Goal: Task Accomplishment & Management: Manage account settings

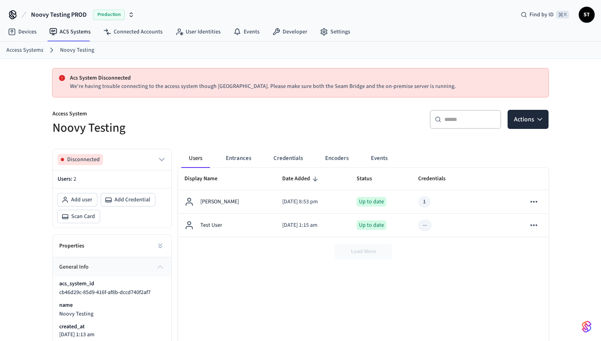
click at [77, 14] on span "Noovy Testing PROD" at bounding box center [59, 15] width 56 height 10
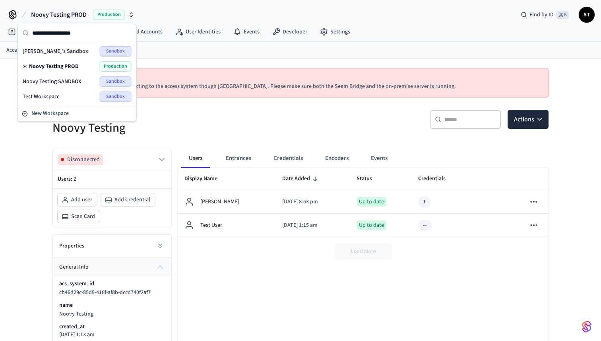
click at [65, 83] on span "Noovy Testing SANDBOX" at bounding box center [52, 82] width 58 height 8
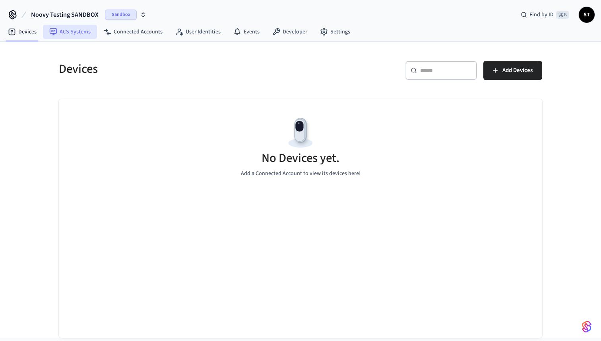
click at [80, 32] on link "ACS Systems" at bounding box center [70, 32] width 54 height 14
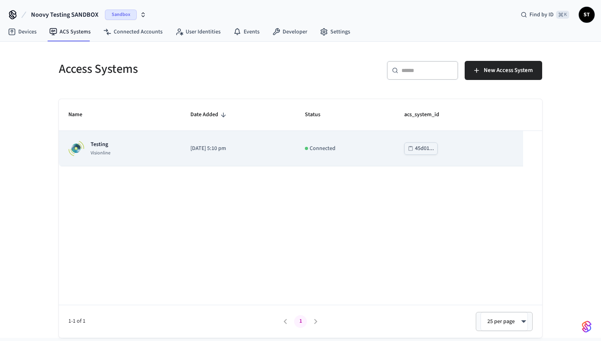
click at [119, 149] on div "Testing Visionline" at bounding box center [119, 148] width 103 height 16
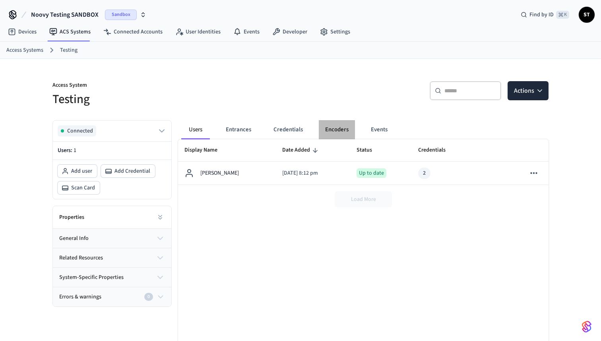
click at [331, 128] on button "Encoders" at bounding box center [337, 129] width 36 height 19
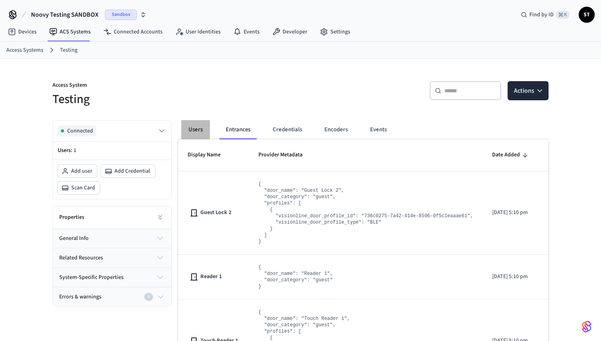
click at [201, 127] on button "Users" at bounding box center [195, 129] width 29 height 19
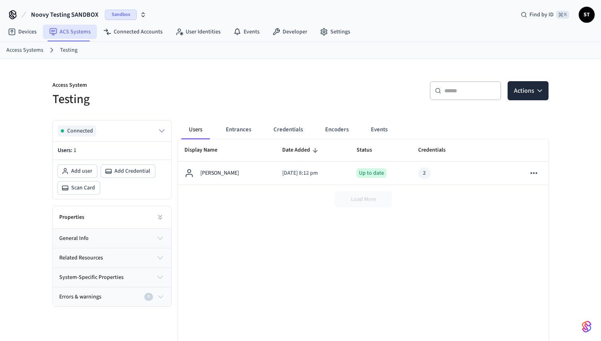
click at [74, 33] on link "ACS Systems" at bounding box center [70, 32] width 54 height 14
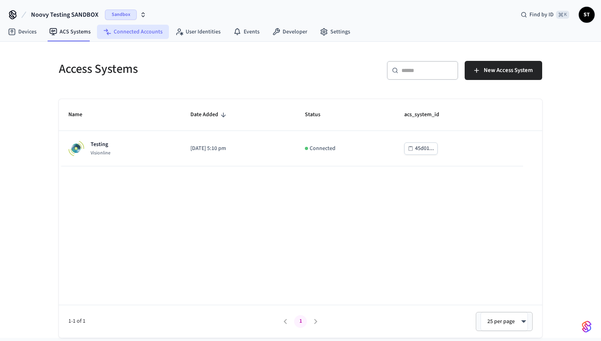
click at [132, 32] on link "Connected Accounts" at bounding box center [133, 32] width 72 height 14
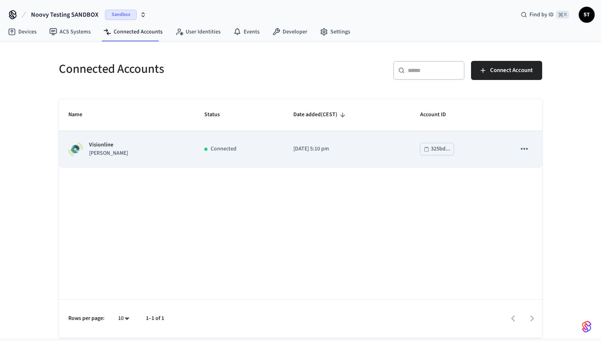
click at [146, 148] on div "Visionline jane" at bounding box center [126, 149] width 117 height 17
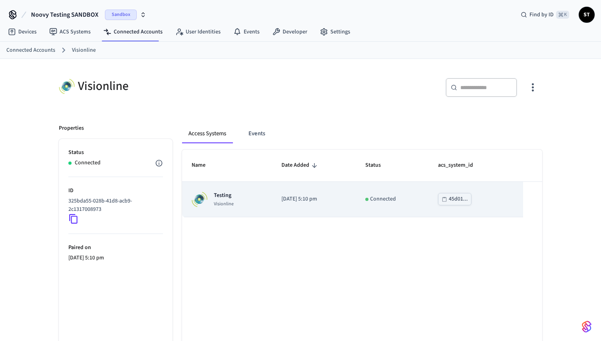
click at [251, 204] on div "Testing Visionline" at bounding box center [227, 199] width 71 height 16
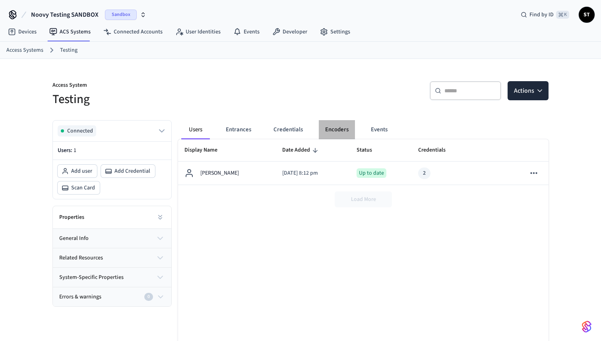
click at [338, 128] on button "Encoders" at bounding box center [337, 129] width 36 height 19
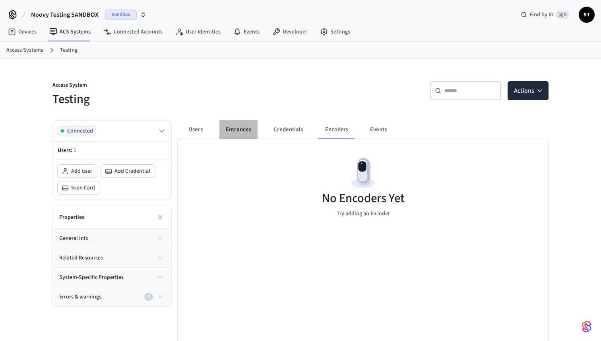
click at [237, 128] on button "Entrances" at bounding box center [239, 129] width 38 height 19
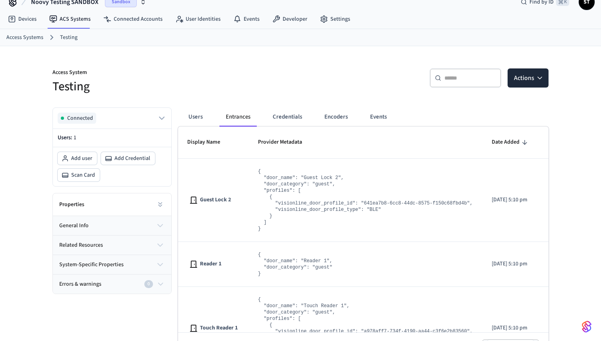
scroll to position [21, 0]
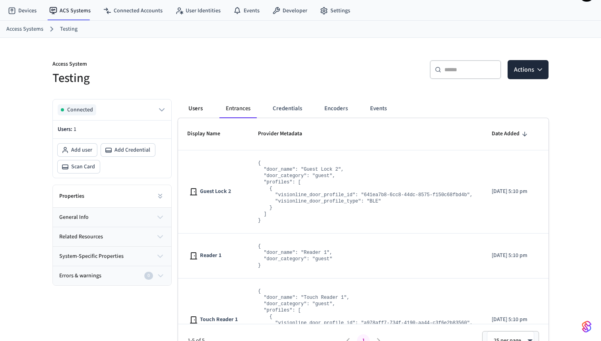
click at [196, 107] on button "Users" at bounding box center [195, 108] width 29 height 19
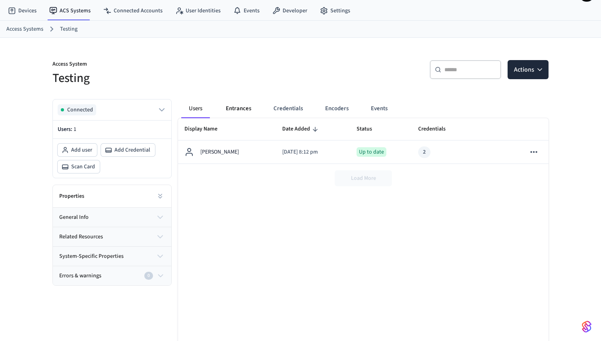
click at [232, 109] on button "Entrances" at bounding box center [239, 108] width 38 height 19
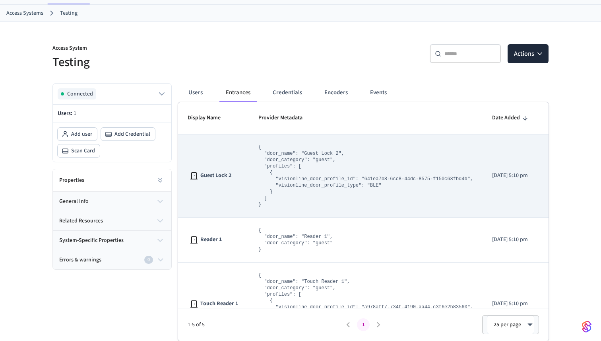
scroll to position [21, 0]
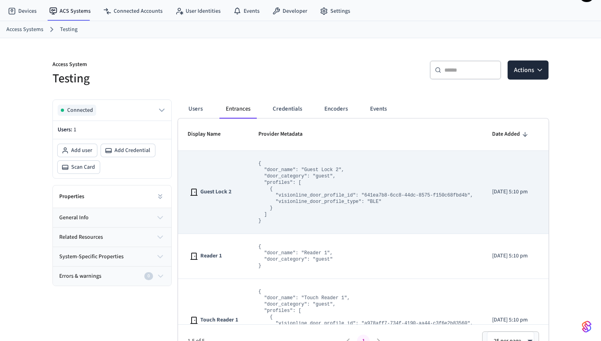
click at [309, 174] on pre "{ "door_name": "Guest Lock 2", "door_category": "guest", "profiles": [ { "visio…" at bounding box center [366, 192] width 215 height 64
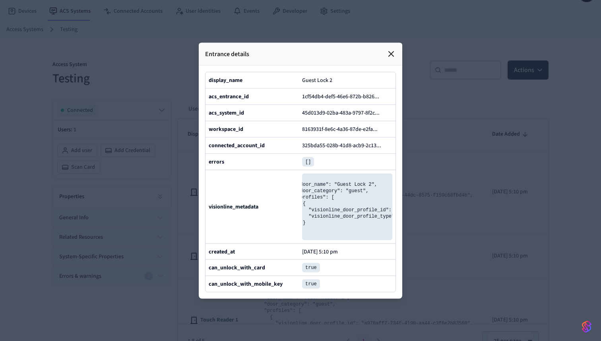
scroll to position [0, 0]
click at [370, 189] on pre "{ "door_name": "Guest Lock 2", "door_category": "guest", "profiles": [ { "visio…" at bounding box center [347, 206] width 90 height 67
click at [335, 193] on pre "{ "door_name": "Guest Lock 2", "door_category": "guest", "profiles": [ { "visio…" at bounding box center [347, 206] width 90 height 67
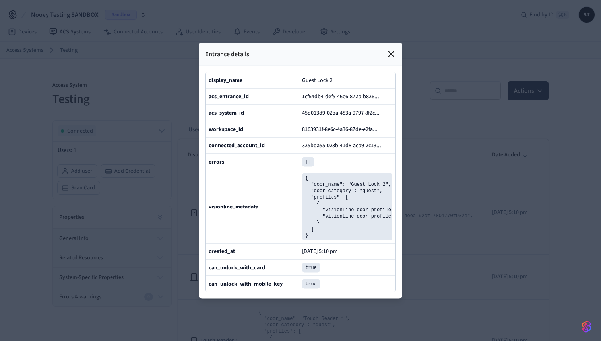
click at [214, 96] on b "acs_entrance_id" at bounding box center [229, 96] width 40 height 8
drag, startPoint x: 300, startPoint y: 80, endPoint x: 344, endPoint y: 76, distance: 43.9
click at [344, 76] on div "display_name Guest Lock 2" at bounding box center [301, 80] width 190 height 16
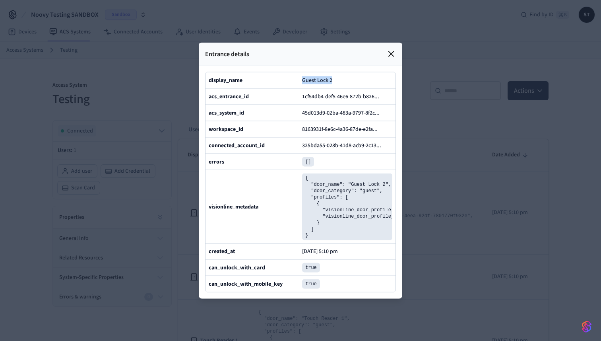
click at [393, 51] on icon at bounding box center [392, 54] width 10 height 10
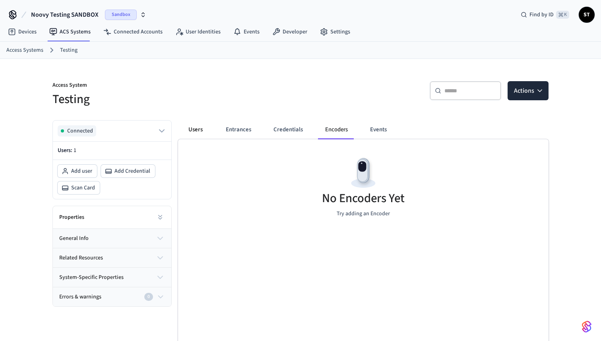
click at [199, 129] on button "Users" at bounding box center [195, 129] width 29 height 19
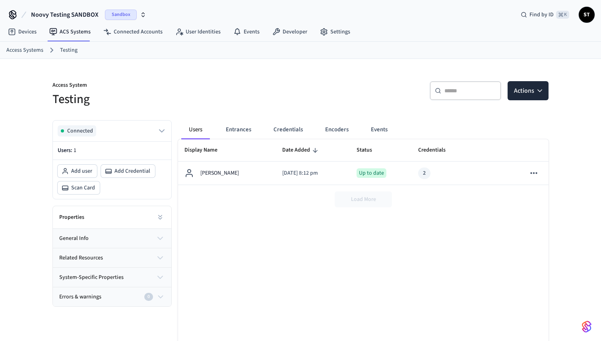
click at [74, 13] on span "Noovy Testing SANDBOX" at bounding box center [65, 15] width 68 height 10
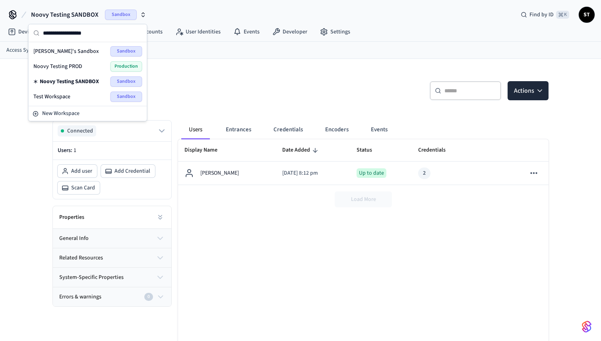
click at [77, 66] on span "Noovy Testing PROD" at bounding box center [57, 66] width 49 height 8
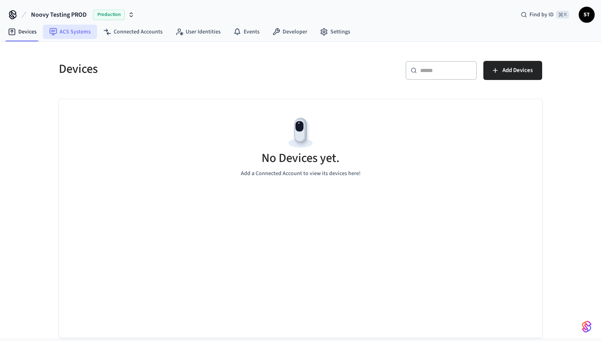
click at [66, 33] on link "ACS Systems" at bounding box center [70, 32] width 54 height 14
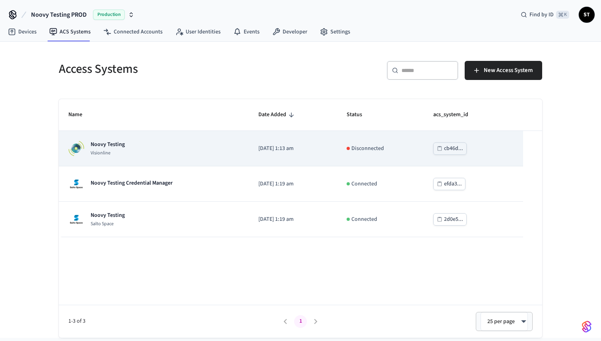
click at [125, 146] on div "Noovy Testing Visionline" at bounding box center [153, 148] width 171 height 16
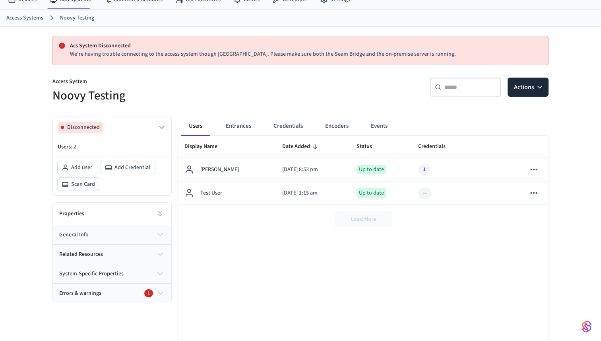
scroll to position [35, 0]
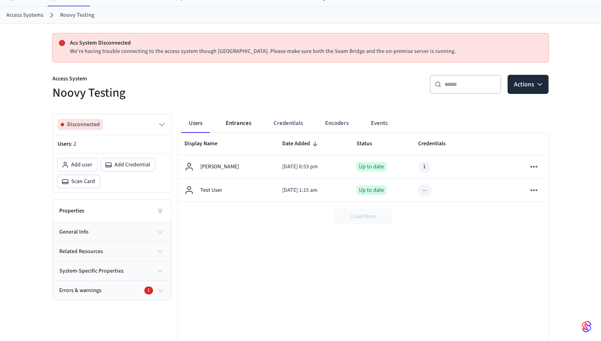
click at [235, 127] on button "Entrances" at bounding box center [239, 123] width 38 height 19
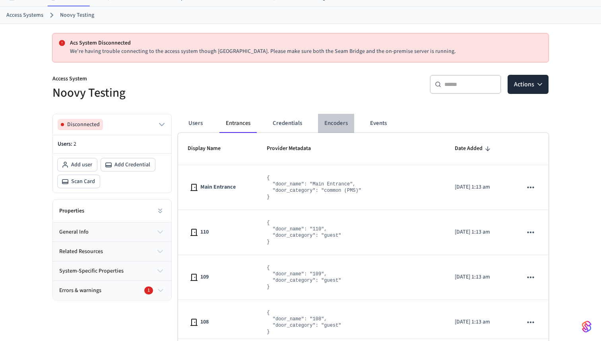
click at [329, 124] on button "Encoders" at bounding box center [336, 123] width 36 height 19
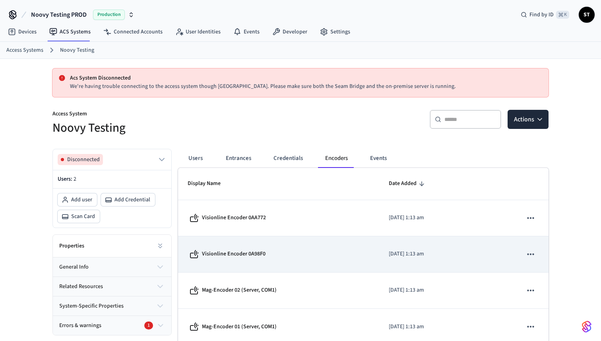
scroll to position [0, 0]
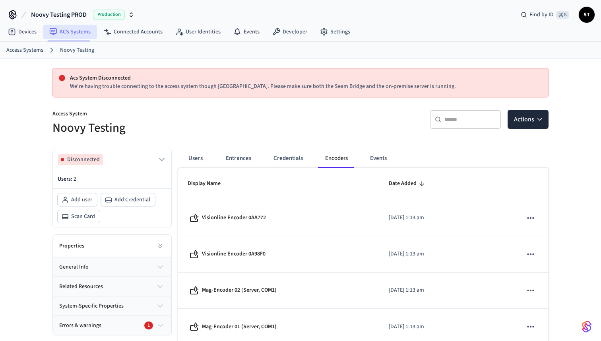
click at [75, 33] on link "ACS Systems" at bounding box center [70, 32] width 54 height 14
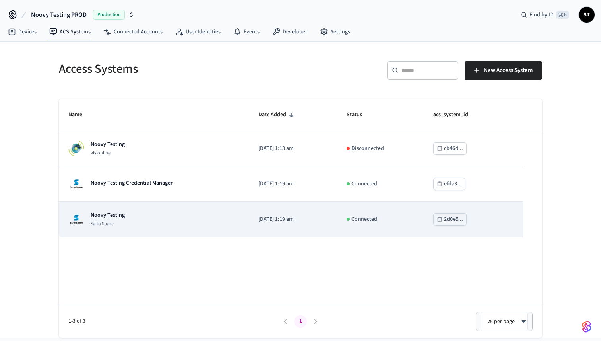
click at [130, 216] on div "Noovy Testing Salto Space" at bounding box center [153, 219] width 171 height 16
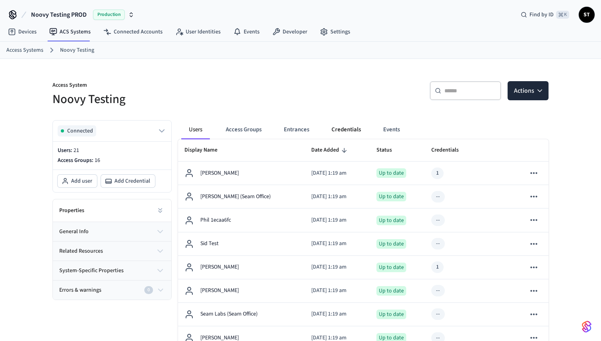
click at [340, 132] on button "Credentials" at bounding box center [346, 129] width 42 height 19
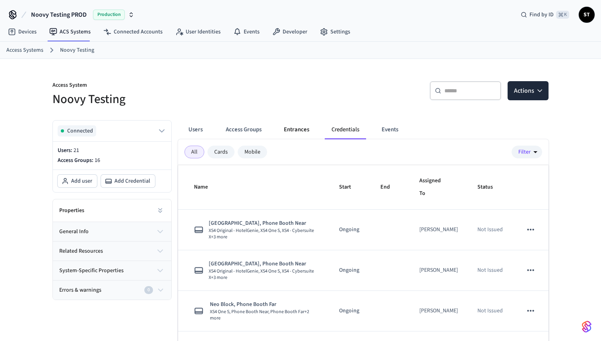
click at [300, 132] on button "Entrances" at bounding box center [297, 129] width 38 height 19
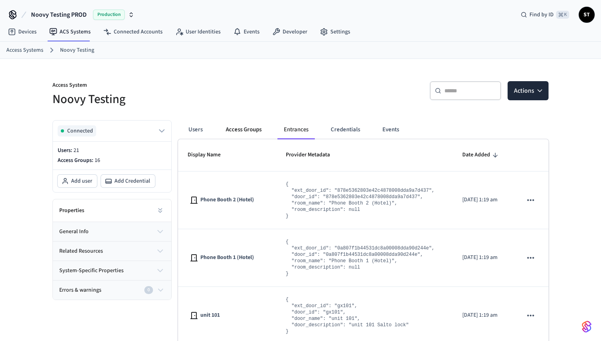
click at [249, 131] on button "Access Groups" at bounding box center [244, 129] width 49 height 19
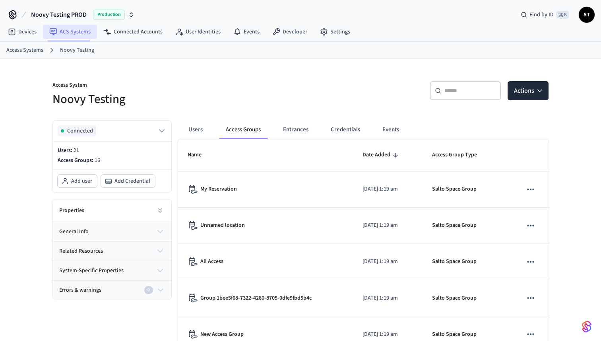
click at [62, 33] on link "ACS Systems" at bounding box center [70, 32] width 54 height 14
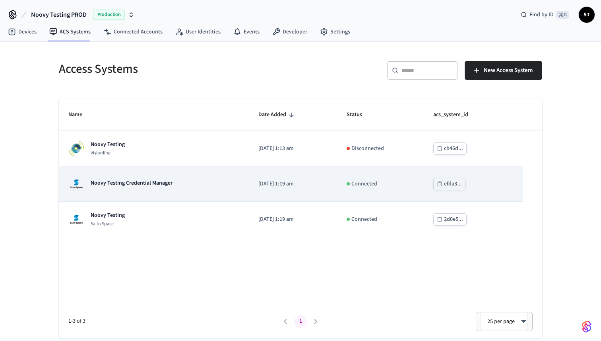
click at [122, 185] on p "Noovy Testing Credential Manager" at bounding box center [132, 183] width 82 height 8
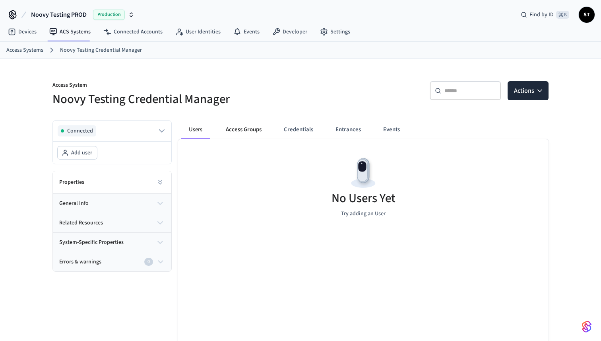
click at [248, 128] on button "Access Groups" at bounding box center [244, 129] width 49 height 19
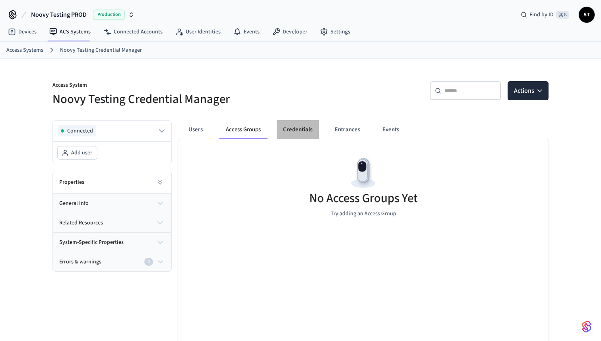
click at [290, 130] on button "Credentials" at bounding box center [298, 129] width 42 height 19
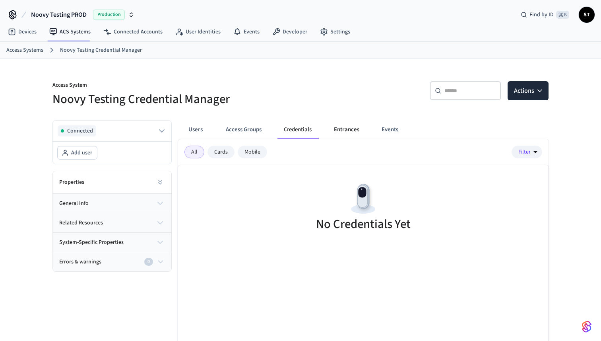
click at [354, 128] on button "Entrances" at bounding box center [347, 129] width 38 height 19
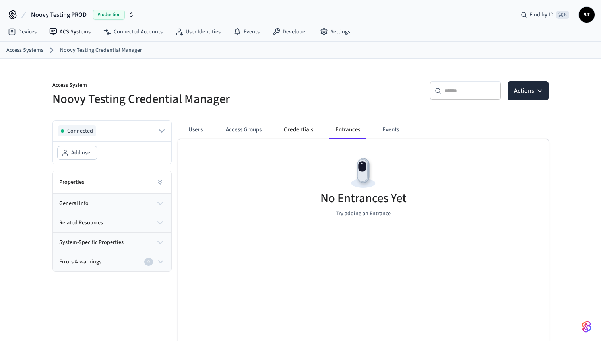
click at [295, 129] on button "Credentials" at bounding box center [299, 129] width 42 height 19
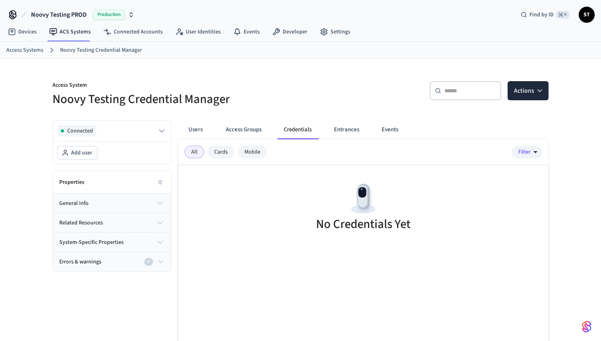
click at [249, 152] on div "Mobile" at bounding box center [252, 152] width 29 height 13
click at [222, 153] on div "Cards" at bounding box center [221, 152] width 27 height 13
click at [250, 131] on button "Access Groups" at bounding box center [244, 129] width 49 height 19
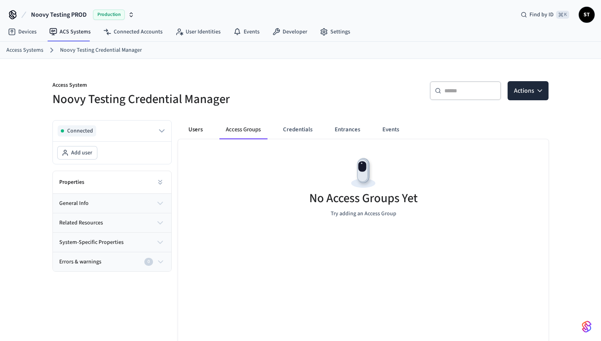
click at [198, 129] on button "Users" at bounding box center [195, 129] width 29 height 19
click at [72, 28] on link "ACS Systems" at bounding box center [70, 32] width 54 height 14
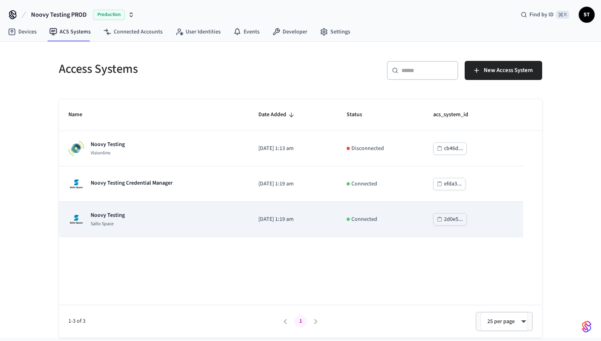
click at [123, 218] on p "Noovy Testing" at bounding box center [108, 215] width 34 height 8
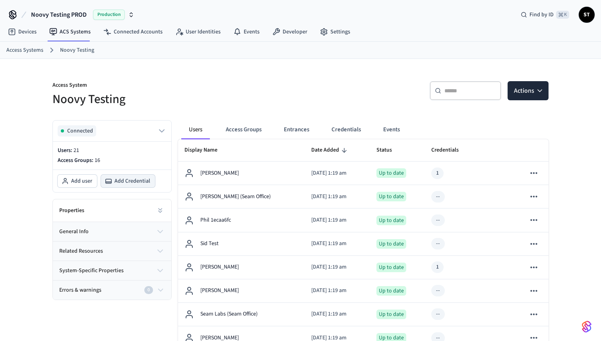
click at [132, 182] on span "Add Credential" at bounding box center [133, 181] width 36 height 8
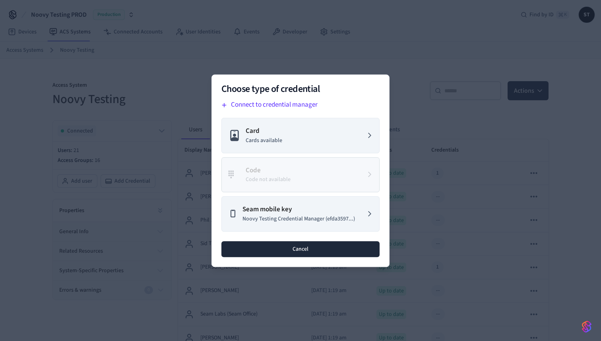
click at [309, 247] on button "Cancel" at bounding box center [301, 249] width 158 height 16
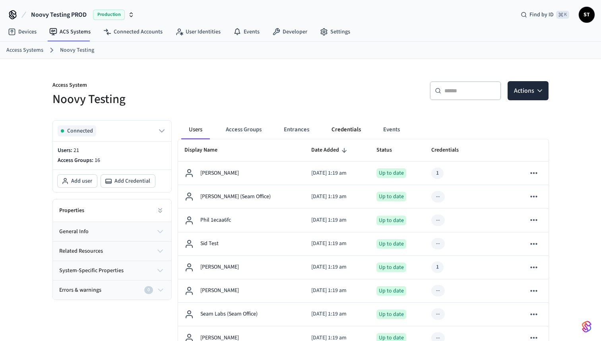
click at [341, 129] on button "Credentials" at bounding box center [346, 129] width 42 height 19
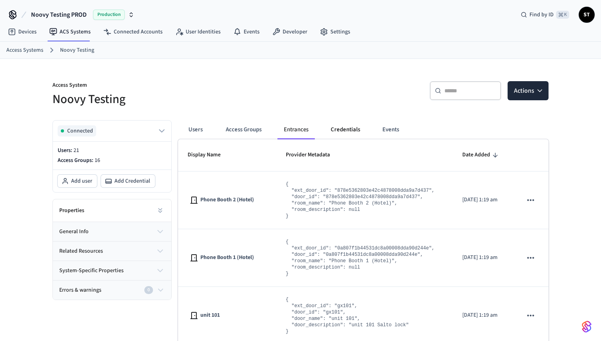
click at [354, 129] on button "Credentials" at bounding box center [346, 129] width 42 height 19
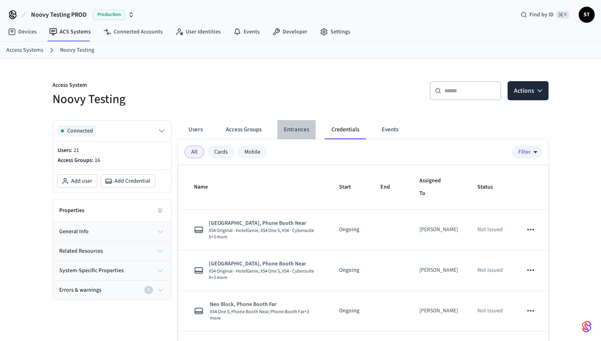
click at [305, 126] on button "Entrances" at bounding box center [297, 129] width 38 height 19
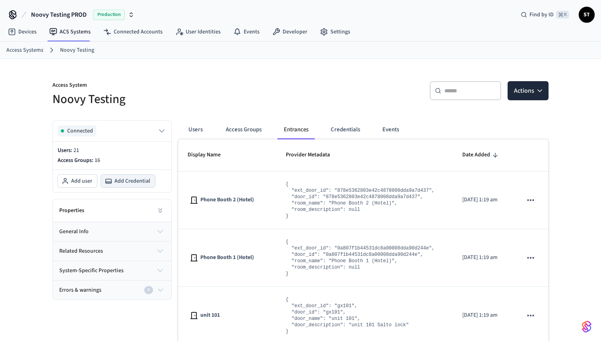
click at [126, 179] on span "Add Credential" at bounding box center [133, 181] width 36 height 8
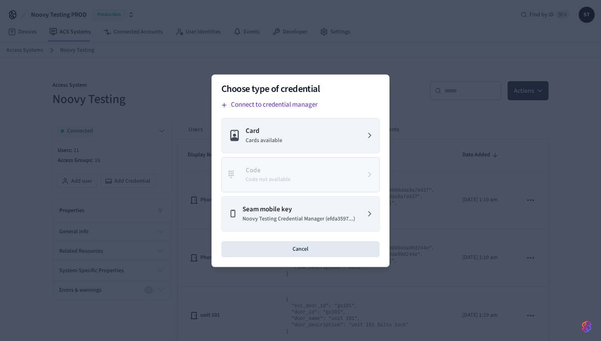
click at [381, 45] on div at bounding box center [300, 170] width 601 height 341
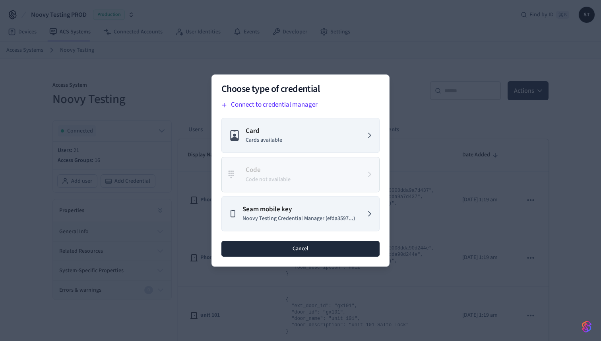
click at [313, 253] on button "Cancel" at bounding box center [301, 249] width 158 height 16
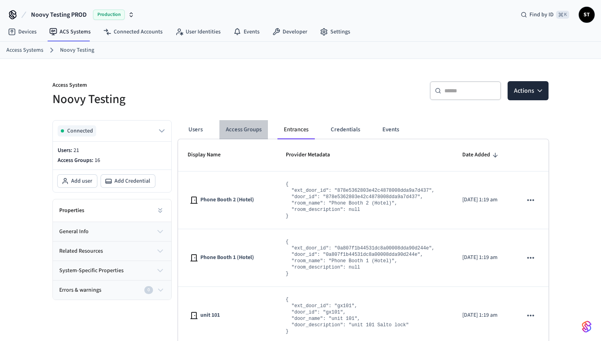
click at [246, 128] on button "Access Groups" at bounding box center [244, 129] width 49 height 19
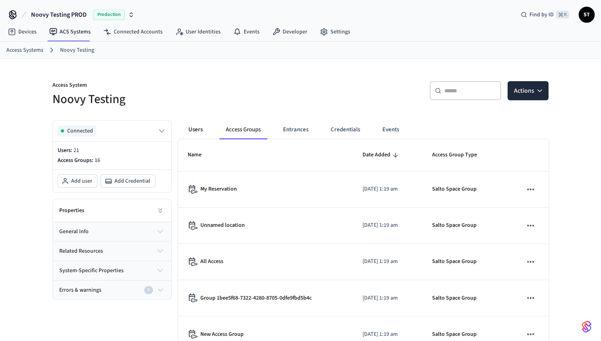
click at [195, 130] on button "Users" at bounding box center [195, 129] width 29 height 19
click at [340, 128] on button "Credentials" at bounding box center [346, 129] width 42 height 19
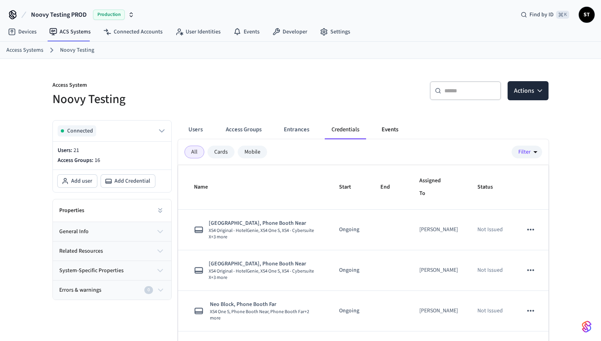
click at [389, 127] on button "Events" at bounding box center [389, 129] width 29 height 19
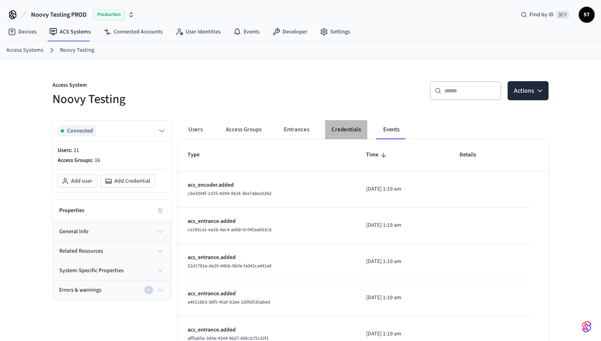
click at [338, 128] on button "Credentials" at bounding box center [346, 129] width 42 height 19
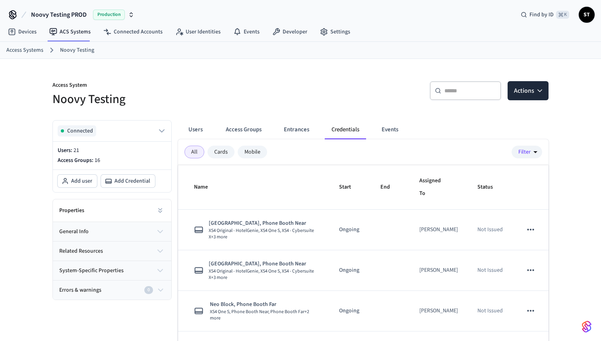
click at [215, 152] on div "Cards" at bounding box center [221, 152] width 27 height 13
click at [392, 127] on button "Events" at bounding box center [389, 129] width 29 height 19
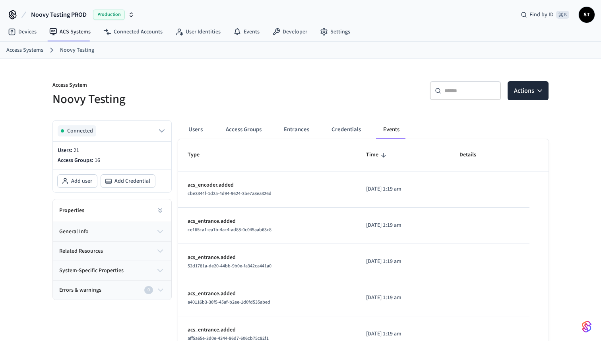
click at [213, 189] on p "acs_encoder.added" at bounding box center [268, 185] width 160 height 8
click at [130, 182] on span "Add Credential" at bounding box center [133, 181] width 36 height 8
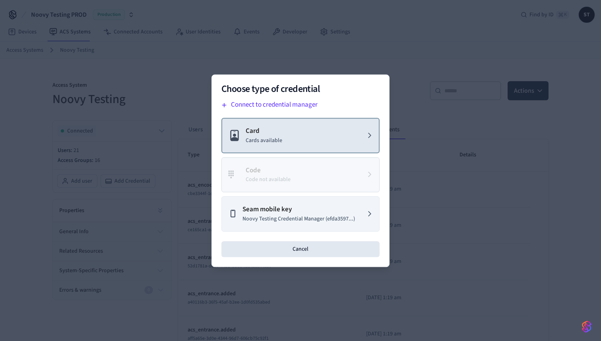
click at [286, 137] on button "Card Cards available" at bounding box center [301, 135] width 158 height 35
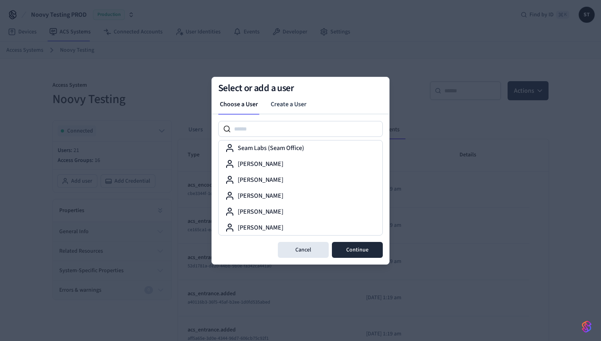
scroll to position [239, 0]
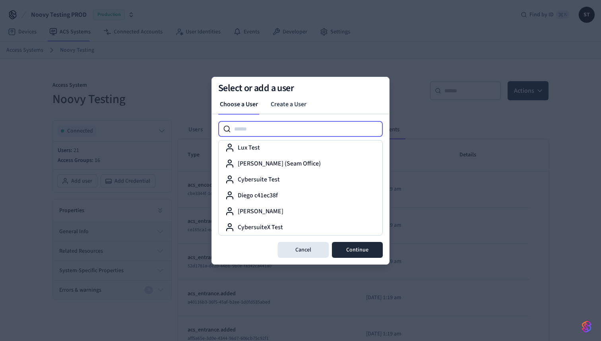
click at [264, 128] on input at bounding box center [307, 129] width 152 height 10
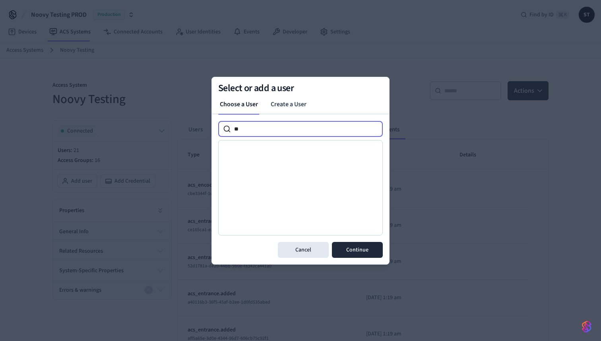
type input "*"
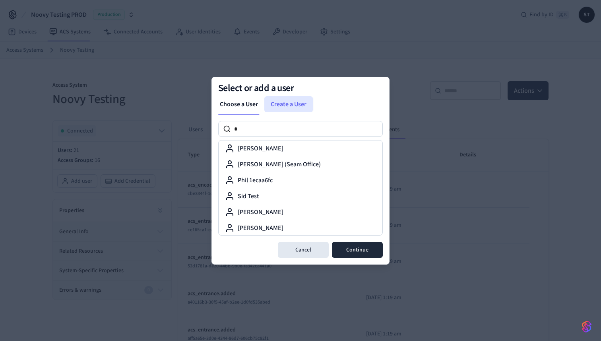
click at [294, 99] on link "Create a User" at bounding box center [289, 104] width 49 height 16
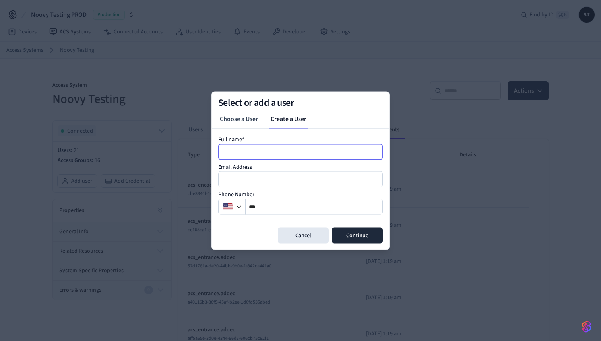
click at [259, 155] on input at bounding box center [301, 152] width 164 height 10
type input "*"
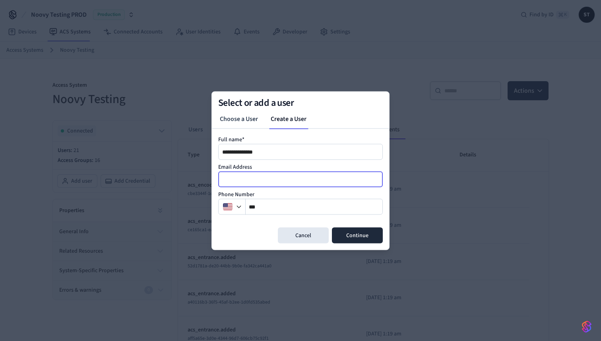
click at [257, 178] on input "email" at bounding box center [301, 179] width 164 height 10
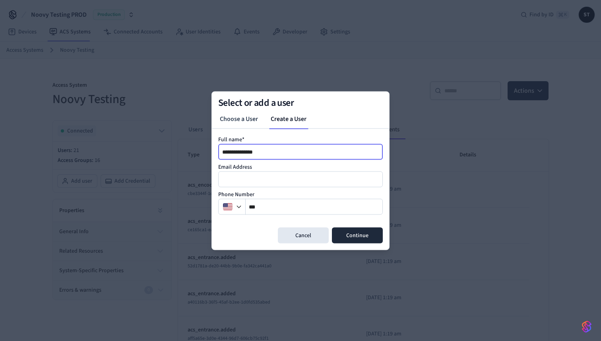
click at [246, 152] on input "**********" at bounding box center [301, 152] width 164 height 10
click at [265, 152] on input "**********" at bounding box center [301, 152] width 164 height 10
type input "**********"
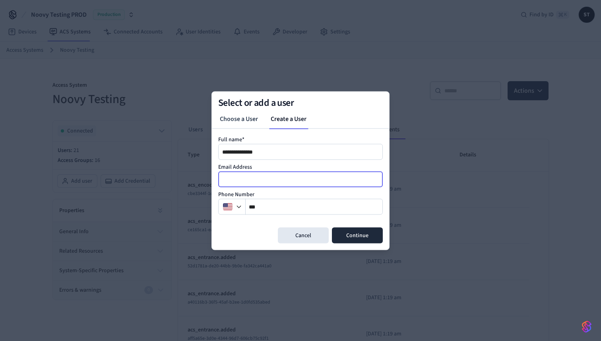
click at [258, 177] on input "email" at bounding box center [301, 179] width 164 height 10
click at [265, 192] on div "Phone Number **" at bounding box center [300, 202] width 165 height 24
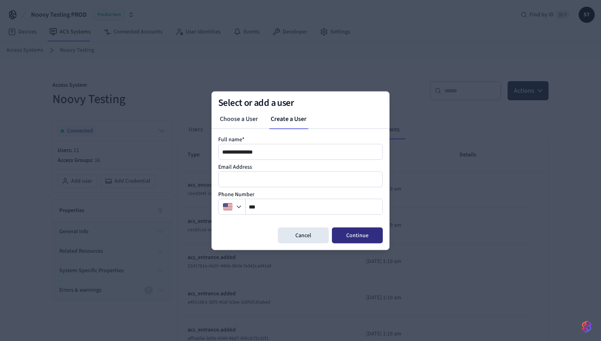
click at [352, 236] on button "Continue" at bounding box center [357, 235] width 51 height 16
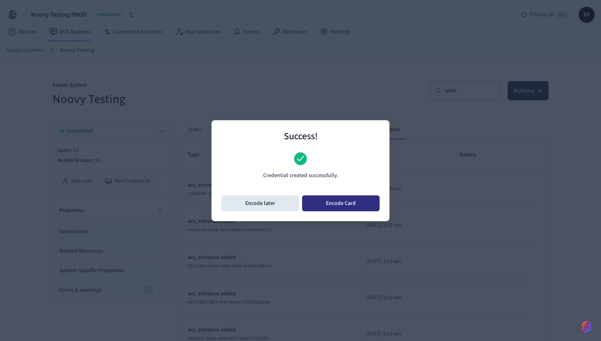
click at [339, 204] on button "Encode Card" at bounding box center [341, 203] width 78 height 16
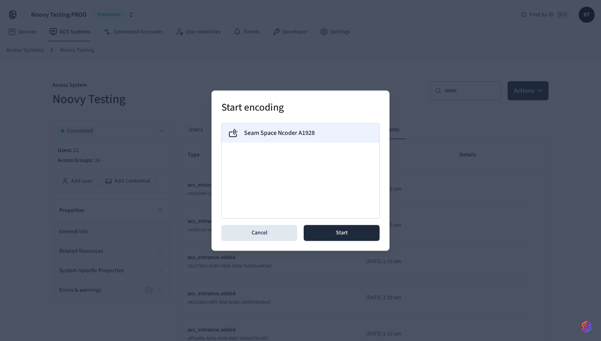
click at [302, 136] on label "Seam Space Ncoder A1928" at bounding box center [279, 133] width 71 height 10
click at [259, 233] on button "Cancel" at bounding box center [260, 233] width 76 height 16
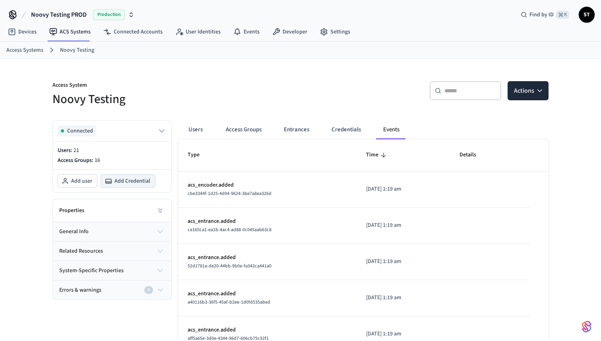
click at [132, 183] on span "Add Credential" at bounding box center [133, 181] width 36 height 8
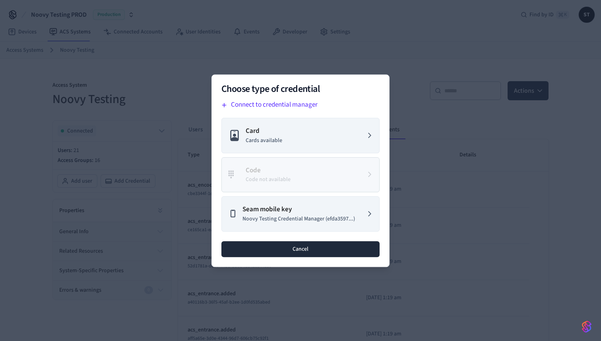
click at [263, 249] on button "Cancel" at bounding box center [301, 249] width 158 height 16
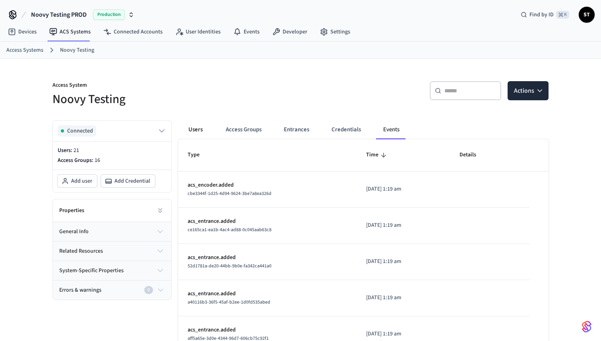
click at [195, 130] on button "Users" at bounding box center [195, 129] width 29 height 19
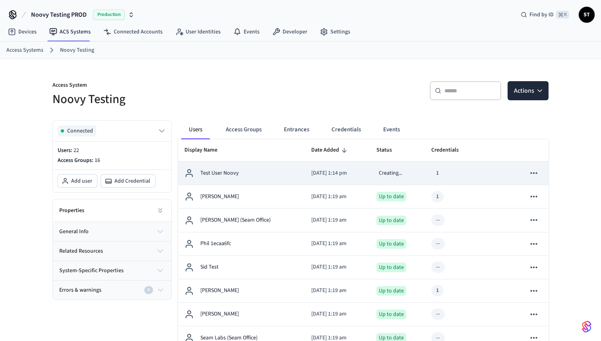
click at [263, 173] on div "Test User Noovy" at bounding box center [242, 173] width 114 height 10
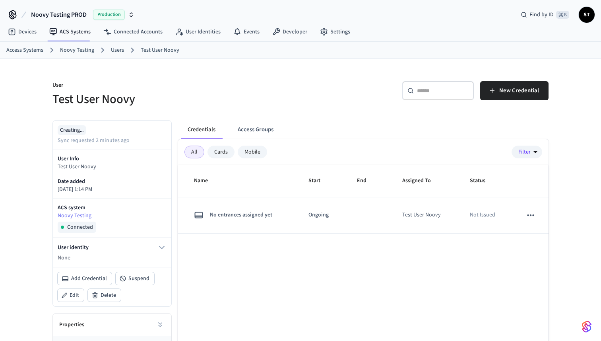
click at [207, 131] on button "Credentials" at bounding box center [201, 129] width 41 height 19
click at [242, 130] on button "Access Groups" at bounding box center [256, 129] width 49 height 19
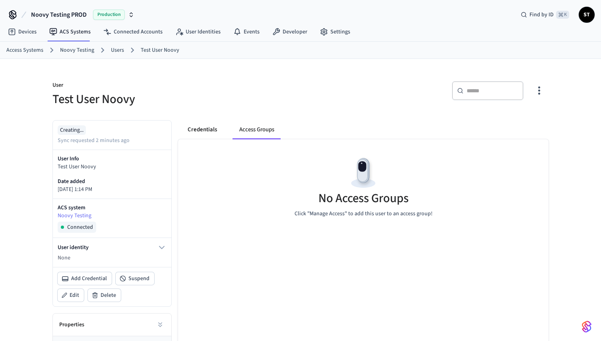
click at [206, 132] on button "Credentials" at bounding box center [202, 129] width 42 height 19
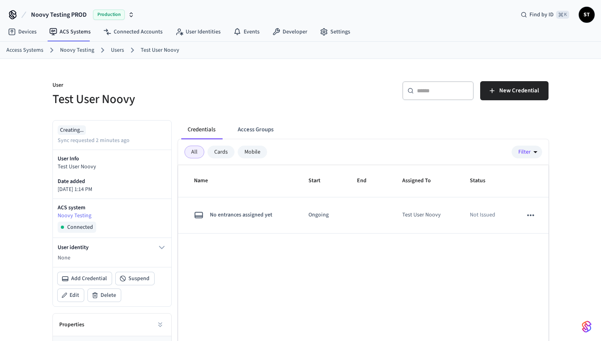
click at [203, 109] on div "User Test User Noovy ​ ​ New Credential Creating... Sync requested 2 minutes ag…" at bounding box center [300, 236] width 509 height 355
click at [77, 17] on span "Noovy Testing PROD" at bounding box center [59, 15] width 56 height 10
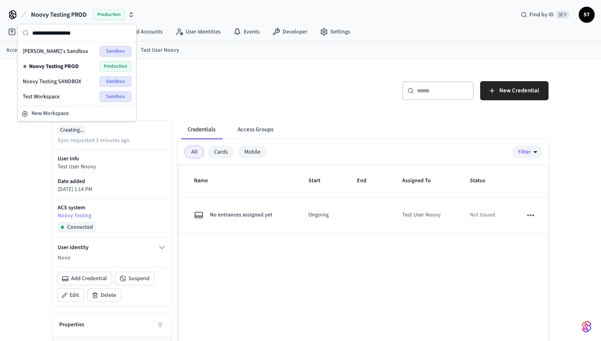
click at [67, 97] on div "Test Workspace Sandbox" at bounding box center [77, 96] width 109 height 10
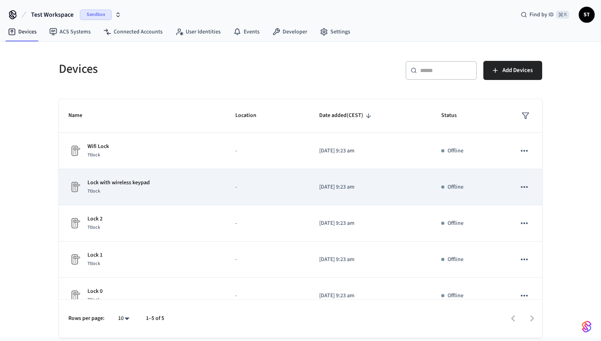
scroll to position [15, 0]
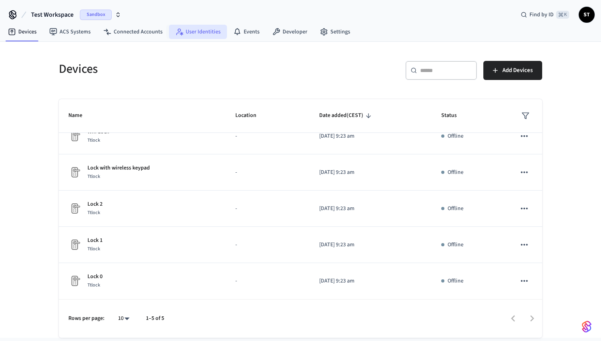
click at [204, 31] on link "User Identities" at bounding box center [198, 32] width 58 height 14
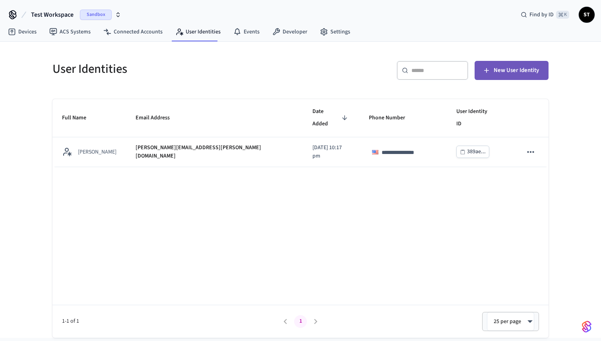
click at [515, 69] on span "New User Identity" at bounding box center [516, 70] width 45 height 10
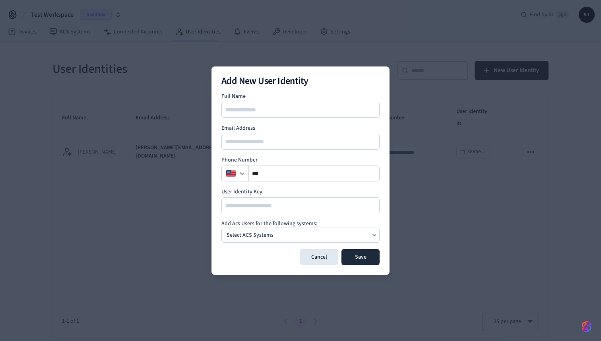
click at [337, 72] on div "Add New User Identity Full Name Email Address Phone Number ** User Identity Key…" at bounding box center [301, 170] width 178 height 208
click at [296, 103] on div at bounding box center [301, 110] width 158 height 16
click at [284, 106] on input at bounding box center [301, 110] width 158 height 10
type input "*********"
click at [348, 95] on label "Full Name" at bounding box center [301, 96] width 158 height 8
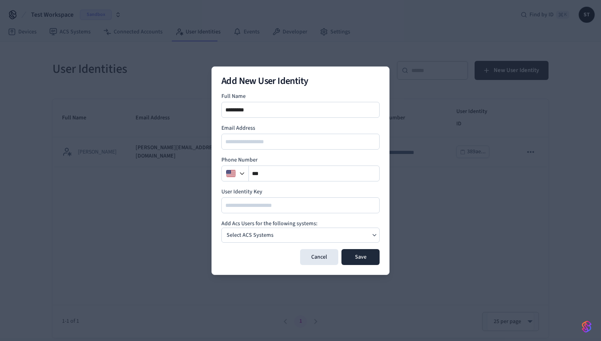
click at [340, 234] on div "Select ACS Systems" at bounding box center [301, 235] width 158 height 15
click at [327, 220] on h4 "Add Acs Users for the following systems:" at bounding box center [301, 224] width 158 height 8
click at [271, 209] on input at bounding box center [301, 205] width 158 height 10
click at [278, 188] on label "User Identity Key" at bounding box center [301, 192] width 158 height 8
click at [365, 257] on button "Save" at bounding box center [361, 257] width 38 height 16
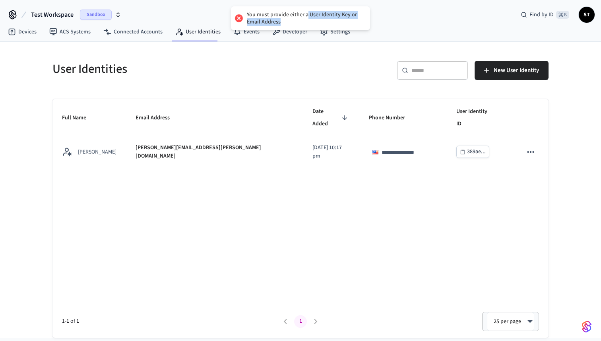
drag, startPoint x: 307, startPoint y: 16, endPoint x: 295, endPoint y: 24, distance: 14.2
click at [295, 24] on div "You must provide either a User Identity Key or Email Address" at bounding box center [304, 18] width 115 height 14
click at [322, 19] on div "You must provide either a User Identity Key or Email Address" at bounding box center [304, 18] width 115 height 14
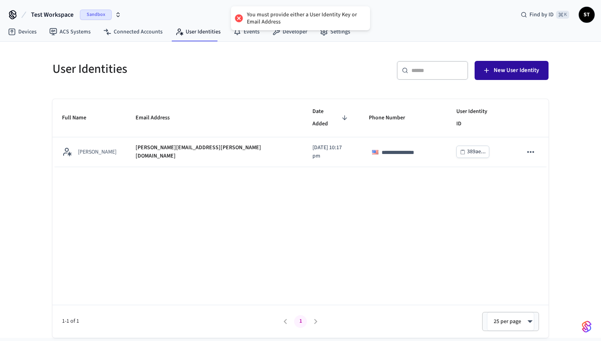
click at [500, 69] on span "New User Identity" at bounding box center [516, 70] width 45 height 10
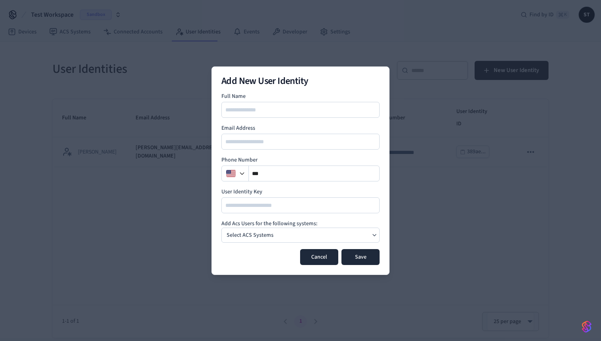
click at [322, 259] on button "Cancel" at bounding box center [319, 257] width 38 height 16
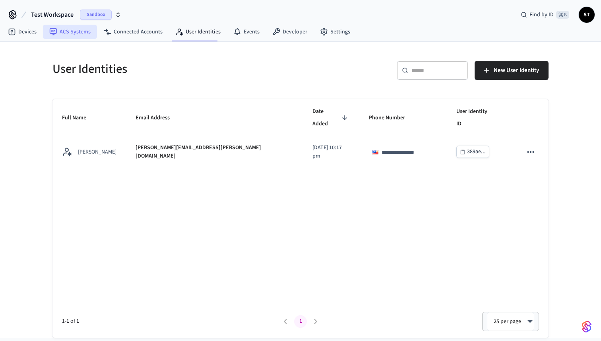
click at [74, 32] on link "ACS Systems" at bounding box center [70, 32] width 54 height 14
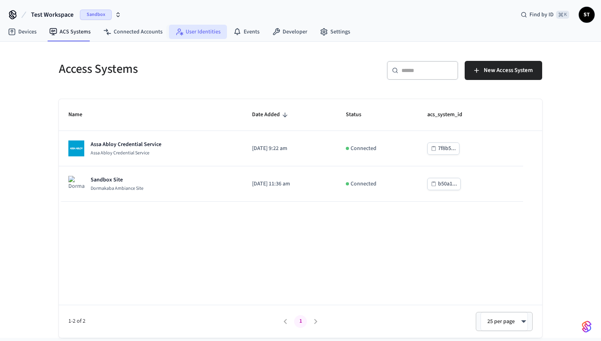
click at [198, 33] on link "User Identities" at bounding box center [198, 32] width 58 height 14
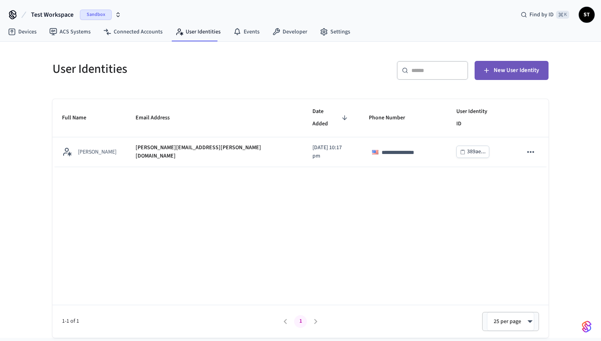
click at [496, 66] on span "New User Identity" at bounding box center [516, 70] width 45 height 10
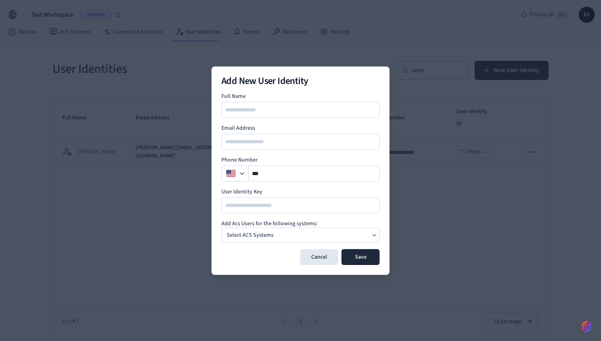
type input "*"
type input "*********"
click at [340, 88] on div "Add New User Identity Full Name ********* Email Address Phone Number ** User Id…" at bounding box center [301, 170] width 178 height 208
click at [280, 149] on div at bounding box center [301, 142] width 158 height 16
click at [280, 142] on input "email" at bounding box center [301, 142] width 158 height 10
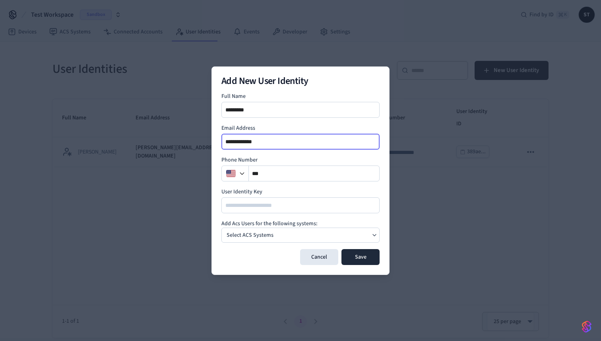
click at [267, 141] on input "**********" at bounding box center [301, 142] width 158 height 10
type input "**********"
click at [360, 253] on button "Save" at bounding box center [361, 257] width 38 height 16
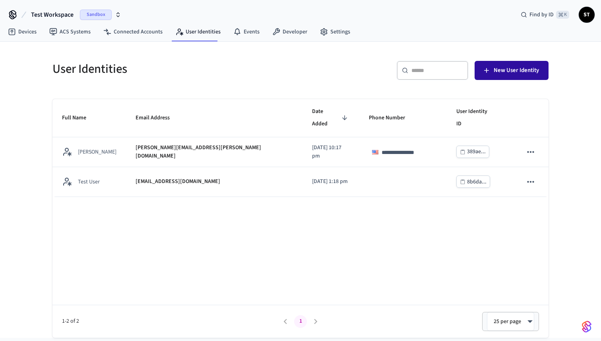
click at [499, 72] on span "New User Identity" at bounding box center [516, 70] width 45 height 10
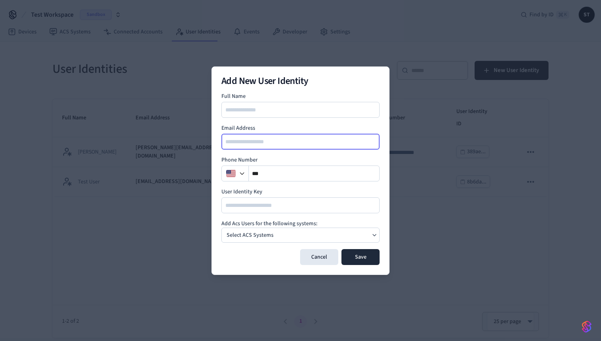
click at [352, 142] on input "email" at bounding box center [301, 142] width 158 height 10
paste input "**********"
type input "**********"
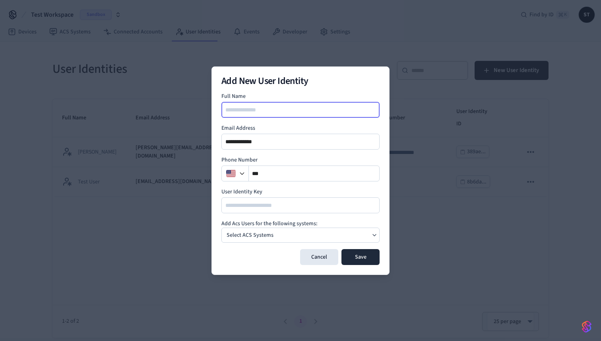
click at [286, 110] on input at bounding box center [301, 110] width 158 height 10
type input "**********"
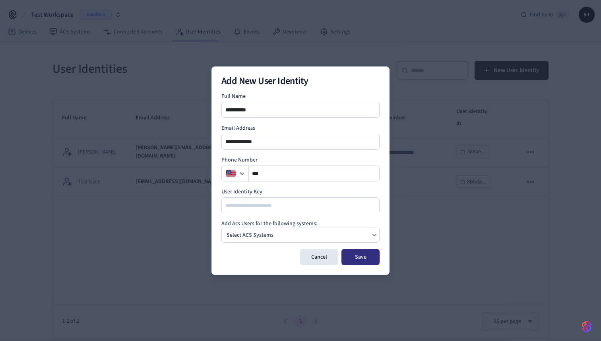
click at [365, 260] on button "Save" at bounding box center [361, 257] width 38 height 16
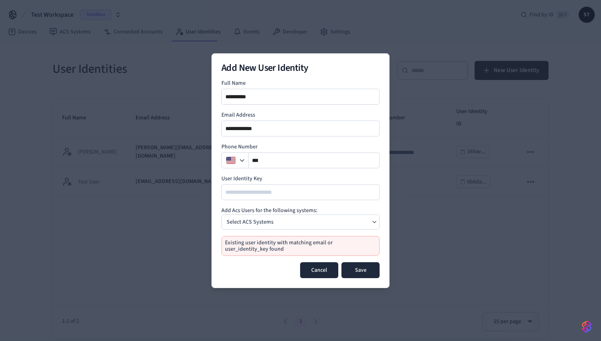
click at [311, 276] on button "Cancel" at bounding box center [319, 270] width 38 height 16
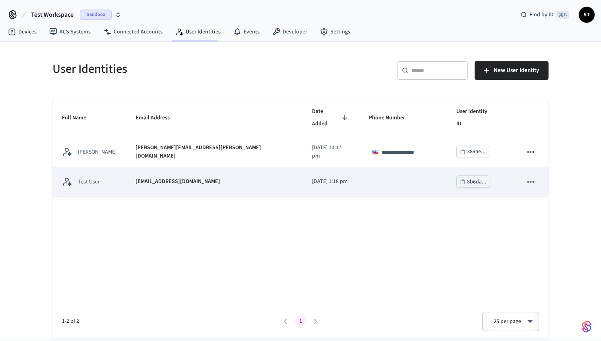
click at [467, 177] on div "8b6da..." at bounding box center [476, 182] width 19 height 10
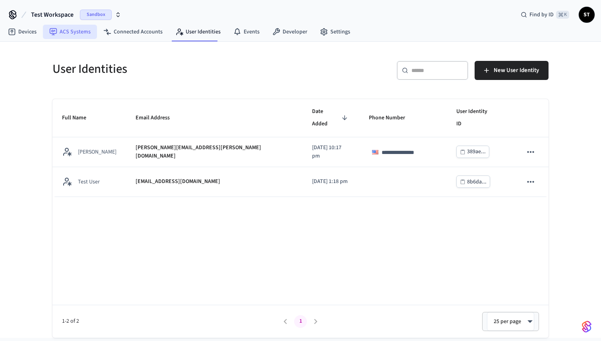
click at [75, 31] on link "ACS Systems" at bounding box center [70, 32] width 54 height 14
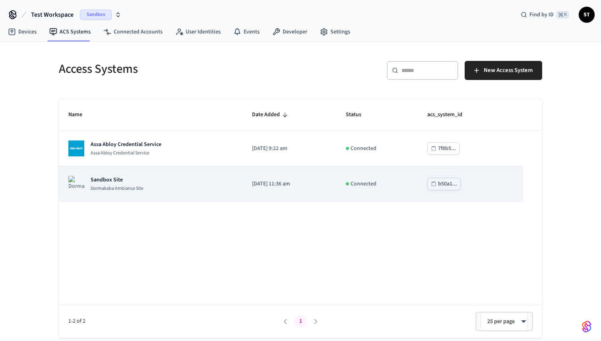
click at [146, 187] on div "Sandbox Site Dormakaba Ambiance Site" at bounding box center [150, 184] width 165 height 16
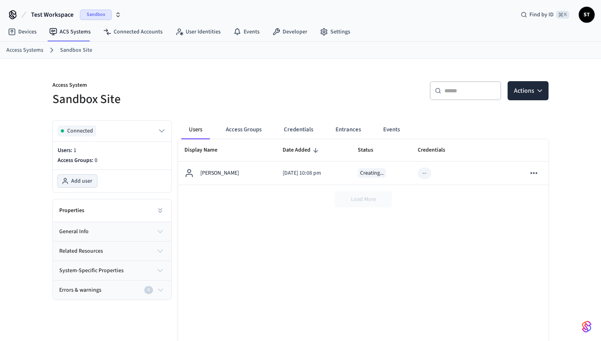
click at [78, 179] on span "Add user" at bounding box center [81, 181] width 21 height 8
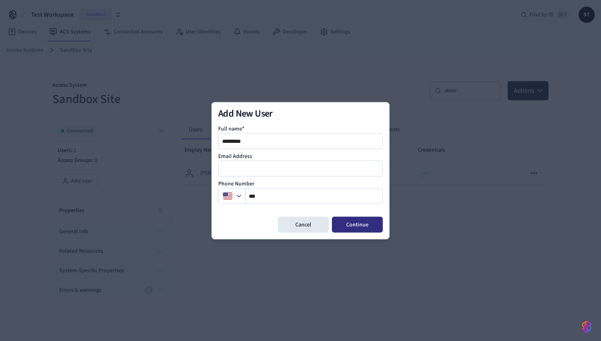
type input "*********"
click at [356, 223] on button "Continue" at bounding box center [357, 224] width 51 height 16
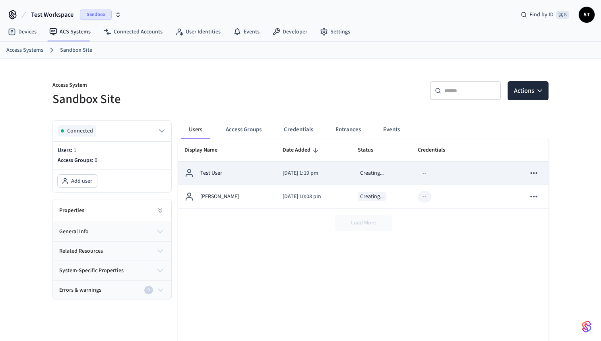
click at [220, 172] on p "Test User" at bounding box center [211, 173] width 22 height 8
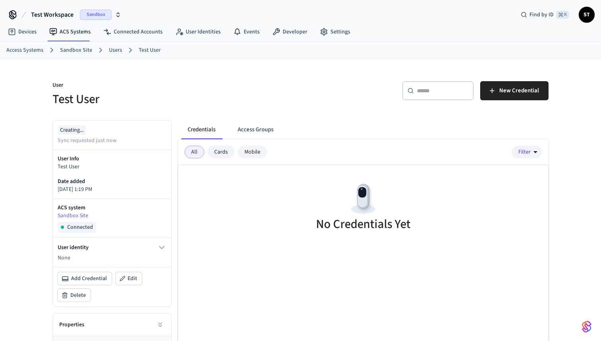
click at [221, 150] on div "Cards" at bounding box center [221, 152] width 27 height 13
click at [248, 152] on div "Mobile" at bounding box center [252, 152] width 29 height 13
click at [217, 150] on div "Cards" at bounding box center [221, 152] width 27 height 13
click at [196, 151] on div "All" at bounding box center [195, 152] width 20 height 13
drag, startPoint x: 58, startPoint y: 166, endPoint x: 89, endPoint y: 166, distance: 31.0
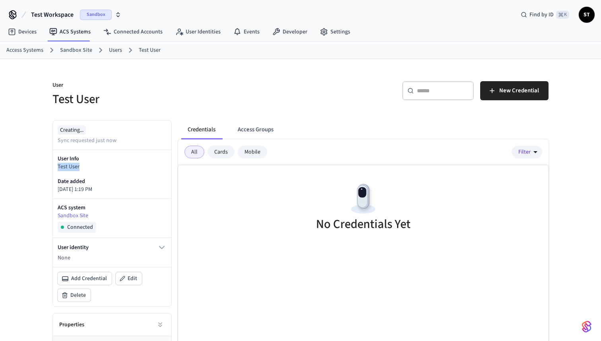
click at [89, 166] on div "User Info Test User Date added 2025/08/29 at 1:19 PM" at bounding box center [112, 174] width 119 height 49
click at [77, 48] on link "Sandbox Site" at bounding box center [76, 50] width 32 height 8
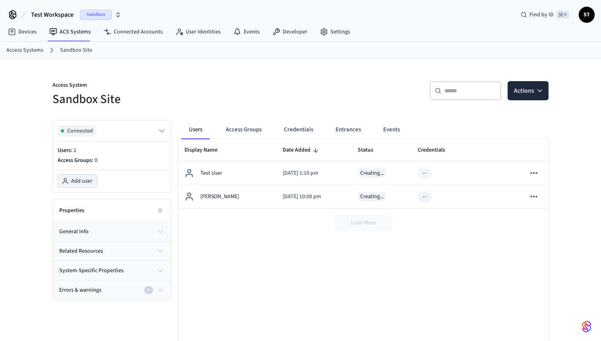
click at [74, 180] on span "Add user" at bounding box center [81, 181] width 21 height 8
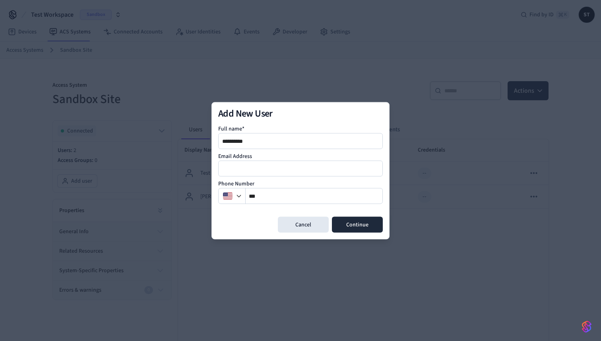
type input "**********"
click at [282, 167] on input "email" at bounding box center [301, 168] width 164 height 10
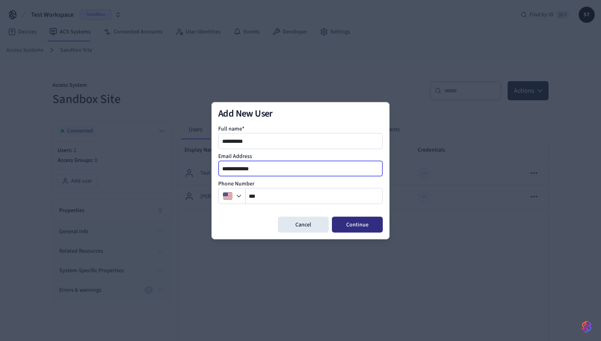
type input "**********"
click at [363, 224] on button "Continue" at bounding box center [357, 224] width 51 height 16
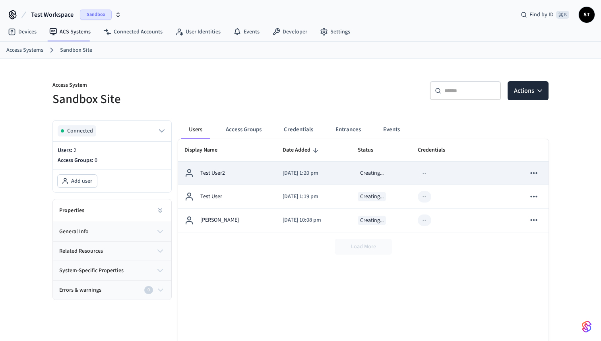
click at [236, 174] on div "Test User2" at bounding box center [228, 173] width 86 height 10
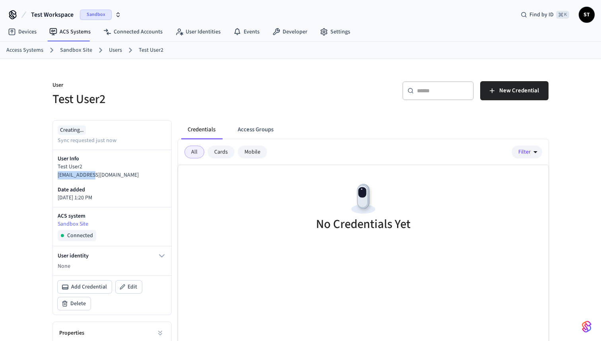
drag, startPoint x: 97, startPoint y: 177, endPoint x: 56, endPoint y: 177, distance: 40.6
click at [56, 177] on div "User Info Test User2 test@test.com Date added 2025/08/29 at 1:20 PM" at bounding box center [112, 178] width 119 height 57
copy p "test@test.com"
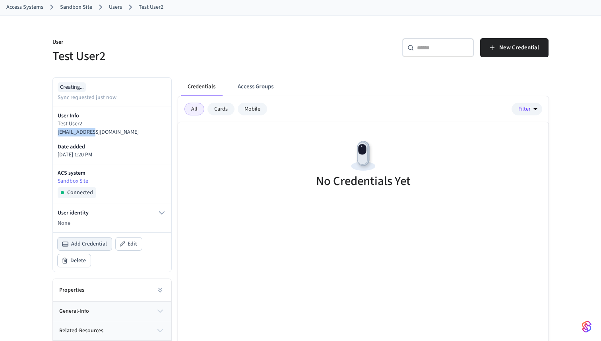
scroll to position [82, 0]
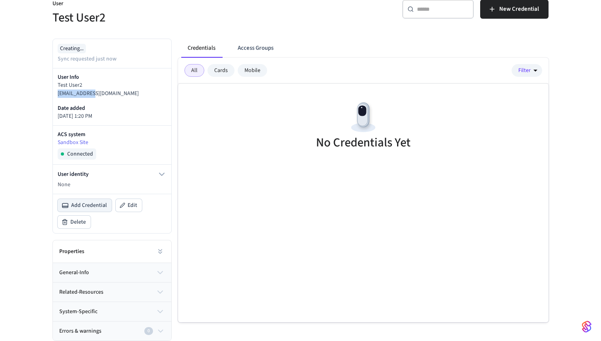
click at [95, 205] on span "Add Credential" at bounding box center [89, 205] width 36 height 8
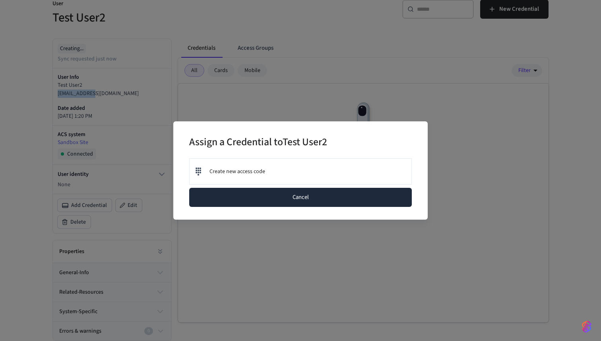
click at [305, 197] on button "Cancel" at bounding box center [300, 197] width 223 height 19
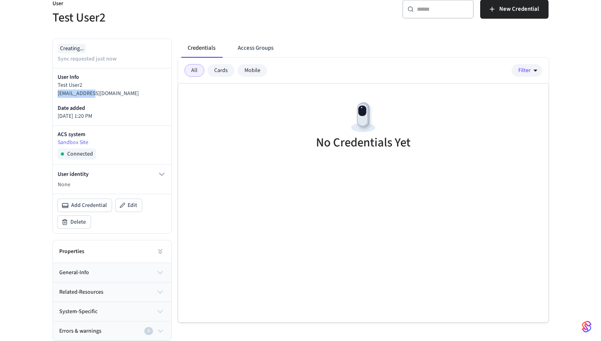
click at [205, 48] on button "Credentials" at bounding box center [201, 48] width 41 height 19
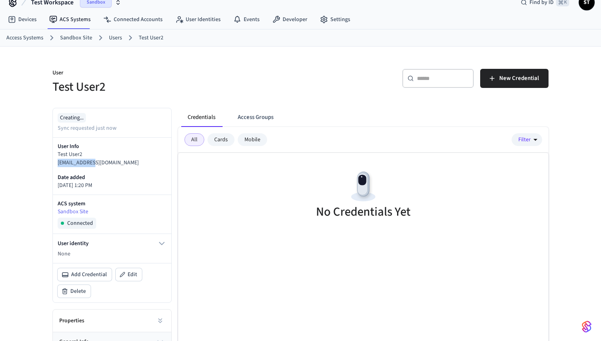
scroll to position [10, 0]
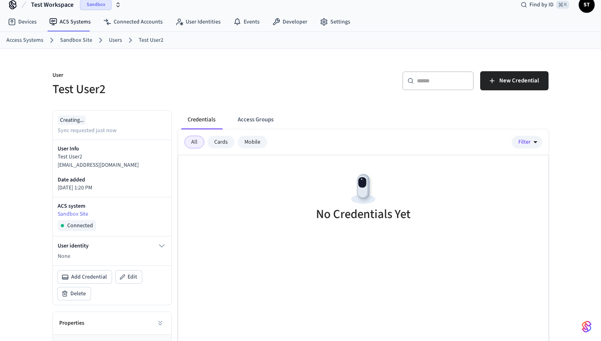
click at [82, 41] on link "Sandbox Site" at bounding box center [76, 40] width 32 height 8
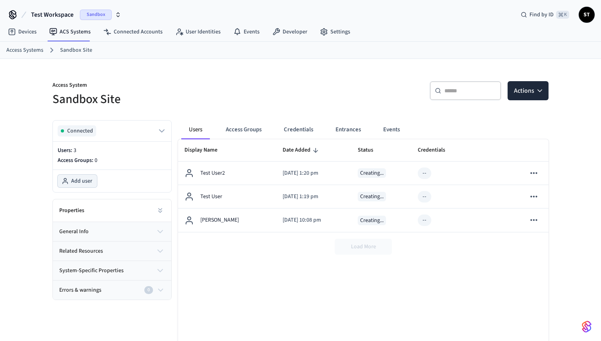
click at [72, 179] on span "Add user" at bounding box center [81, 181] width 21 height 8
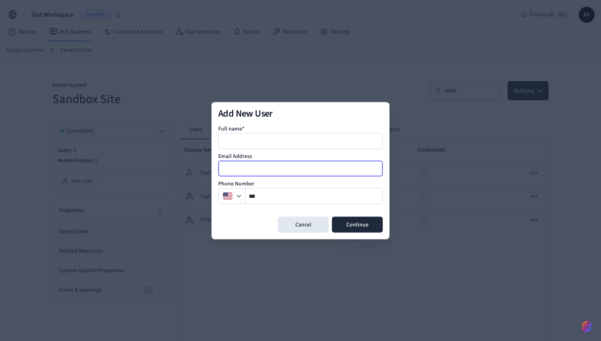
click at [260, 166] on input "email" at bounding box center [301, 168] width 164 height 10
paste input "**********"
type input "**********"
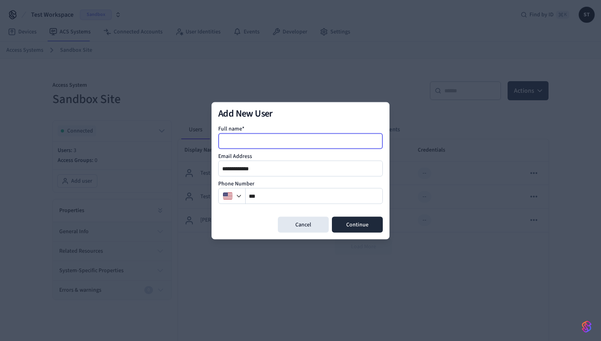
click at [264, 140] on input at bounding box center [301, 141] width 164 height 10
type input "*"
type input "**********"
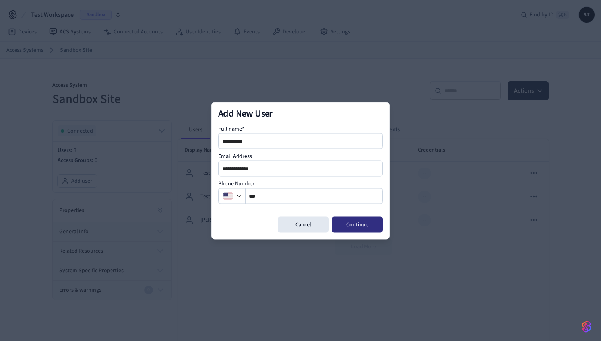
click at [364, 222] on button "Continue" at bounding box center [357, 224] width 51 height 16
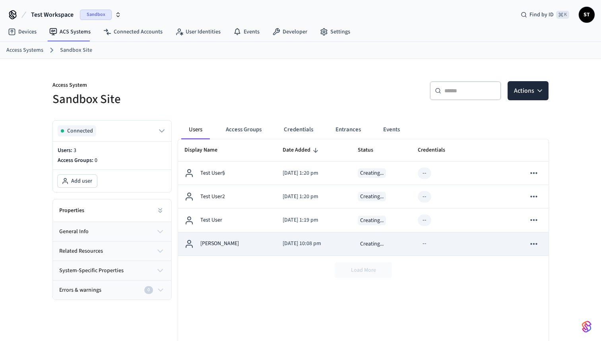
click at [373, 246] on div "Creating..." at bounding box center [372, 244] width 28 height 10
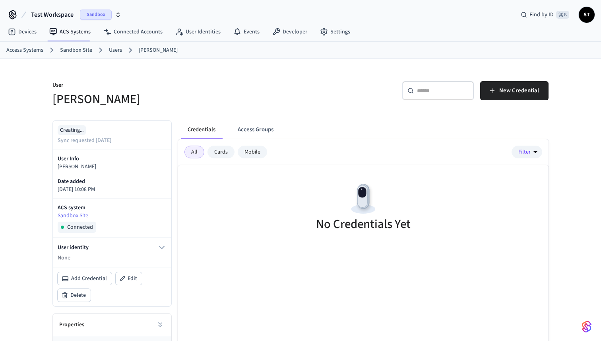
click at [200, 129] on button "Credentials" at bounding box center [201, 129] width 41 height 19
click at [71, 47] on link "Sandbox Site" at bounding box center [76, 50] width 32 height 8
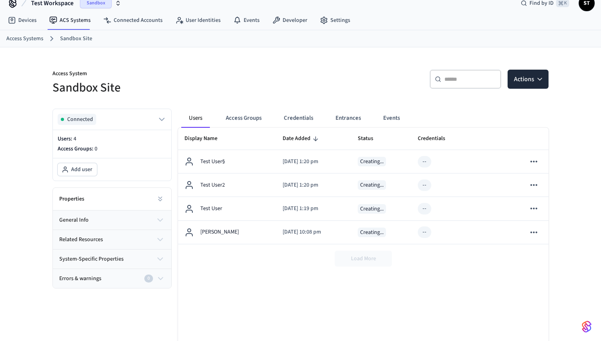
scroll to position [32, 0]
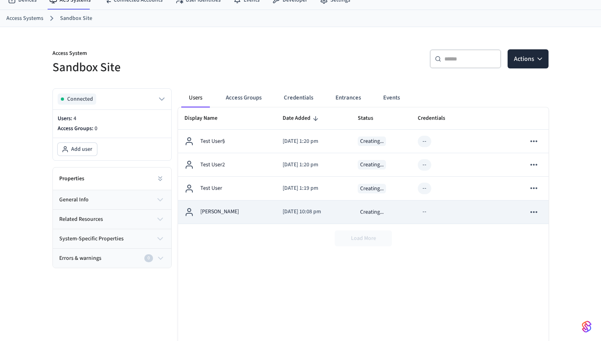
click at [228, 209] on div "Jim Doe" at bounding box center [228, 212] width 86 height 10
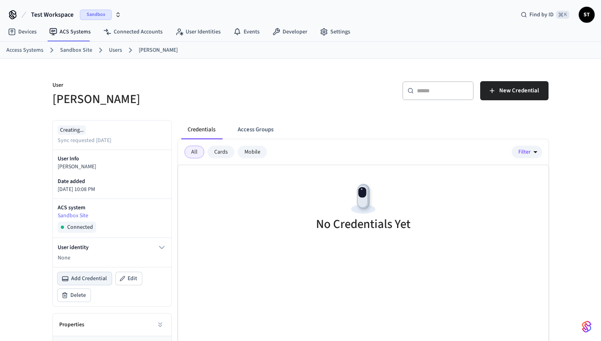
click at [92, 277] on span "Add Credential" at bounding box center [89, 278] width 36 height 8
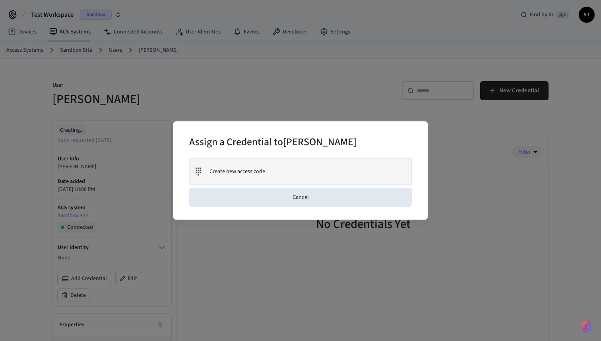
click at [279, 165] on div "Create new access code" at bounding box center [301, 171] width 222 height 25
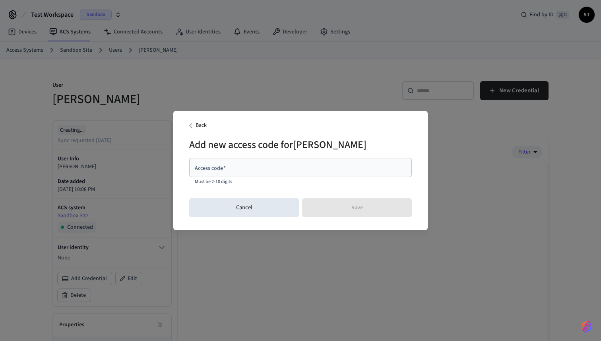
click at [279, 165] on input "Access code   *" at bounding box center [300, 167] width 213 height 8
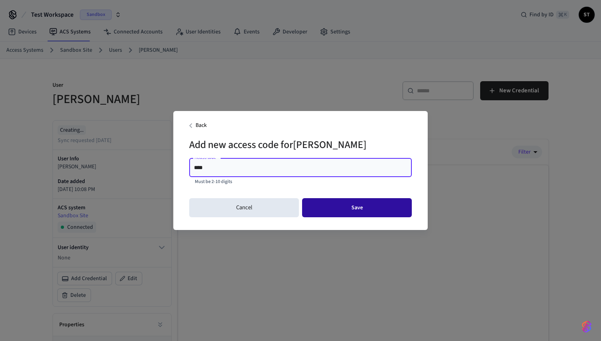
click at [363, 206] on button "Save" at bounding box center [357, 207] width 110 height 19
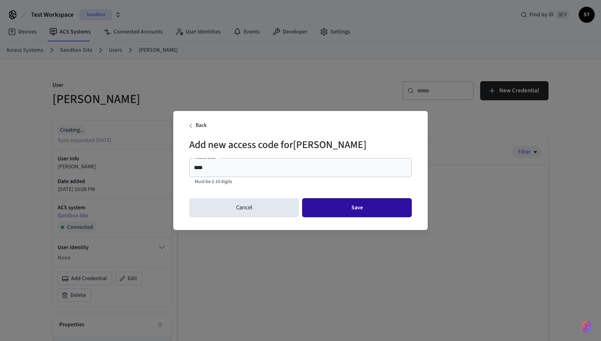
click at [358, 213] on button "Save" at bounding box center [357, 207] width 110 height 19
click at [358, 213] on div "Cancel Save" at bounding box center [300, 207] width 223 height 25
click at [358, 213] on button "Save" at bounding box center [357, 207] width 110 height 19
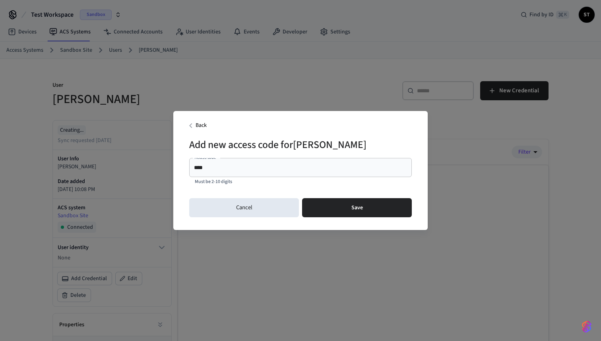
click at [253, 167] on input "****" at bounding box center [300, 167] width 213 height 8
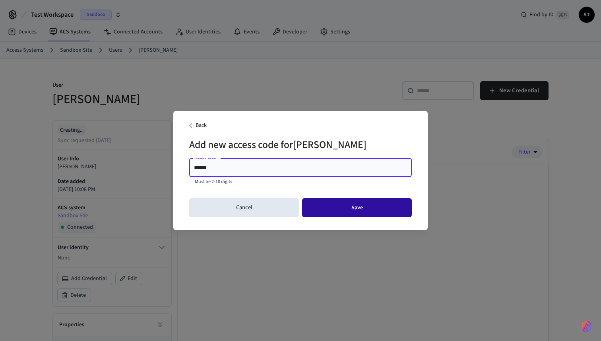
type input "******"
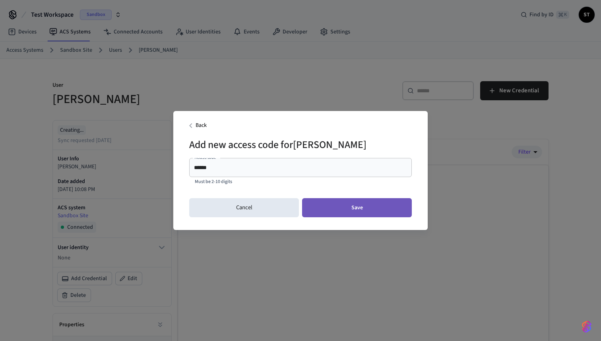
click at [360, 204] on button "Save" at bounding box center [357, 207] width 110 height 19
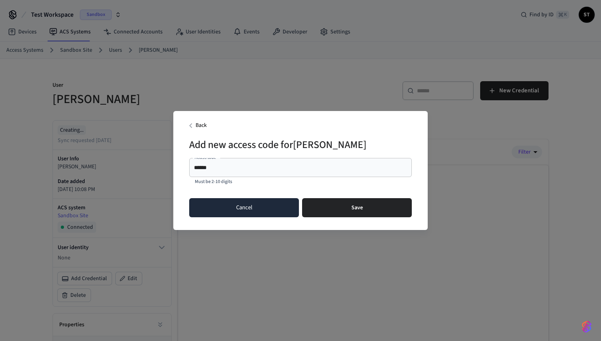
click at [238, 202] on button "Cancel" at bounding box center [244, 207] width 110 height 19
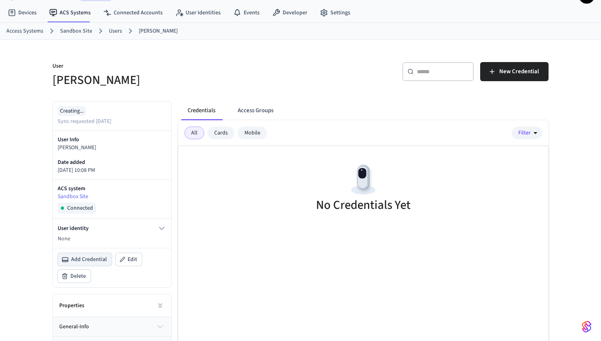
scroll to position [19, 0]
click at [133, 257] on span "Edit" at bounding box center [133, 259] width 10 height 8
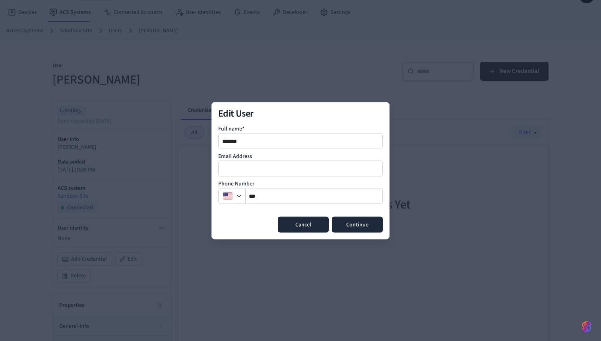
click at [308, 226] on button "Cancel" at bounding box center [303, 224] width 51 height 16
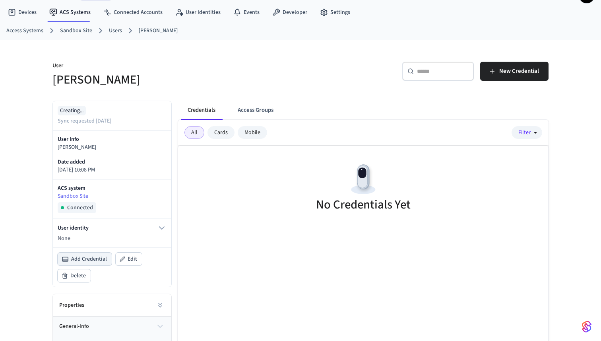
click at [90, 260] on span "Add Credential" at bounding box center [89, 259] width 36 height 8
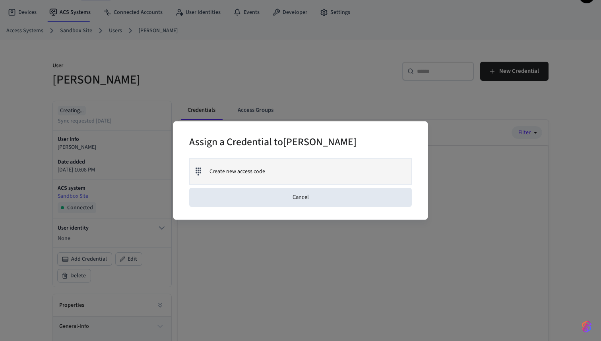
click at [280, 173] on div "Create new access code" at bounding box center [301, 171] width 222 height 25
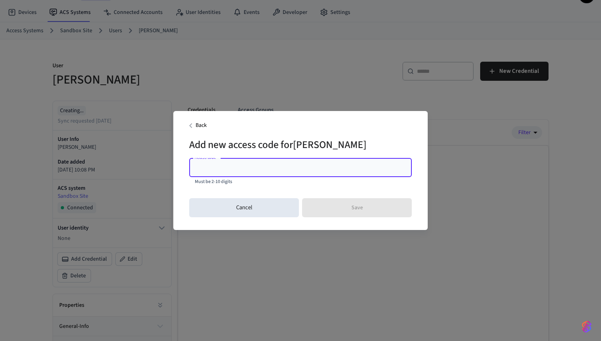
click at [241, 170] on input "Access code   *" at bounding box center [300, 167] width 213 height 8
type input "**"
click at [358, 203] on button "Save" at bounding box center [357, 207] width 110 height 19
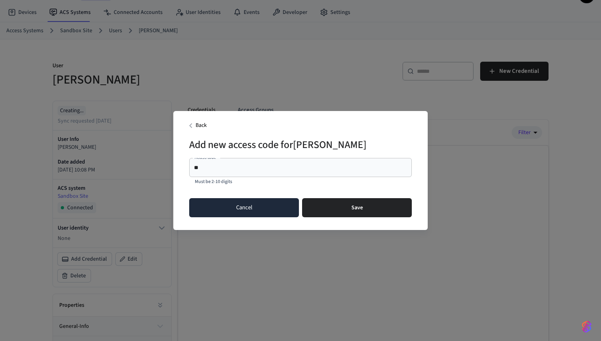
click at [254, 207] on button "Cancel" at bounding box center [244, 207] width 110 height 19
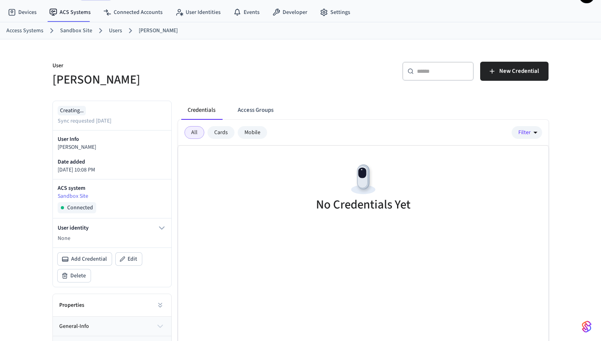
click at [218, 130] on div "Cards" at bounding box center [221, 132] width 27 height 13
click at [252, 130] on div "Mobile" at bounding box center [252, 132] width 29 height 13
click at [216, 133] on div "Cards" at bounding box center [221, 132] width 27 height 13
click at [194, 133] on div "All" at bounding box center [195, 132] width 20 height 13
click at [201, 117] on button "Credentials" at bounding box center [201, 110] width 41 height 19
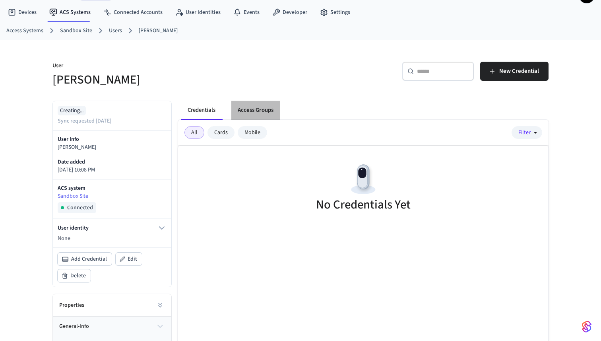
click at [255, 111] on button "Access Groups" at bounding box center [256, 110] width 49 height 19
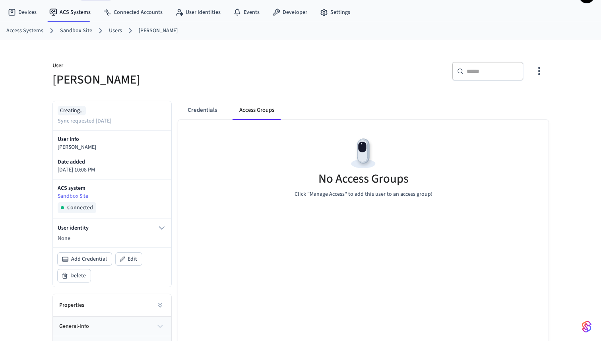
click at [72, 30] on link "Sandbox Site" at bounding box center [76, 31] width 32 height 8
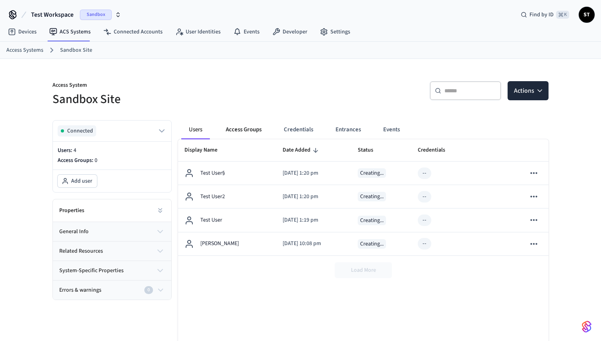
click at [248, 126] on button "Access Groups" at bounding box center [244, 129] width 49 height 19
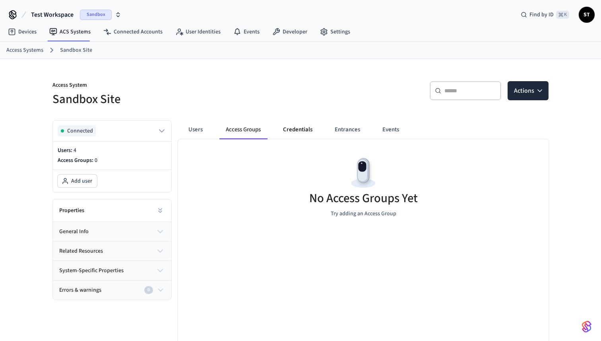
click at [305, 134] on button "Credentials" at bounding box center [298, 129] width 42 height 19
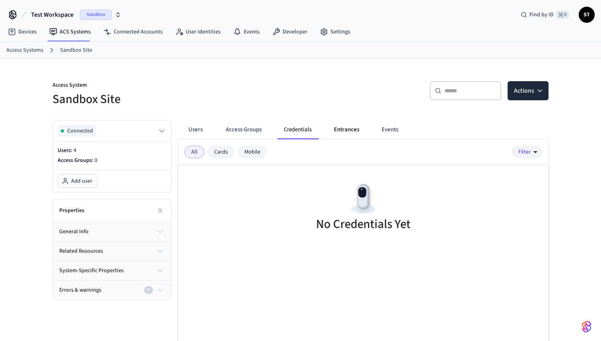
click at [347, 131] on button "Entrances" at bounding box center [347, 129] width 38 height 19
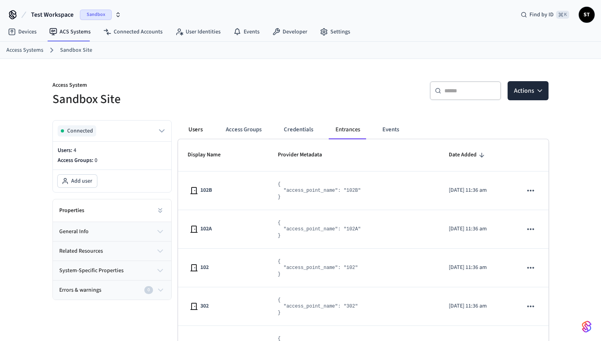
click at [197, 126] on button "Users" at bounding box center [195, 129] width 29 height 19
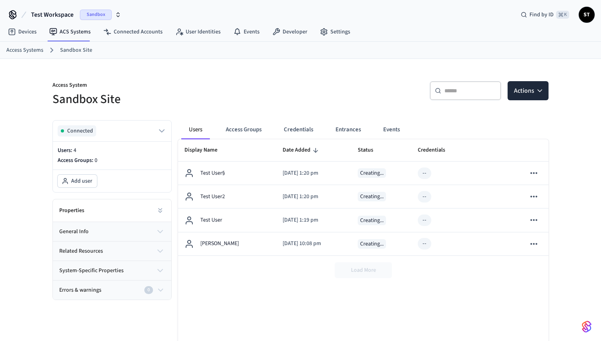
click at [34, 49] on link "Access Systems" at bounding box center [24, 50] width 37 height 8
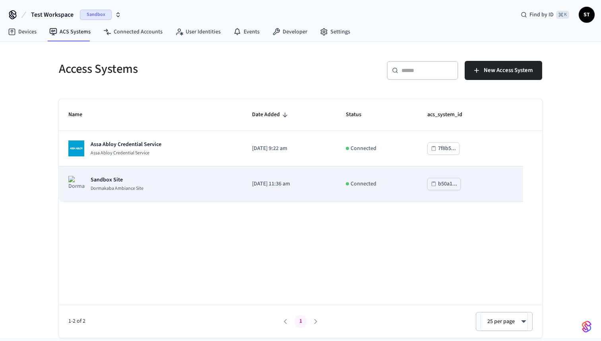
click at [123, 181] on p "Sandbox Site" at bounding box center [117, 180] width 53 height 8
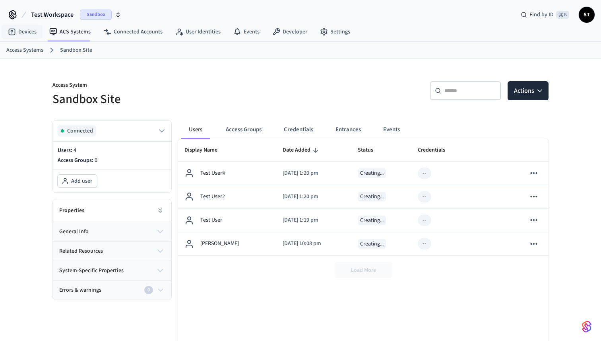
click at [25, 47] on link "Access Systems" at bounding box center [24, 50] width 37 height 8
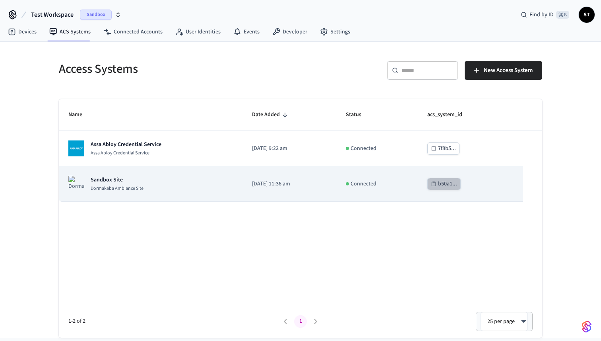
click at [457, 183] on div "b50a1..." at bounding box center [447, 184] width 19 height 10
click at [109, 177] on p "Sandbox Site" at bounding box center [117, 180] width 53 height 8
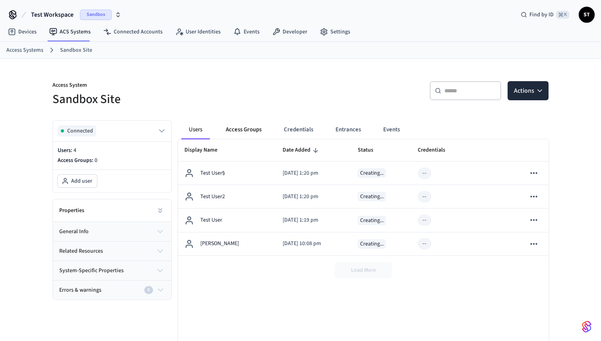
click at [245, 132] on button "Access Groups" at bounding box center [244, 129] width 49 height 19
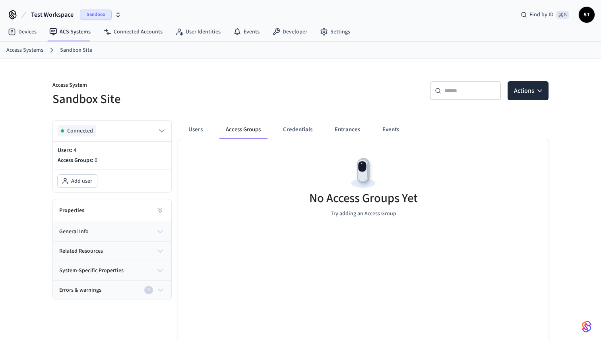
click at [67, 48] on link "Sandbox Site" at bounding box center [76, 50] width 32 height 8
click at [121, 212] on div "Properties" at bounding box center [112, 210] width 119 height 23
click at [121, 232] on button "general info" at bounding box center [112, 231] width 119 height 19
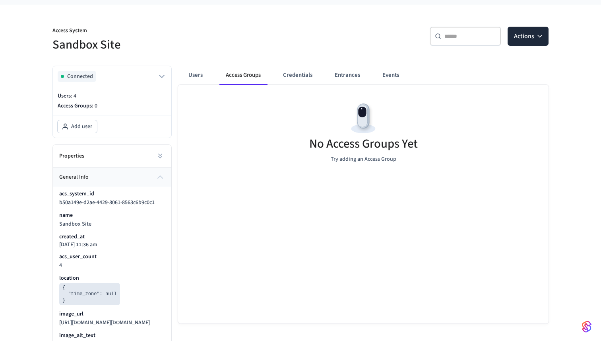
scroll to position [58, 0]
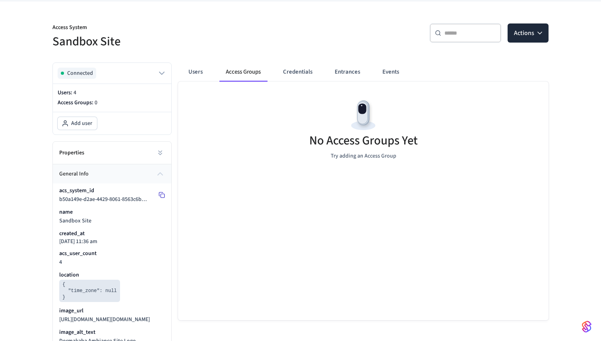
click at [161, 193] on icon at bounding box center [161, 195] width 4 height 4
click at [161, 195] on rect at bounding box center [163, 196] width 4 height 4
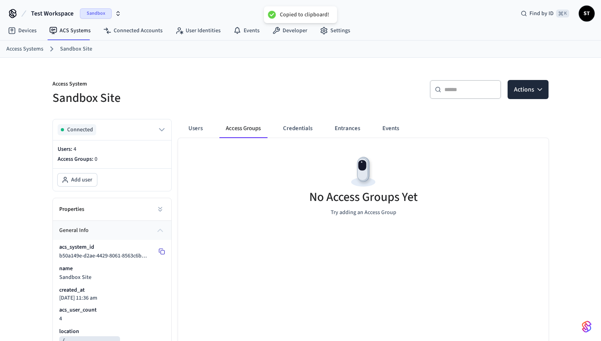
scroll to position [0, 0]
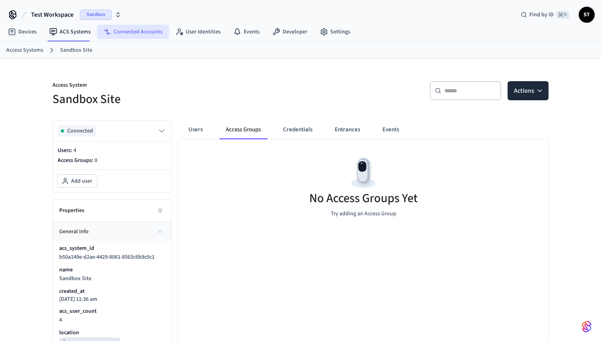
click at [128, 29] on link "Connected Accounts" at bounding box center [133, 32] width 72 height 14
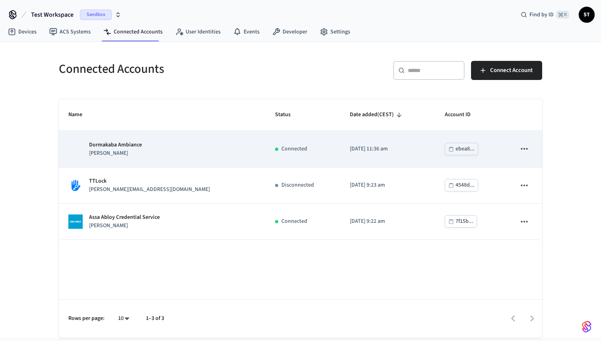
click at [119, 151] on p "jane" at bounding box center [115, 153] width 53 height 8
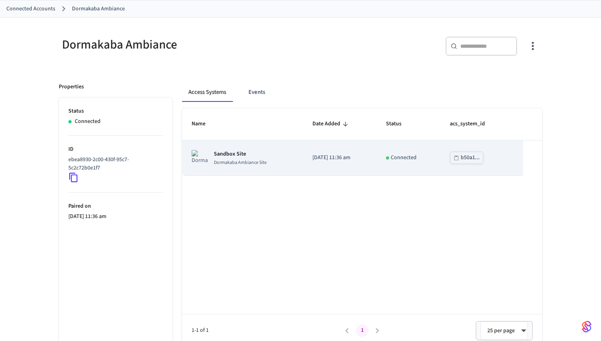
scroll to position [47, 0]
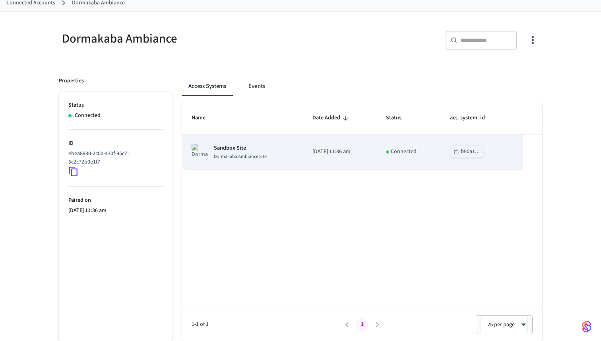
click at [471, 152] on div "b50a1..." at bounding box center [470, 152] width 19 height 10
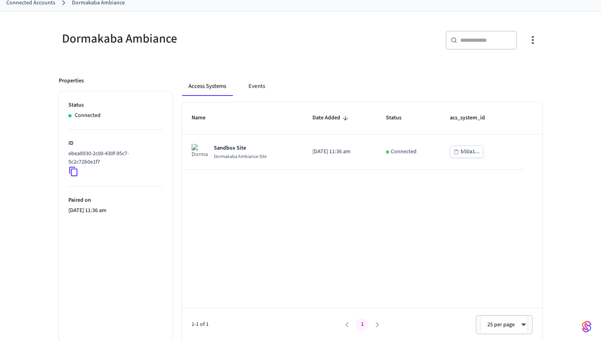
scroll to position [0, 0]
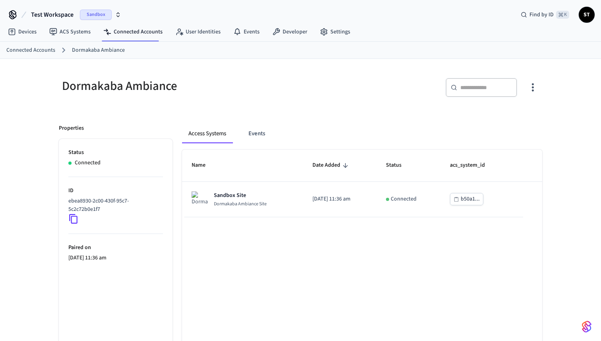
click at [60, 16] on span "Test Workspace" at bounding box center [52, 15] width 43 height 10
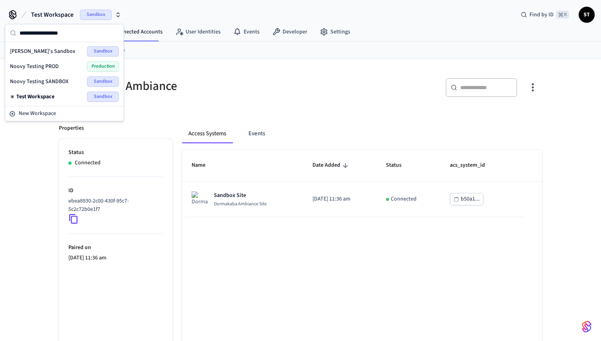
click at [226, 82] on div "Dormakaba Ambiance" at bounding box center [177, 86] width 237 height 16
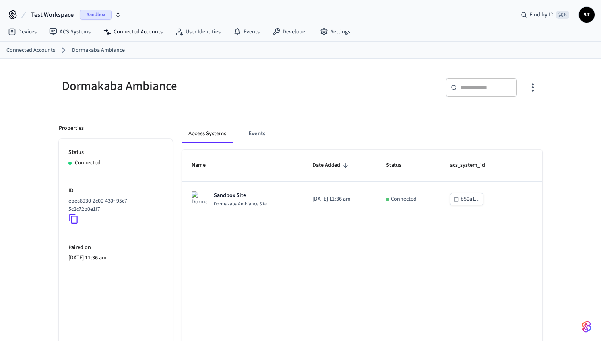
click at [64, 15] on span "Test Workspace" at bounding box center [52, 15] width 43 height 10
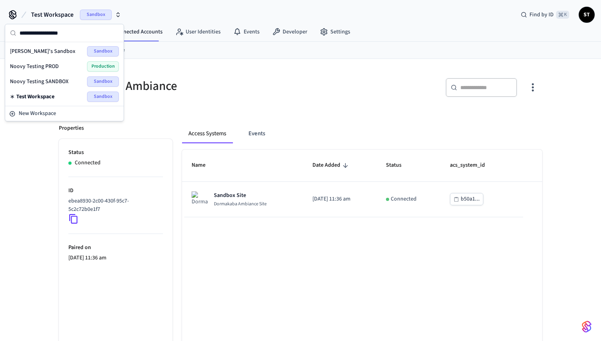
click at [64, 15] on span "Test Workspace" at bounding box center [52, 15] width 43 height 10
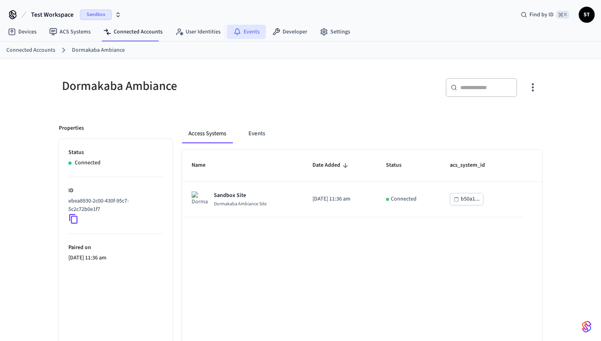
click at [251, 31] on link "Events" at bounding box center [246, 32] width 39 height 14
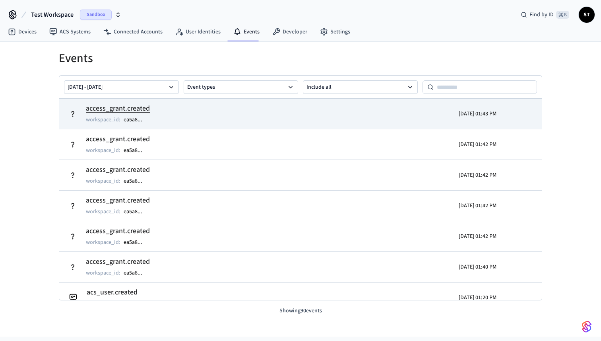
click at [100, 106] on h2 "access_grant.created" at bounding box center [118, 108] width 64 height 11
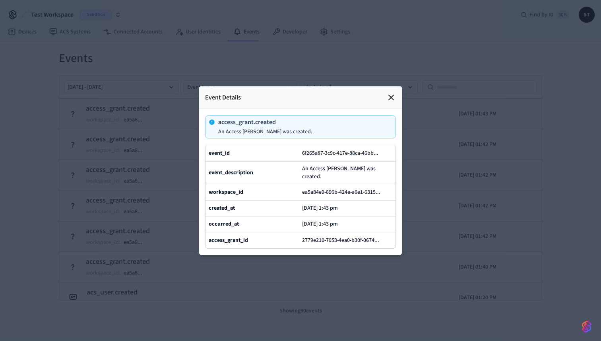
click at [303, 173] on span "An Access Grant was created." at bounding box center [347, 173] width 90 height 16
click at [393, 101] on icon at bounding box center [392, 98] width 10 height 10
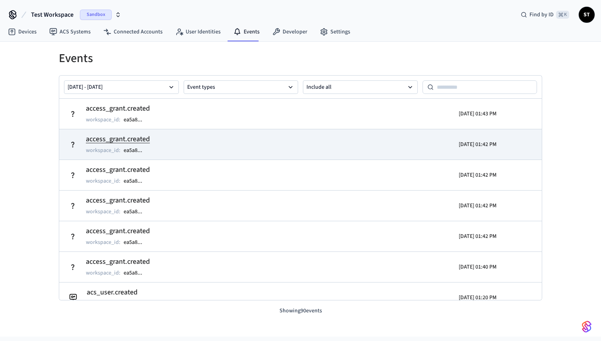
click at [130, 140] on h2 "access_grant.created" at bounding box center [118, 139] width 64 height 11
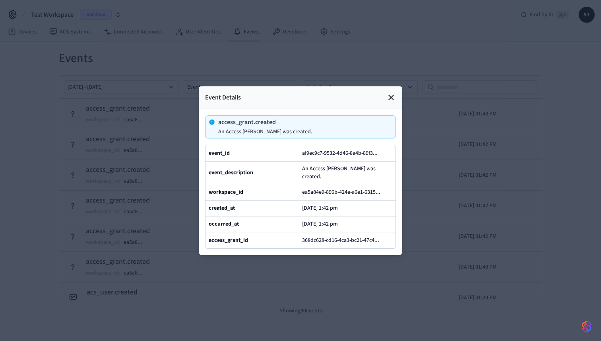
click at [389, 101] on icon at bounding box center [392, 98] width 10 height 10
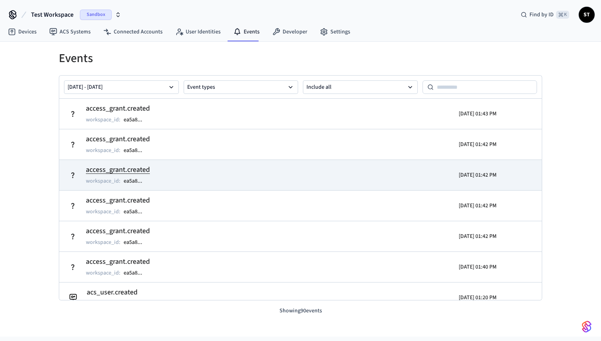
click at [130, 168] on h2 "access_grant.created" at bounding box center [118, 169] width 64 height 11
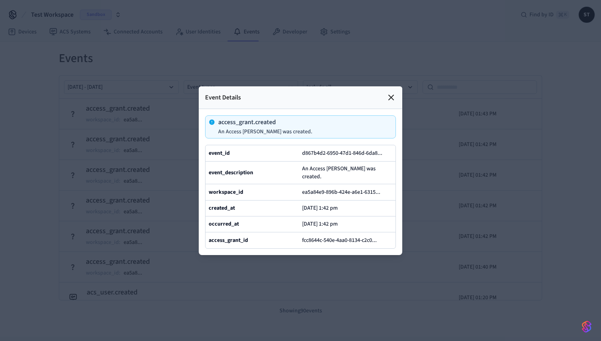
click at [343, 174] on span "An Access Grant was created." at bounding box center [347, 173] width 90 height 16
click at [391, 100] on icon at bounding box center [391, 97] width 5 height 5
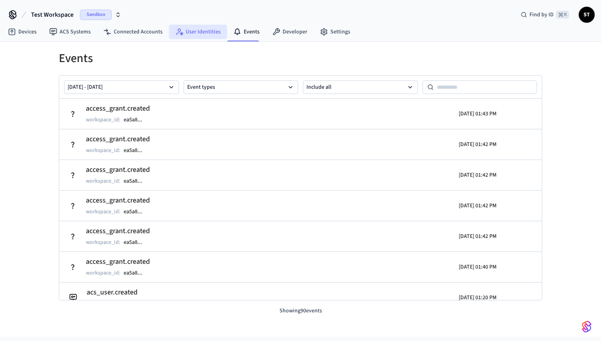
click at [197, 29] on link "User Identities" at bounding box center [198, 32] width 58 height 14
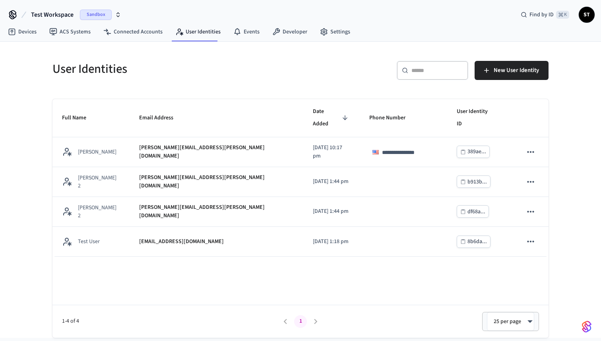
click at [68, 8] on button "Test Workspace Sandbox" at bounding box center [76, 14] width 95 height 17
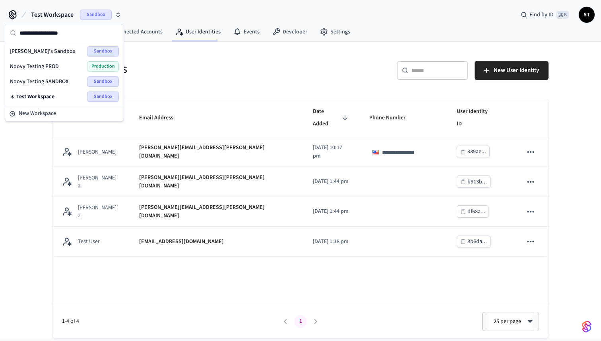
click at [56, 81] on span "Noovy Testing SANDBOX" at bounding box center [39, 82] width 58 height 8
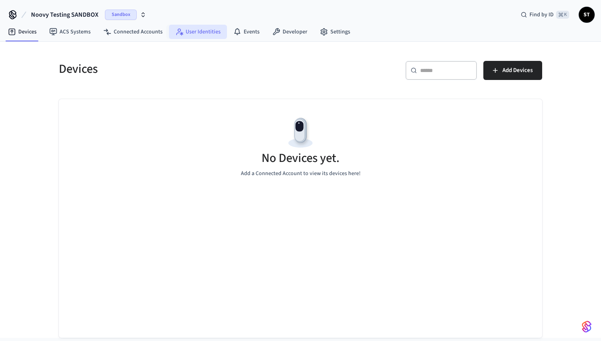
click at [208, 33] on link "User Identities" at bounding box center [198, 32] width 58 height 14
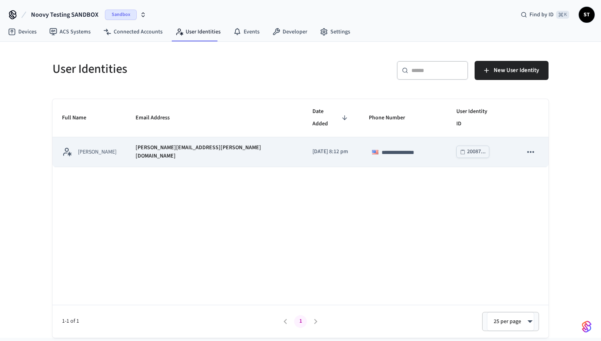
click at [179, 144] on p "jane.doe@example.com" at bounding box center [215, 152] width 158 height 17
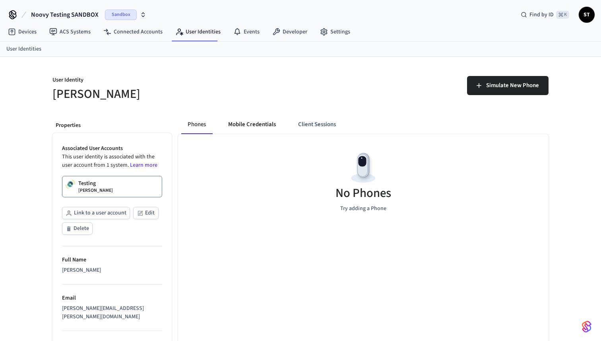
click at [243, 127] on button "Mobile Credentials" at bounding box center [252, 124] width 60 height 19
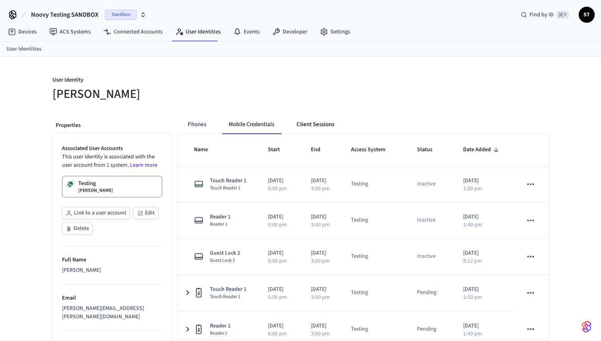
click at [315, 125] on button "Client Sessions" at bounding box center [315, 124] width 51 height 19
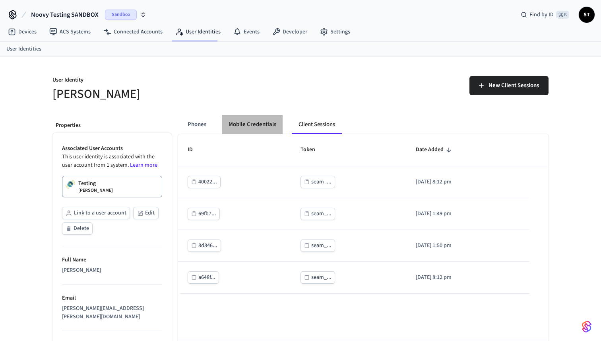
click at [257, 127] on button "Mobile Credentials" at bounding box center [252, 124] width 60 height 19
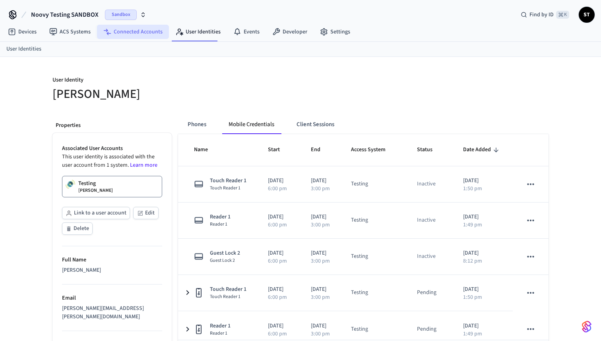
click at [136, 34] on link "Connected Accounts" at bounding box center [133, 32] width 72 height 14
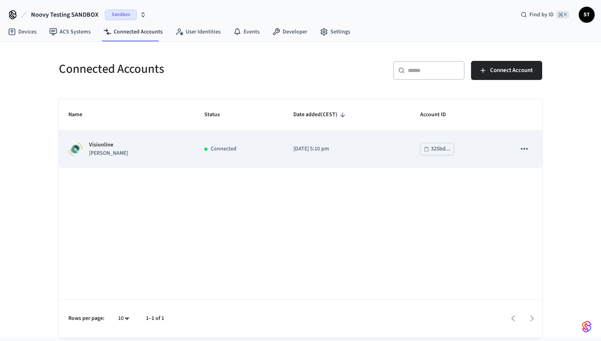
click at [129, 143] on div "Visionline jane" at bounding box center [126, 149] width 117 height 17
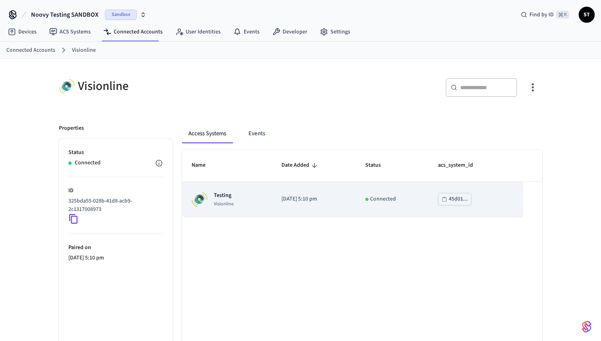
click at [242, 202] on div "Testing Visionline" at bounding box center [227, 199] width 71 height 16
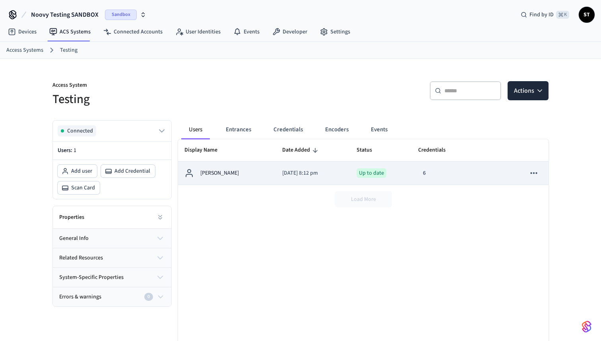
click at [223, 171] on div "Jane Doe" at bounding box center [227, 173] width 85 height 10
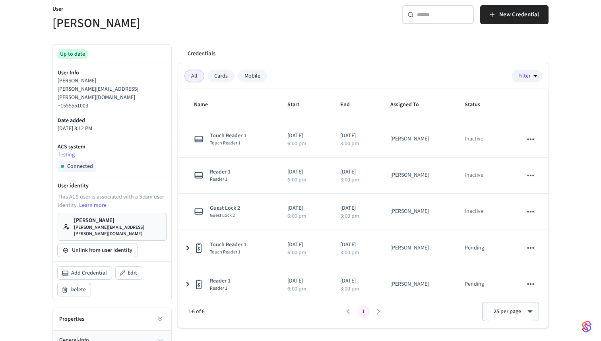
scroll to position [81, 0]
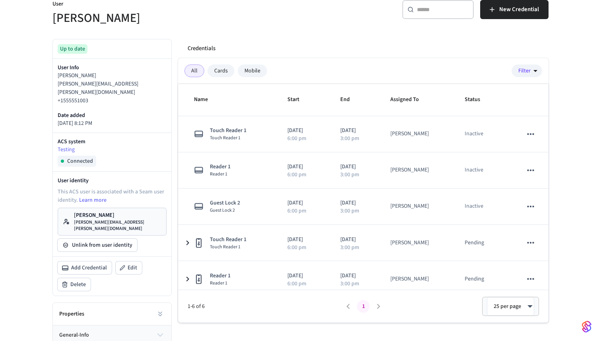
click at [216, 70] on div "Cards" at bounding box center [221, 70] width 27 height 13
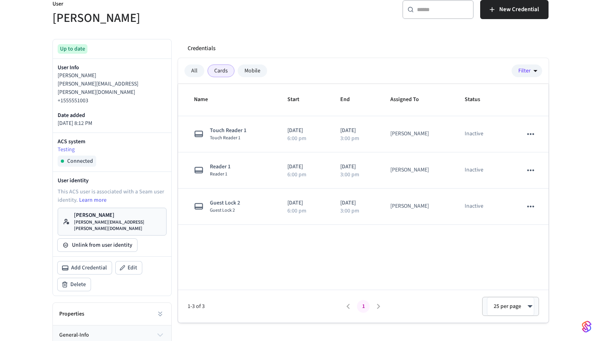
click at [251, 72] on div "Mobile" at bounding box center [252, 70] width 29 height 13
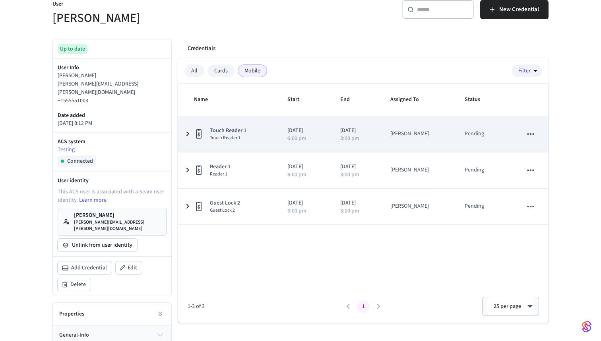
click at [187, 134] on icon "sticky table" at bounding box center [188, 134] width 10 height 10
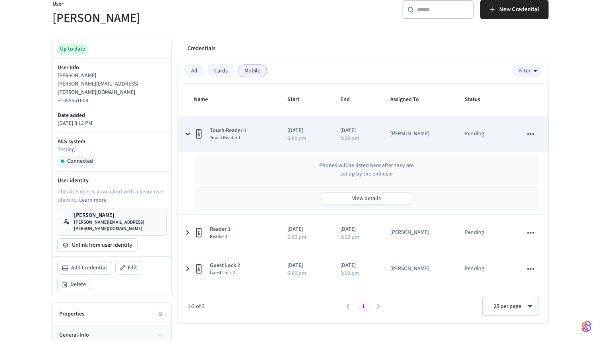
click at [187, 134] on icon "sticky table" at bounding box center [188, 134] width 10 height 10
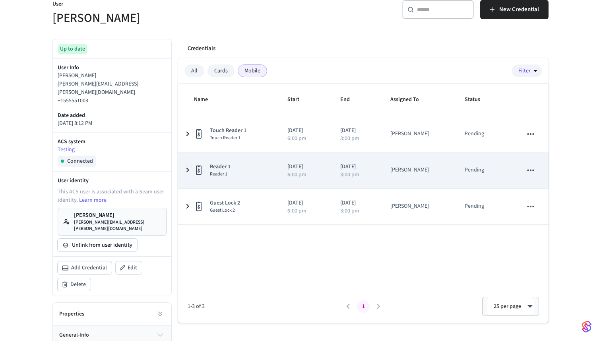
click at [189, 169] on icon "sticky table" at bounding box center [188, 170] width 10 height 10
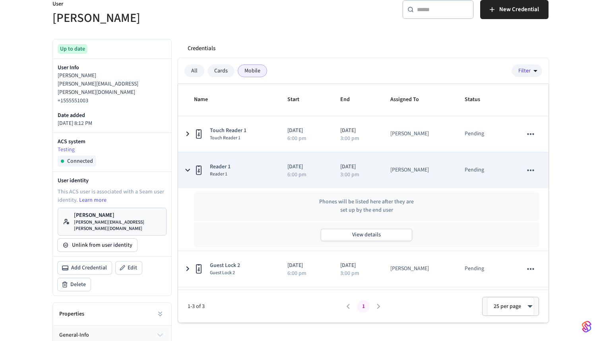
click at [189, 169] on icon "sticky table" at bounding box center [187, 170] width 5 height 3
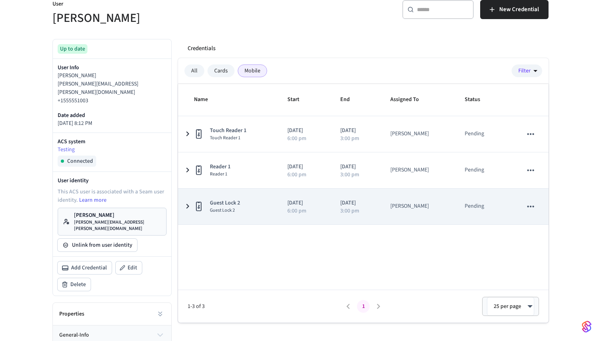
click at [192, 204] on icon "sticky table" at bounding box center [188, 206] width 10 height 10
click at [192, 204] on icon "sticky table" at bounding box center [188, 207] width 10 height 10
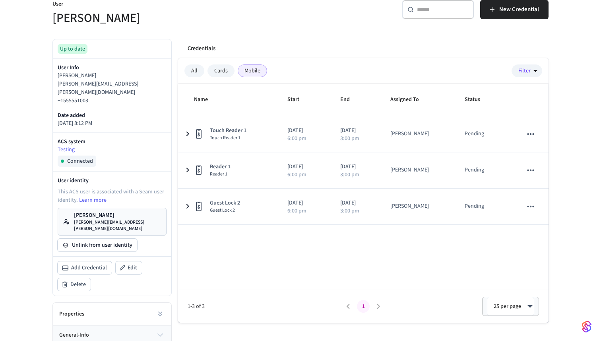
click at [198, 70] on div "All" at bounding box center [195, 70] width 20 height 13
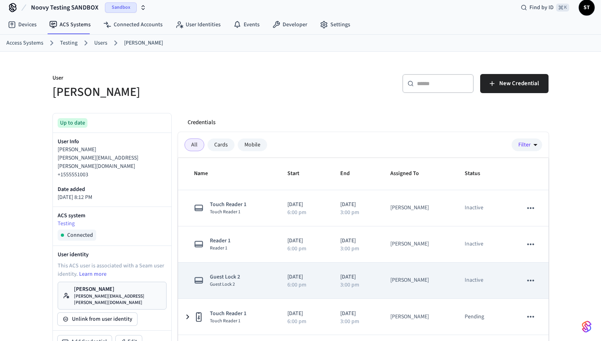
scroll to position [0, 0]
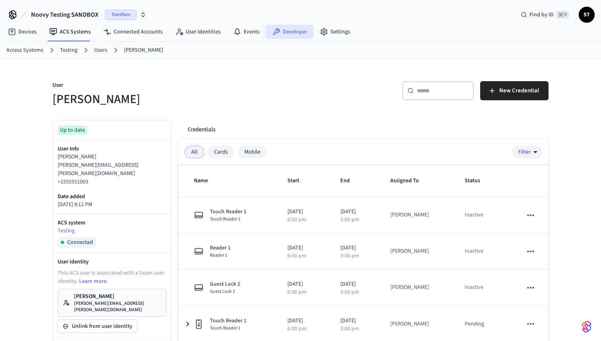
click at [290, 29] on link "Developer" at bounding box center [290, 32] width 48 height 14
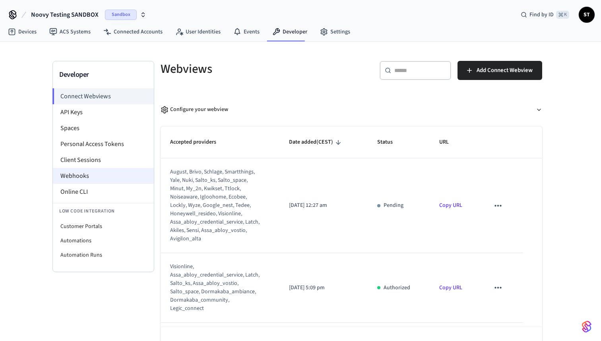
click at [88, 178] on li "Webhooks" at bounding box center [103, 176] width 101 height 16
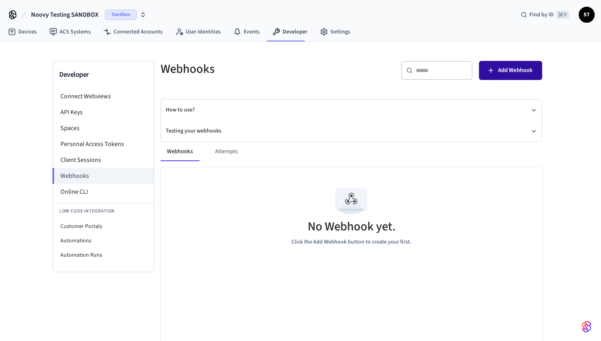
click at [503, 70] on span "Add Webhook" at bounding box center [515, 70] width 35 height 10
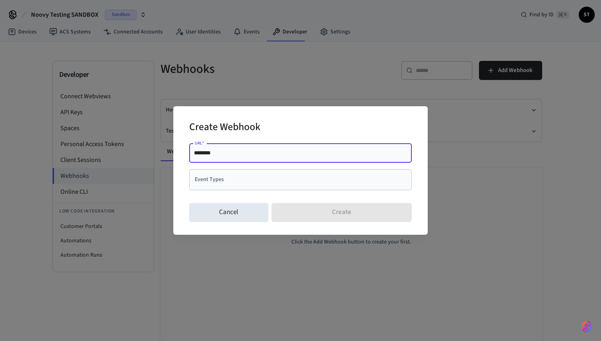
click at [224, 181] on input "Event Types" at bounding box center [295, 180] width 204 height 14
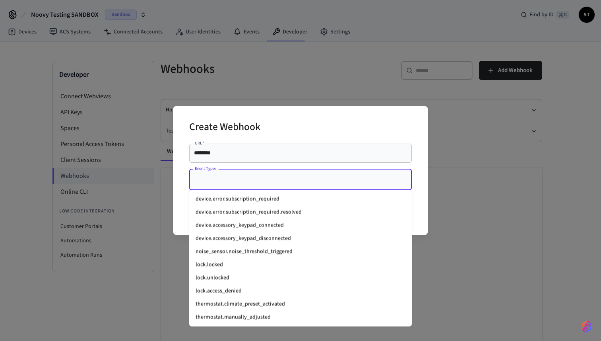
scroll to position [1051, 0]
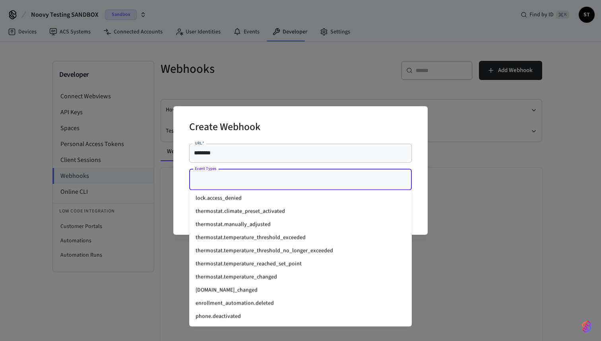
click at [241, 152] on input "********" at bounding box center [300, 153] width 213 height 8
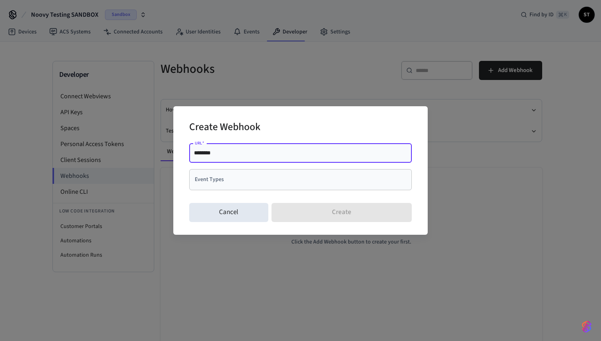
drag, startPoint x: 341, startPoint y: 153, endPoint x: 206, endPoint y: 154, distance: 135.2
click at [206, 154] on input "********" at bounding box center [300, 153] width 213 height 8
click at [241, 154] on input "********" at bounding box center [300, 153] width 213 height 8
click at [227, 177] on input "Event Types" at bounding box center [295, 180] width 204 height 14
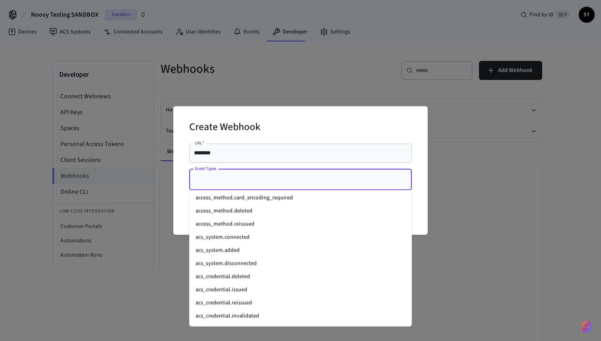
scroll to position [177, 0]
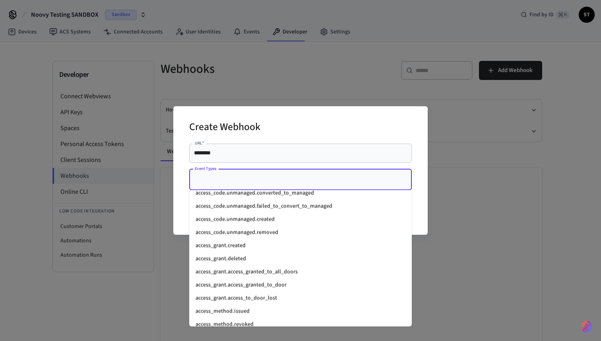
click at [298, 57] on div "Create Webhook URL   * ******** URL   * Event Types Event Types Cancel Create" at bounding box center [300, 170] width 601 height 341
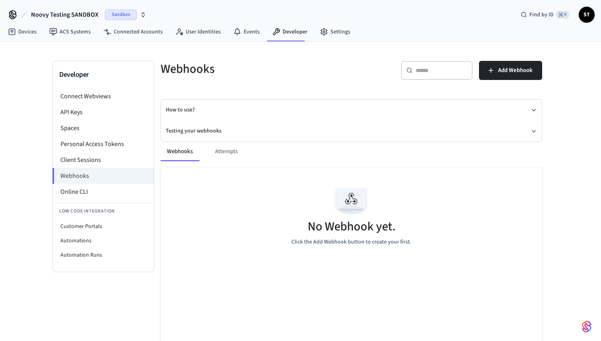
click at [79, 11] on span "Noovy Testing SANDBOX" at bounding box center [65, 15] width 68 height 10
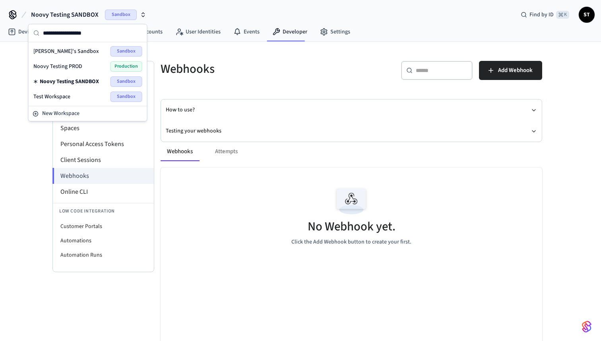
click at [66, 98] on span "Test Workspace" at bounding box center [51, 97] width 37 height 8
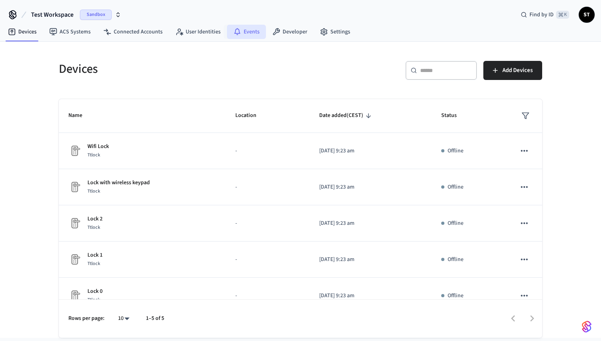
click at [239, 31] on link "Events" at bounding box center [246, 32] width 39 height 14
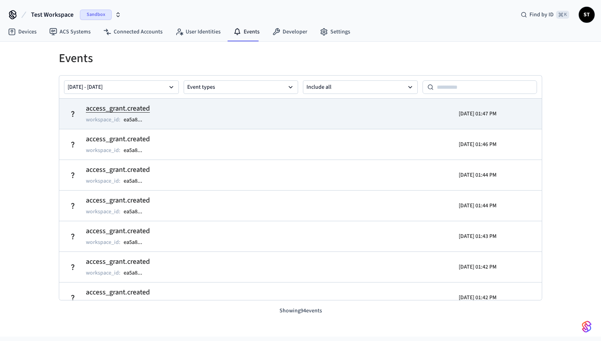
click at [126, 109] on h2 "access_grant.created" at bounding box center [118, 108] width 64 height 11
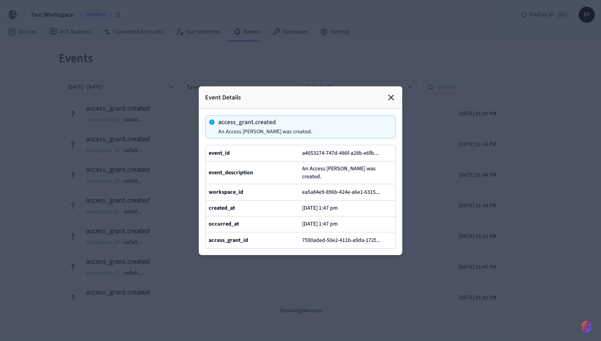
click at [238, 134] on p "An Access Grant was created." at bounding box center [265, 131] width 94 height 6
click at [391, 98] on icon at bounding box center [392, 98] width 10 height 10
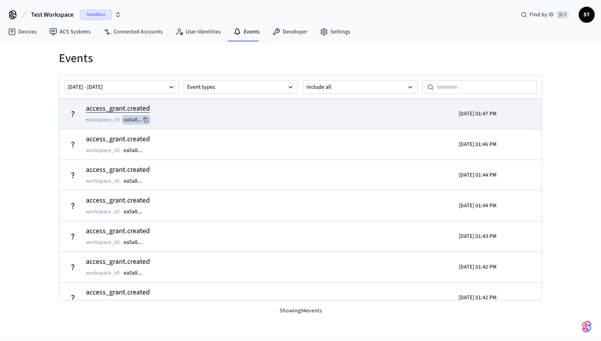
click at [136, 121] on button "ea5a8 ..." at bounding box center [136, 120] width 28 height 10
click at [217, 109] on td "access_grant.created workspace_id : ea5a8 ..." at bounding box center [222, 114] width 313 height 22
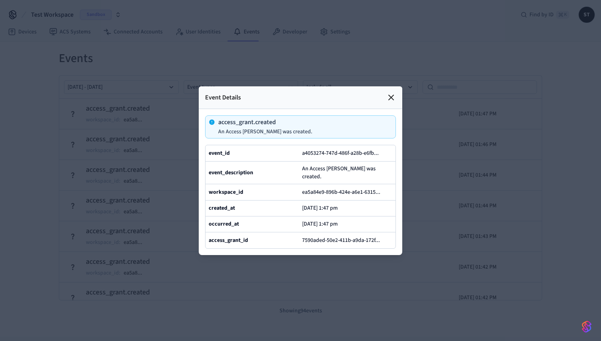
click at [392, 100] on icon at bounding box center [391, 97] width 5 height 5
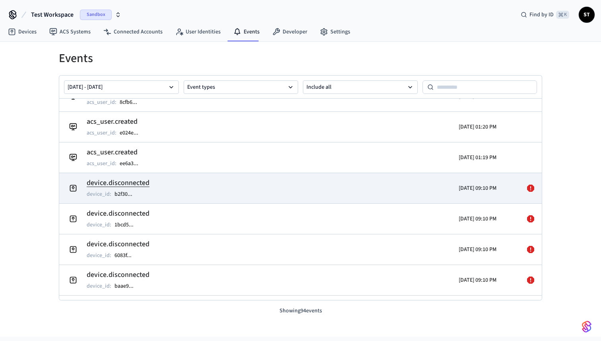
scroll to position [324, 0]
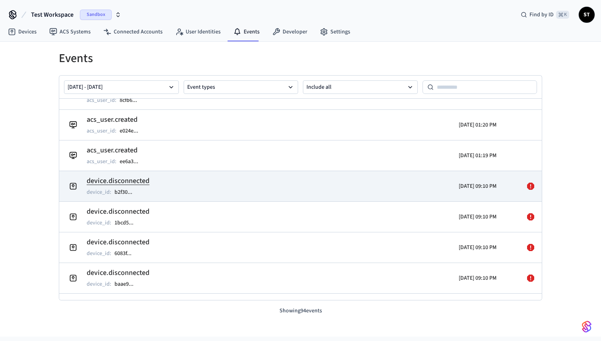
click at [227, 180] on td "device.disconnected device_id : b2f30 ..." at bounding box center [222, 186] width 313 height 22
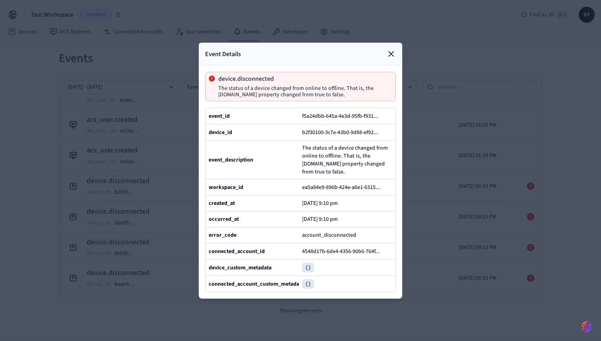
drag, startPoint x: 304, startPoint y: 150, endPoint x: 376, endPoint y: 171, distance: 75.9
click at [376, 171] on span "The status of a device changed from online to offline. That is, the device.prop…" at bounding box center [347, 160] width 90 height 32
click at [393, 50] on icon at bounding box center [392, 54] width 10 height 10
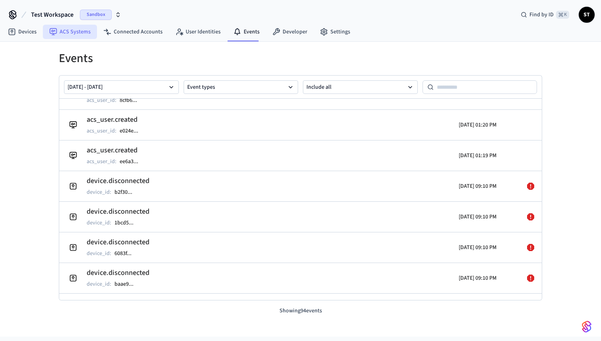
click at [79, 27] on link "ACS Systems" at bounding box center [70, 32] width 54 height 14
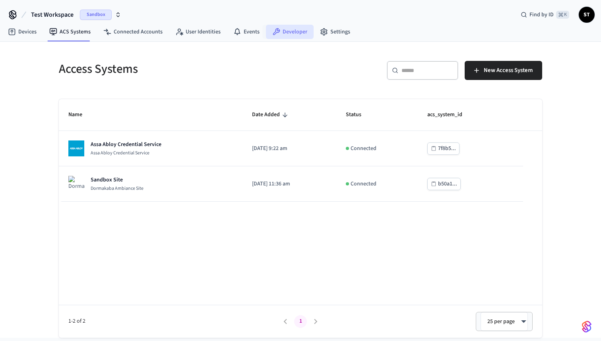
click at [276, 32] on icon at bounding box center [276, 32] width 8 height 8
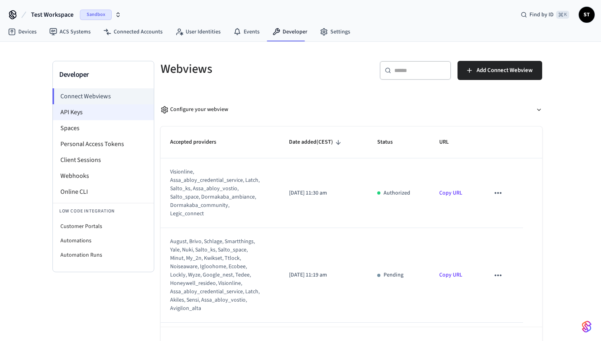
click at [82, 113] on li "API Keys" at bounding box center [103, 112] width 101 height 16
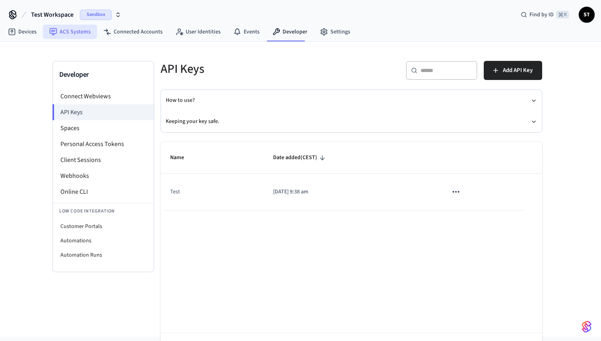
click at [76, 33] on link "ACS Systems" at bounding box center [70, 32] width 54 height 14
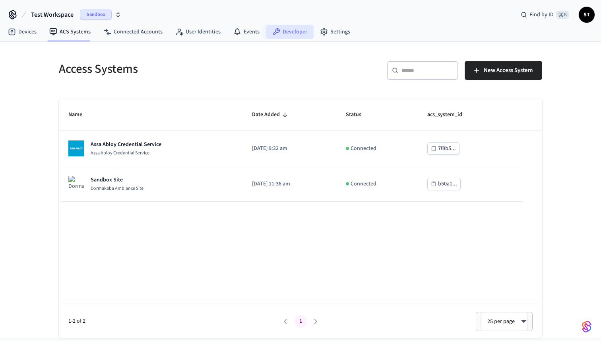
click at [280, 28] on link "Developer" at bounding box center [290, 32] width 48 height 14
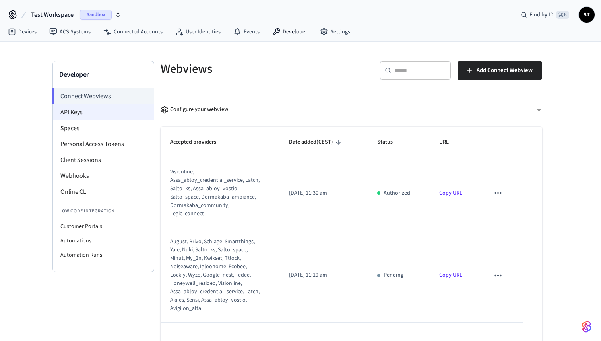
click at [78, 113] on li "API Keys" at bounding box center [103, 112] width 101 height 16
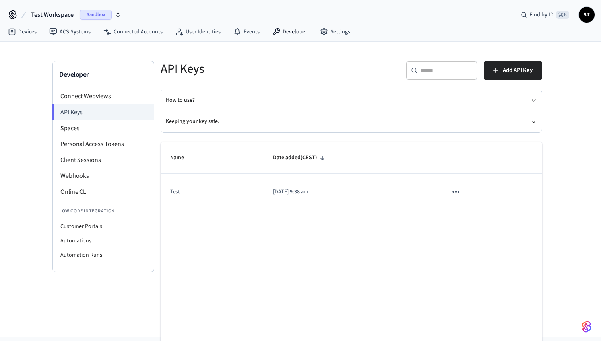
click at [65, 14] on span "Test Workspace" at bounding box center [52, 15] width 43 height 10
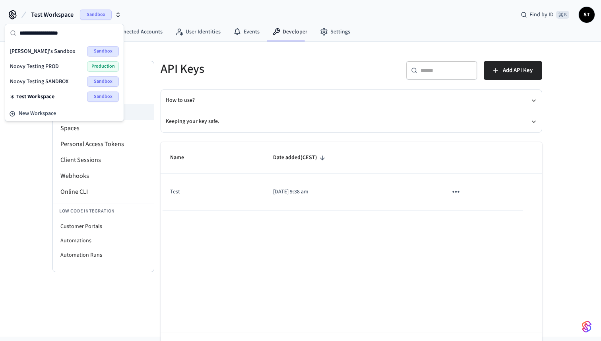
click at [54, 51] on div "Evgenii's Sandbox Sandbox" at bounding box center [64, 51] width 109 height 10
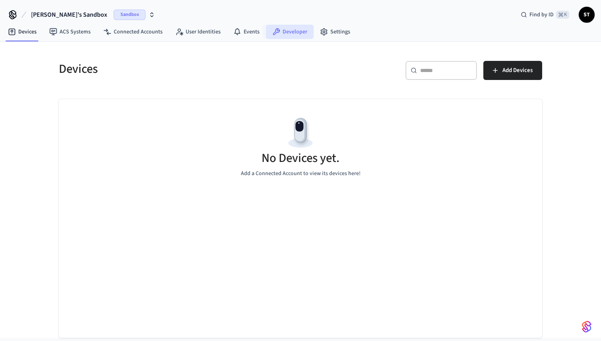
click at [283, 30] on link "Developer" at bounding box center [290, 32] width 48 height 14
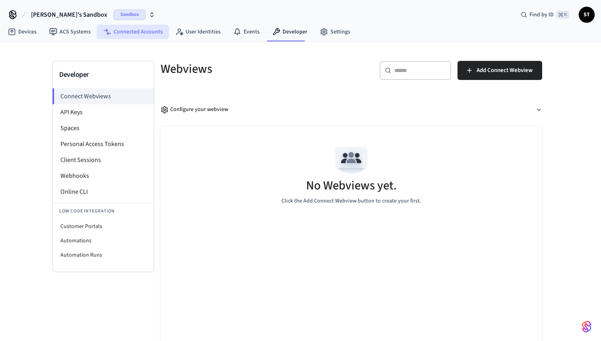
click at [137, 29] on link "Connected Accounts" at bounding box center [133, 32] width 72 height 14
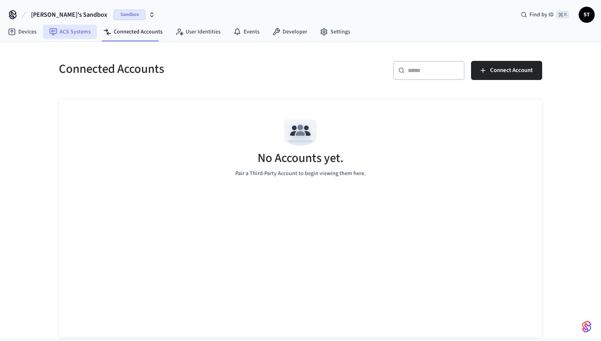
click at [80, 31] on link "ACS Systems" at bounding box center [70, 32] width 54 height 14
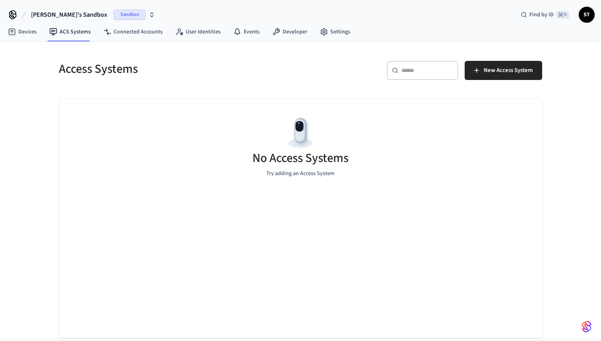
click at [70, 14] on span "Evgenii's Sandbox" at bounding box center [69, 15] width 76 height 10
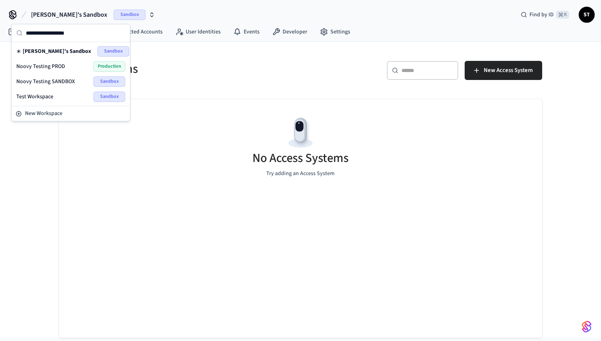
click at [63, 65] on span "Noovy Testing PROD" at bounding box center [40, 66] width 49 height 8
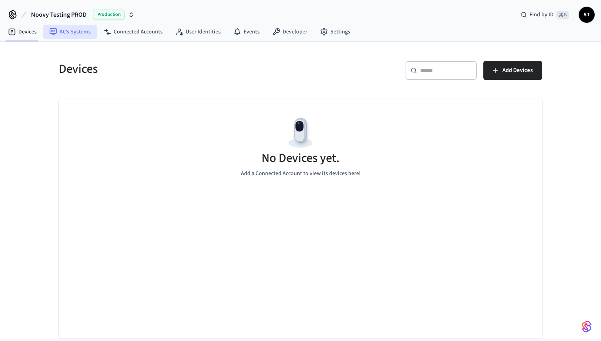
click at [82, 33] on link "ACS Systems" at bounding box center [70, 32] width 54 height 14
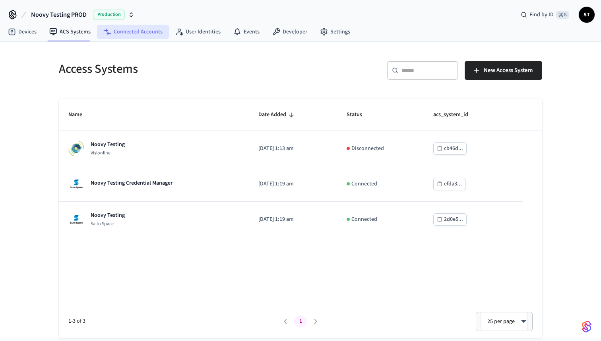
click at [138, 32] on link "Connected Accounts" at bounding box center [133, 32] width 72 height 14
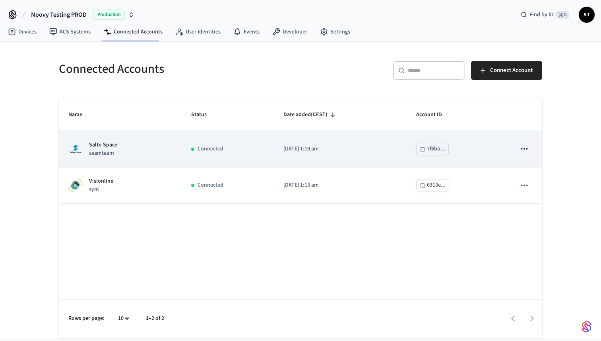
click at [381, 150] on p "[DATE] 1:19 am" at bounding box center [341, 149] width 114 height 8
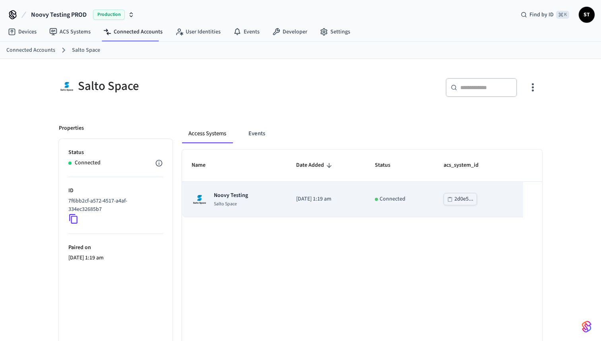
click at [237, 204] on p "Salto Space" at bounding box center [231, 204] width 34 height 6
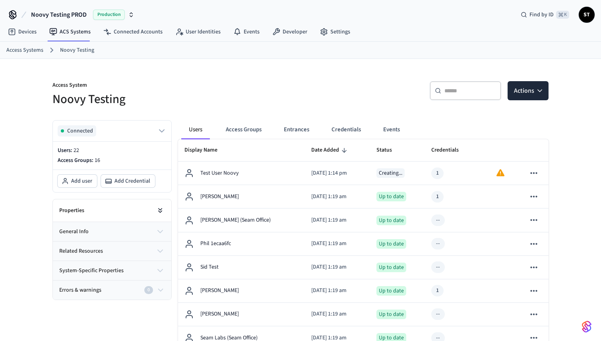
click at [158, 210] on icon at bounding box center [160, 210] width 8 height 8
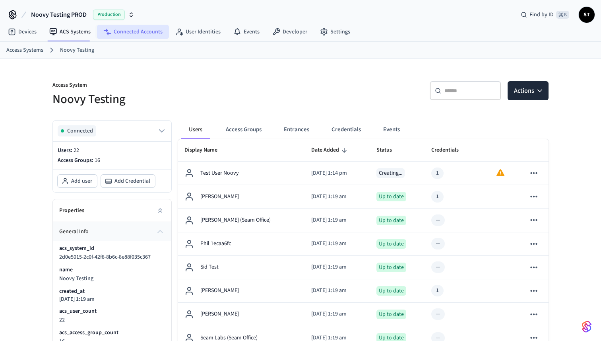
click at [134, 31] on link "Connected Accounts" at bounding box center [133, 32] width 72 height 14
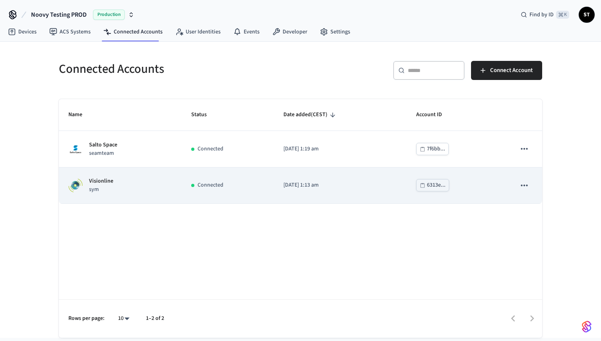
click at [125, 185] on div "Visionline sym" at bounding box center [120, 185] width 104 height 17
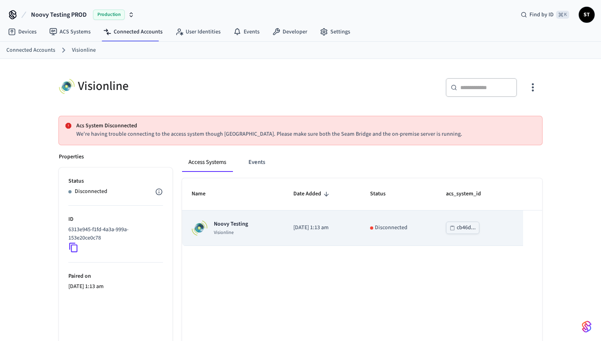
click at [223, 234] on p "Visionline" at bounding box center [231, 233] width 34 height 6
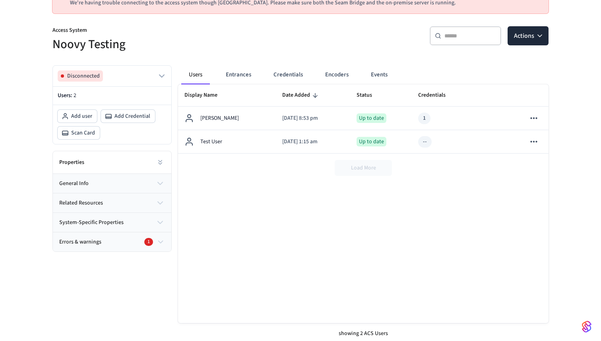
scroll to position [87, 0]
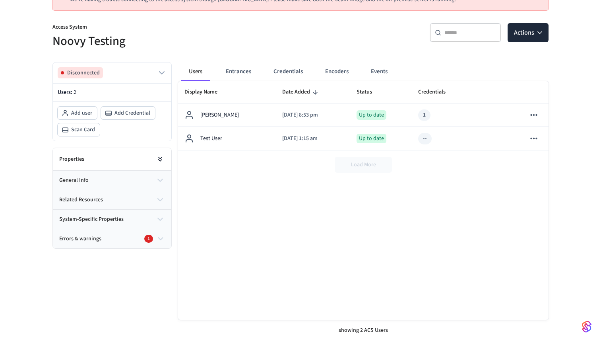
click at [160, 160] on icon at bounding box center [160, 159] width 8 height 8
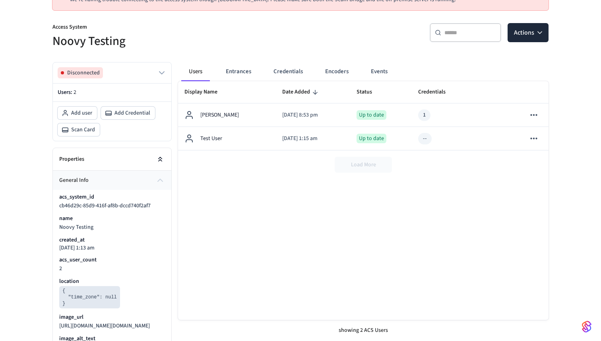
scroll to position [0, 0]
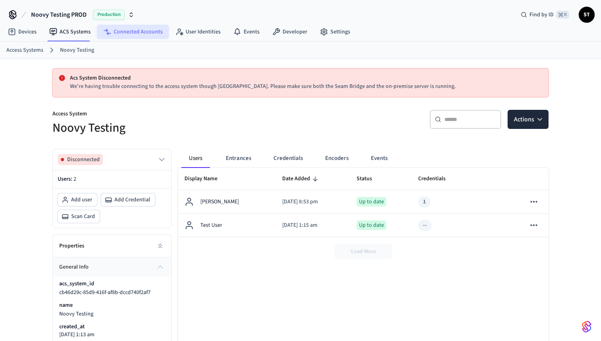
click at [131, 33] on link "Connected Accounts" at bounding box center [133, 32] width 72 height 14
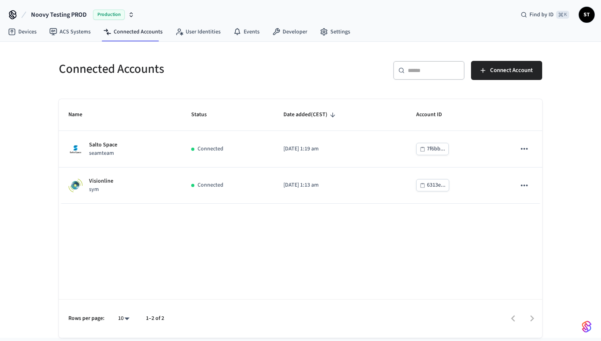
click at [70, 16] on span "Noovy Testing PROD" at bounding box center [59, 15] width 56 height 10
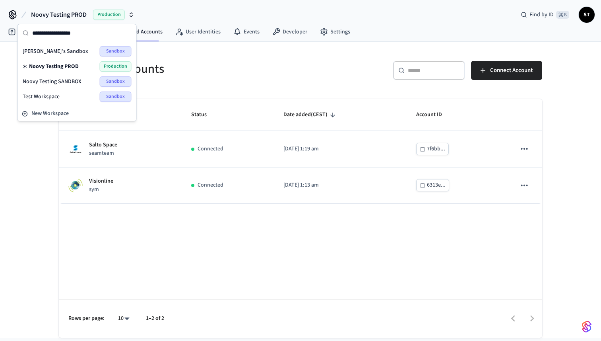
click at [60, 97] on div "Test Workspace Sandbox" at bounding box center [77, 96] width 109 height 10
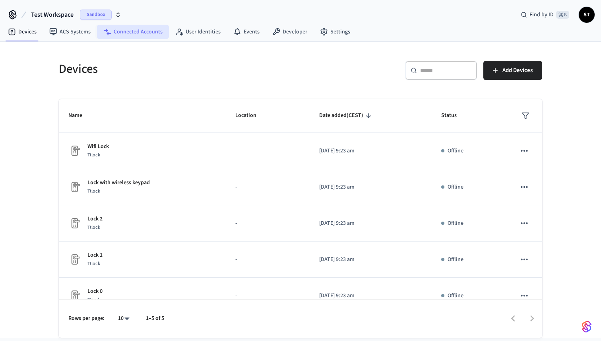
click at [138, 37] on link "Connected Accounts" at bounding box center [133, 32] width 72 height 14
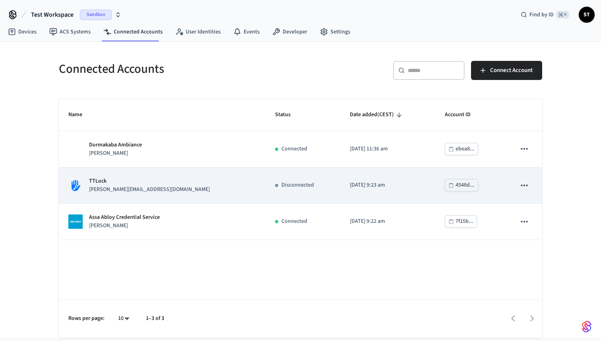
click at [125, 189] on p "jane@example.com" at bounding box center [149, 189] width 121 height 8
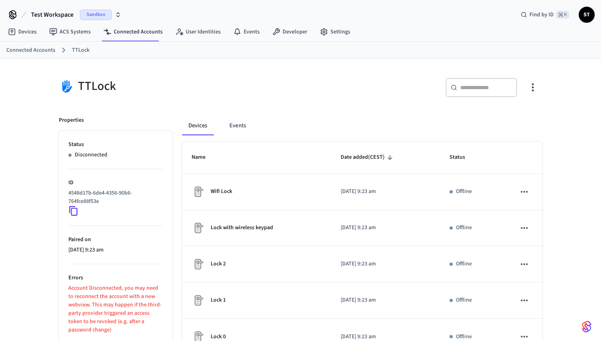
scroll to position [53, 0]
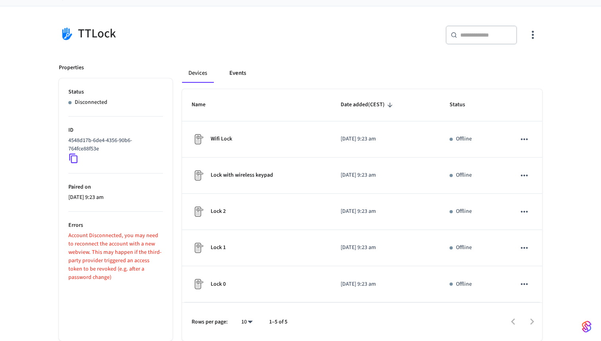
click at [239, 72] on button "Events" at bounding box center [237, 73] width 29 height 19
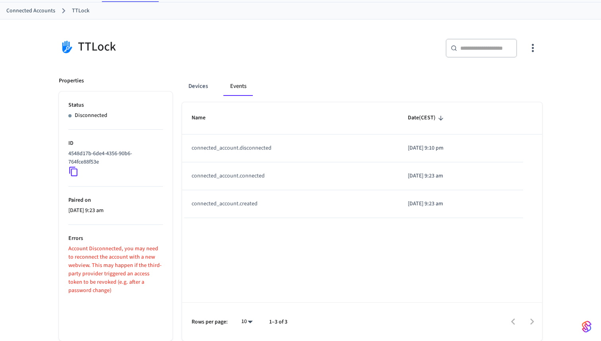
scroll to position [39, 0]
click at [200, 84] on button "Devices" at bounding box center [198, 86] width 32 height 19
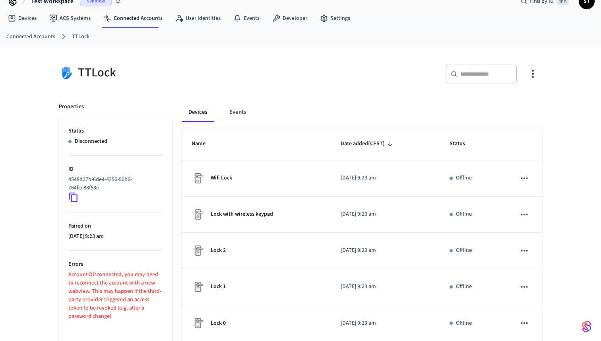
scroll to position [10, 0]
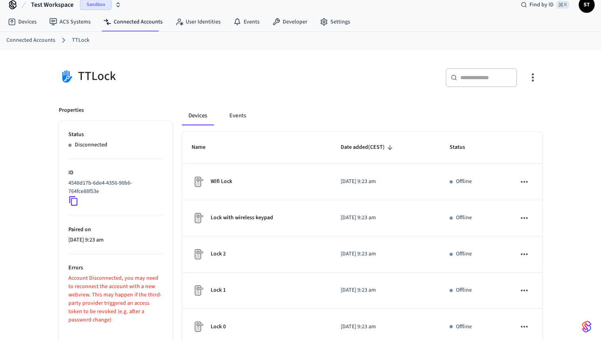
click at [80, 42] on link "TTLock" at bounding box center [81, 40] width 18 height 8
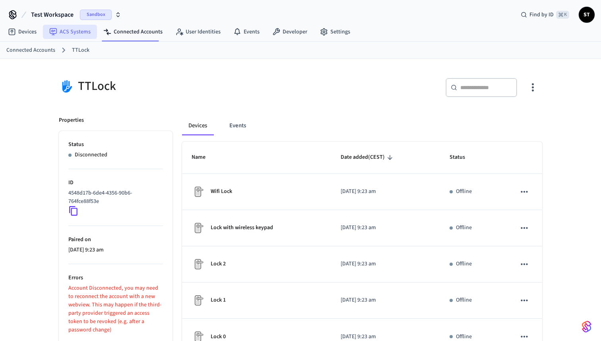
click at [70, 32] on link "ACS Systems" at bounding box center [70, 32] width 54 height 14
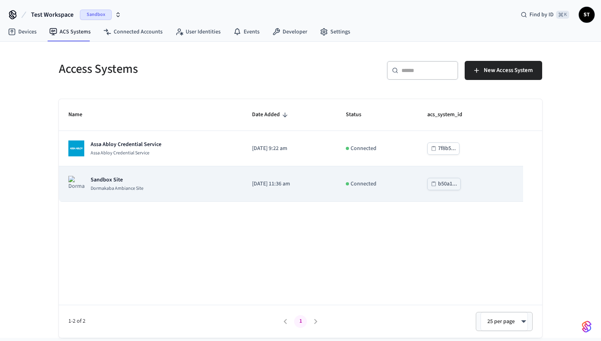
click at [149, 183] on div "Sandbox Site Dormakaba Ambiance Site" at bounding box center [150, 184] width 165 height 16
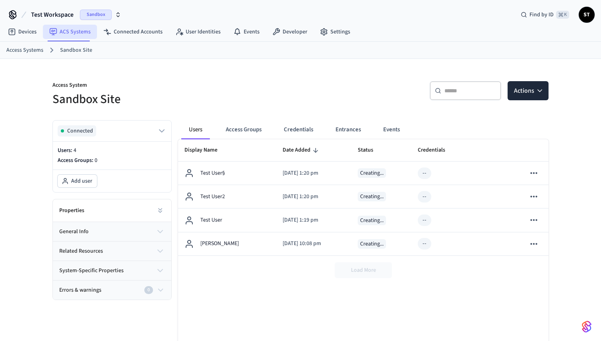
click at [66, 31] on link "ACS Systems" at bounding box center [70, 32] width 54 height 14
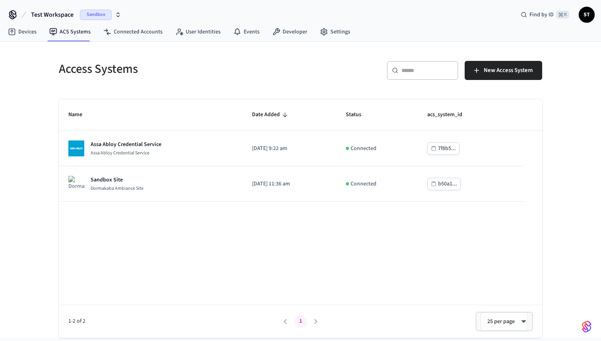
click at [64, 12] on span "Test Workspace" at bounding box center [52, 15] width 43 height 10
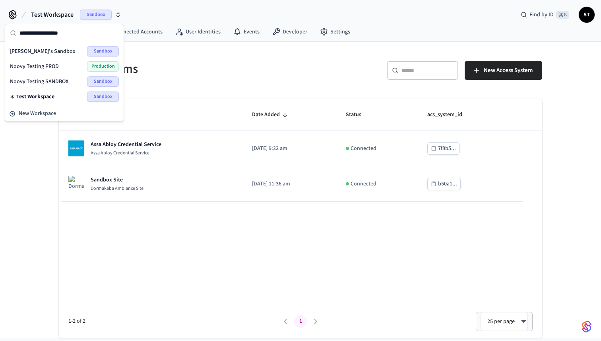
click at [60, 66] on div "Noovy Testing PROD Production" at bounding box center [64, 66] width 109 height 10
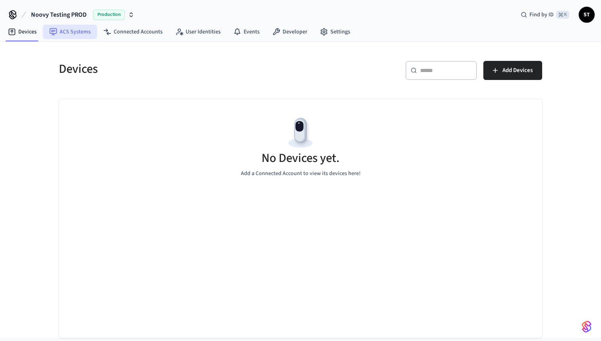
click at [79, 34] on link "ACS Systems" at bounding box center [70, 32] width 54 height 14
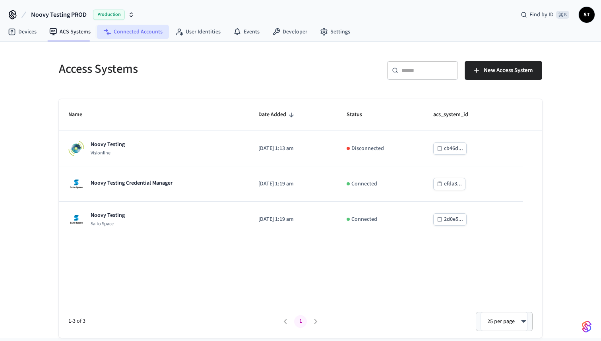
click at [130, 29] on link "Connected Accounts" at bounding box center [133, 32] width 72 height 14
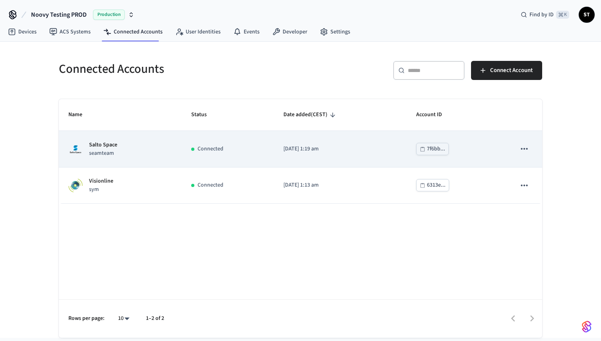
click at [128, 152] on div "Salto Space seamteam" at bounding box center [120, 149] width 104 height 17
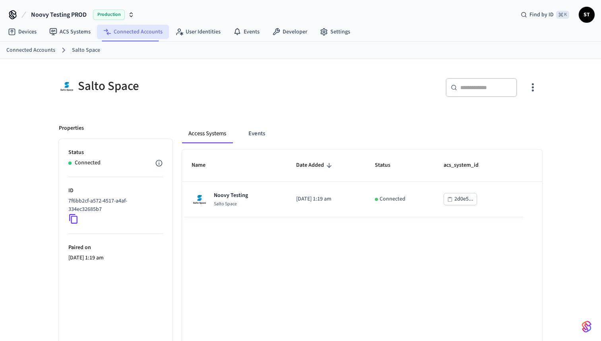
click at [127, 31] on link "Connected Accounts" at bounding box center [133, 32] width 72 height 14
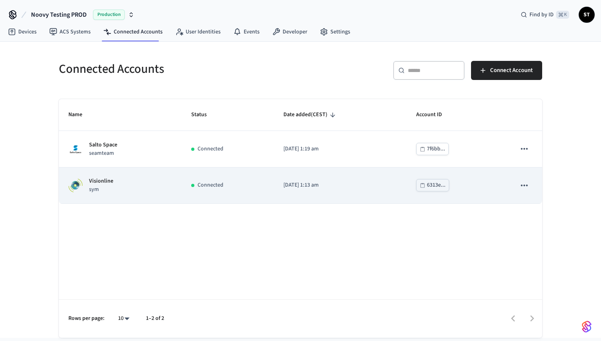
click at [113, 179] on div "Visionline sym" at bounding box center [120, 185] width 104 height 17
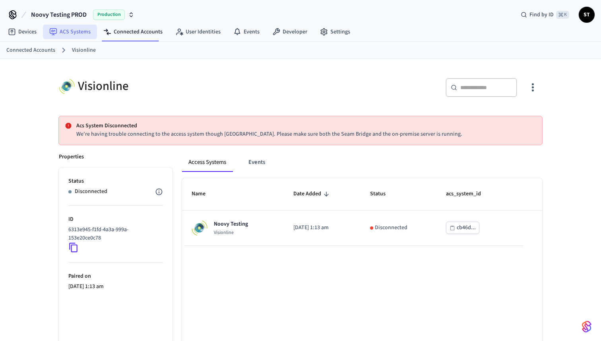
click at [73, 34] on link "ACS Systems" at bounding box center [70, 32] width 54 height 14
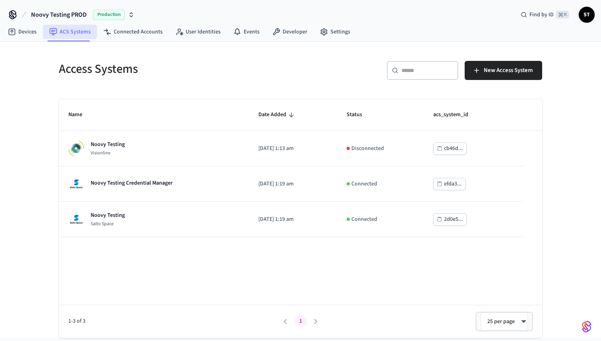
click at [74, 28] on link "ACS Systems" at bounding box center [70, 32] width 54 height 14
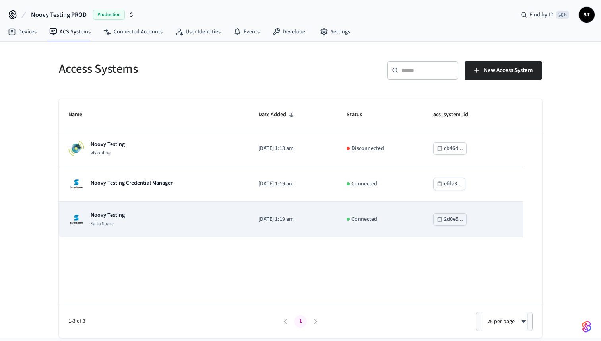
click at [119, 217] on p "Noovy Testing" at bounding box center [108, 215] width 34 height 8
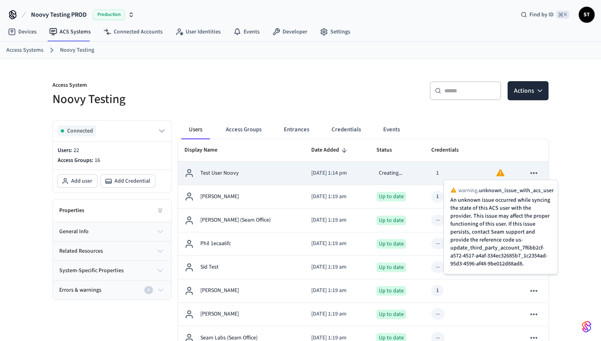
click at [501, 173] on icon "sticky table" at bounding box center [501, 173] width 10 height 10
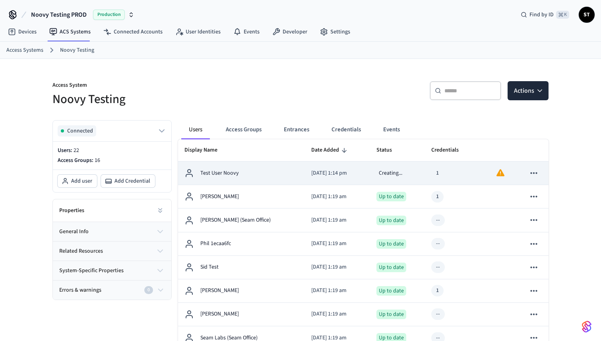
click at [501, 173] on icon "sticky table" at bounding box center [501, 173] width 10 height 10
click at [545, 172] on td "sticky table" at bounding box center [533, 172] width 29 height 23
click at [537, 173] on icon "sticky table" at bounding box center [534, 173] width 7 height 2
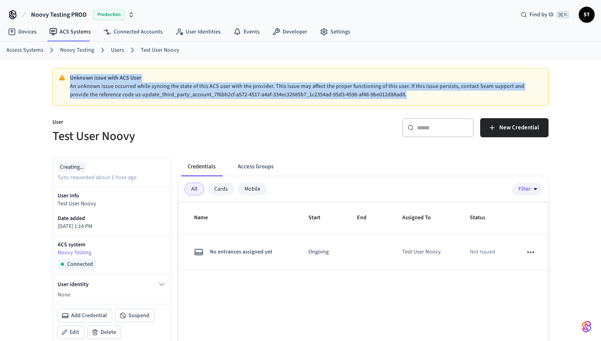
copy div "Unknown issue with ACS User An unknown issue occurred while syncing the state o…"
drag, startPoint x: 391, startPoint y: 95, endPoint x: 36, endPoint y: 88, distance: 354.9
click at [36, 88] on div "Unknown issue with ACS User An unknown issue occurred while syncing the state o…" at bounding box center [300, 255] width 601 height 392
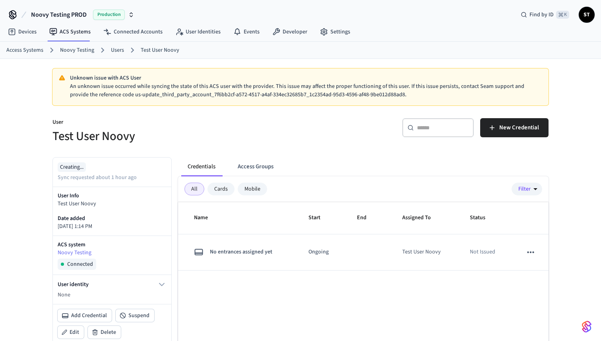
click at [332, 121] on div "​ ​ New Credential" at bounding box center [426, 130] width 243 height 25
click at [228, 186] on div "Cards" at bounding box center [221, 189] width 27 height 13
click at [73, 53] on link "Noovy Testing" at bounding box center [77, 50] width 34 height 8
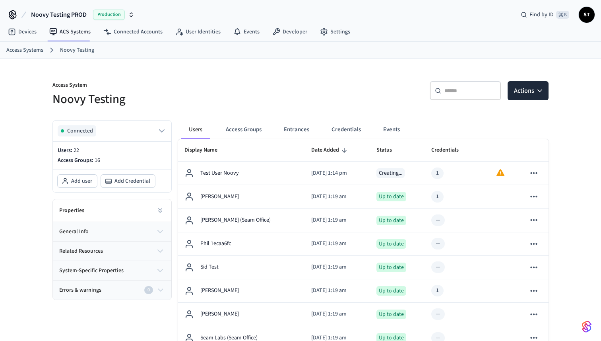
click at [243, 82] on p "Access System" at bounding box center [174, 86] width 243 height 10
click at [122, 179] on span "Add Credential" at bounding box center [133, 181] width 36 height 8
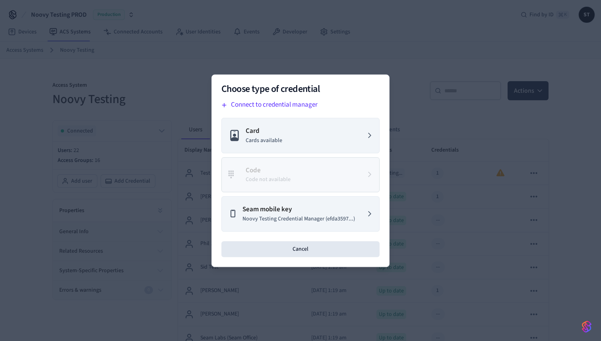
click at [200, 87] on div at bounding box center [300, 170] width 601 height 341
click at [160, 78] on div at bounding box center [300, 170] width 601 height 341
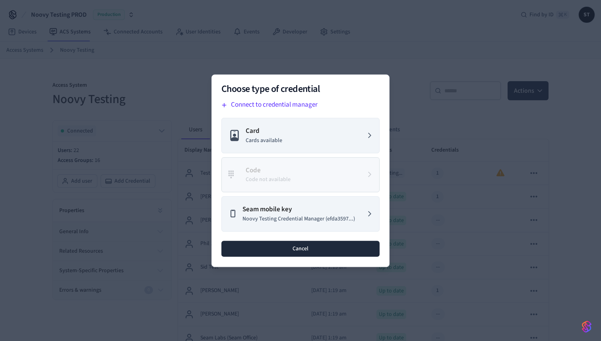
click at [300, 248] on button "Cancel" at bounding box center [301, 249] width 158 height 16
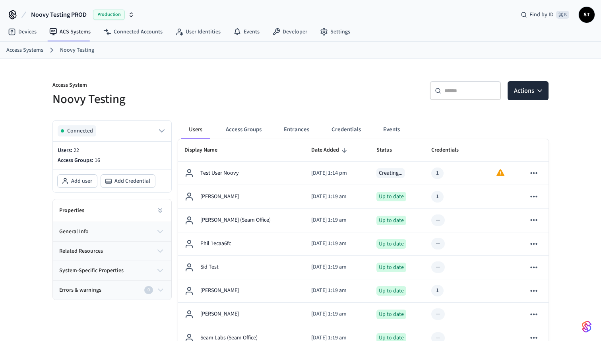
click at [228, 78] on div "Access System Noovy Testing" at bounding box center [169, 90] width 253 height 36
click at [76, 14] on span "Noovy Testing PROD" at bounding box center [59, 15] width 56 height 10
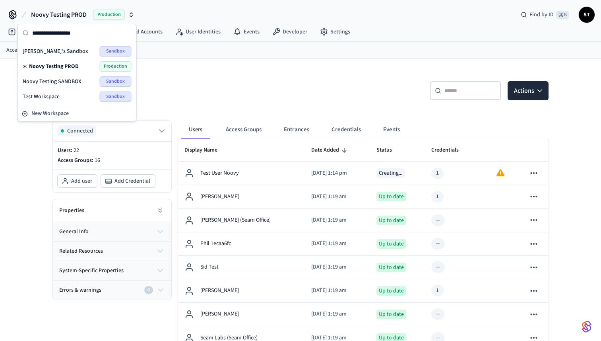
click at [76, 14] on span "Noovy Testing PROD" at bounding box center [59, 15] width 56 height 10
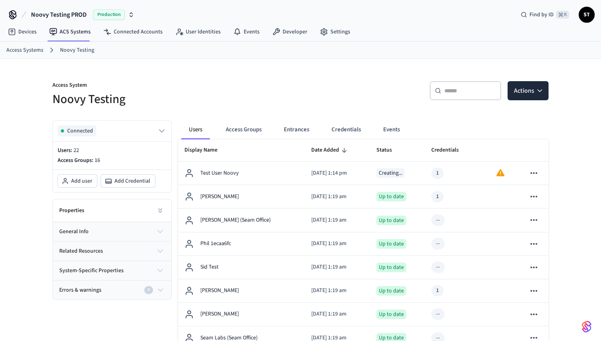
click at [76, 14] on span "Noovy Testing PROD" at bounding box center [59, 15] width 56 height 10
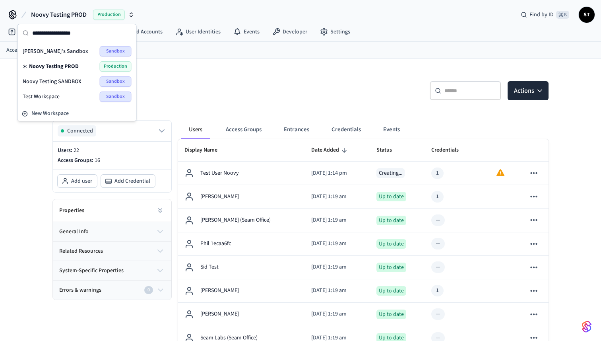
click at [73, 80] on span "Noovy Testing SANDBOX" at bounding box center [52, 82] width 58 height 8
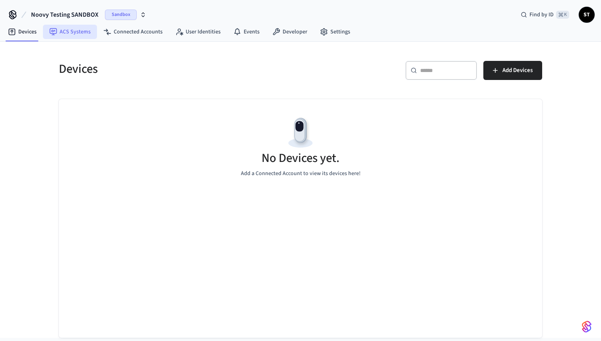
click at [80, 33] on link "ACS Systems" at bounding box center [70, 32] width 54 height 14
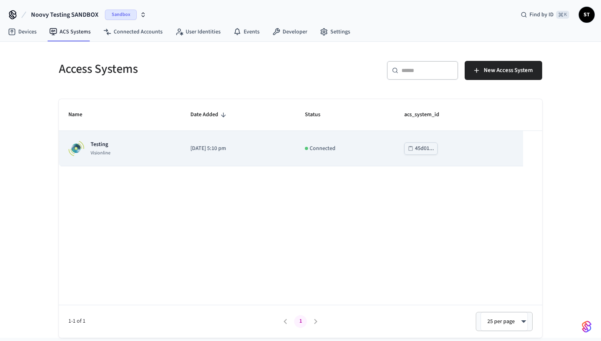
click at [121, 149] on div "Testing Visionline" at bounding box center [119, 148] width 103 height 16
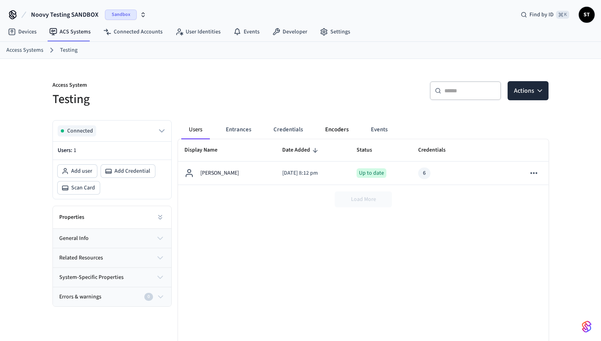
click at [340, 130] on button "Encoders" at bounding box center [337, 129] width 36 height 19
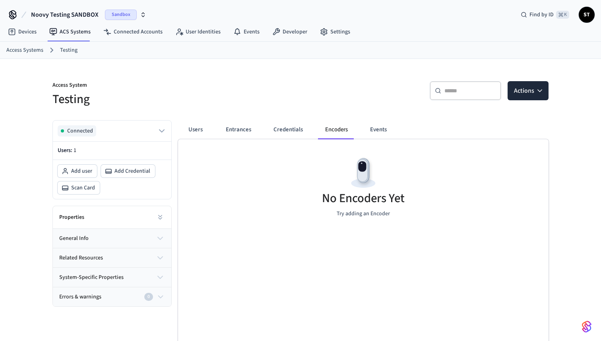
click at [254, 102] on h5 "Testing" at bounding box center [174, 99] width 243 height 16
click at [71, 19] on span "Noovy Testing SANDBOX" at bounding box center [65, 15] width 68 height 10
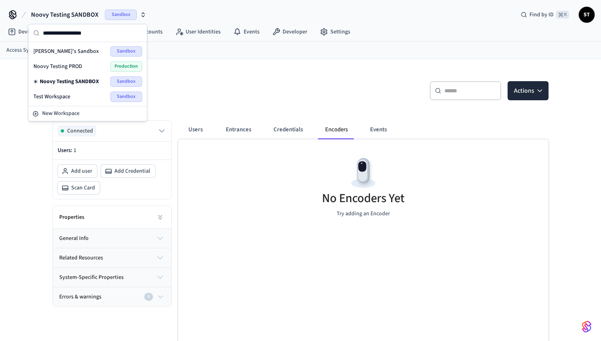
click at [73, 67] on span "Noovy Testing PROD" at bounding box center [57, 66] width 49 height 8
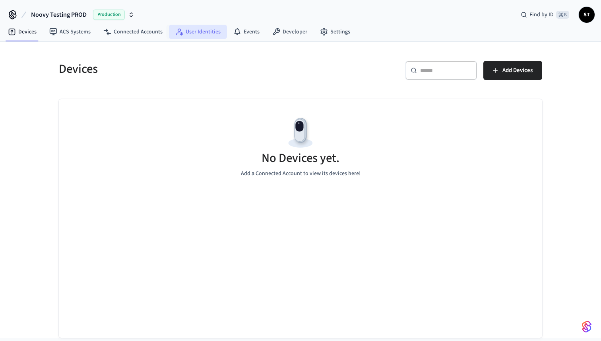
click at [198, 31] on link "User Identities" at bounding box center [198, 32] width 58 height 14
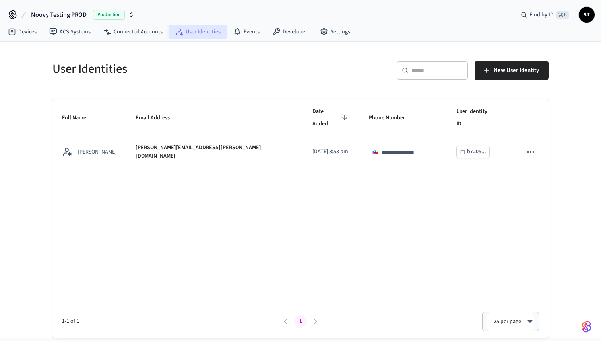
click at [198, 31] on link "User Identities" at bounding box center [198, 32] width 58 height 14
click at [73, 32] on link "ACS Systems" at bounding box center [70, 32] width 54 height 14
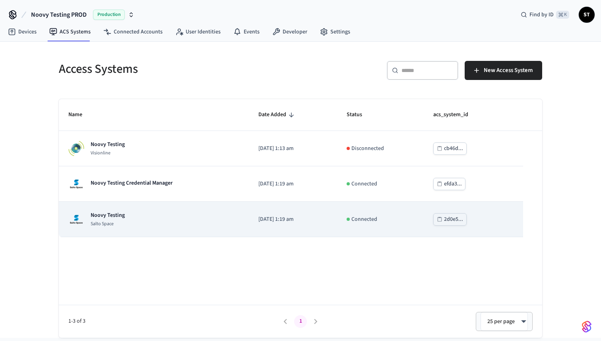
click at [117, 219] on p "Noovy Testing" at bounding box center [108, 215] width 34 height 8
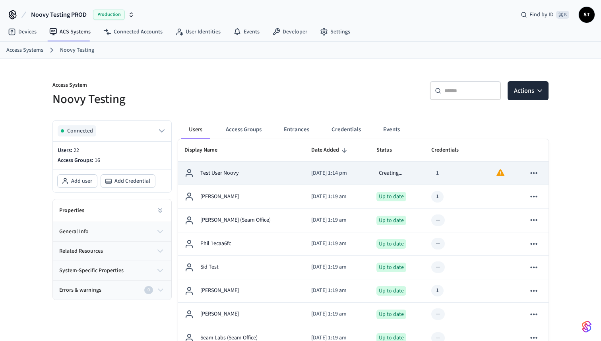
click at [535, 175] on icon "sticky table" at bounding box center [534, 173] width 10 height 10
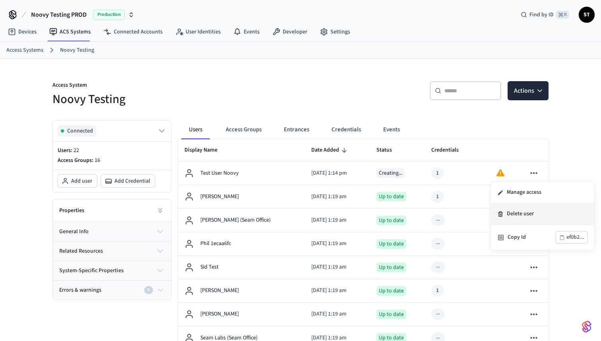
click at [524, 216] on li "Delete user" at bounding box center [542, 213] width 103 height 21
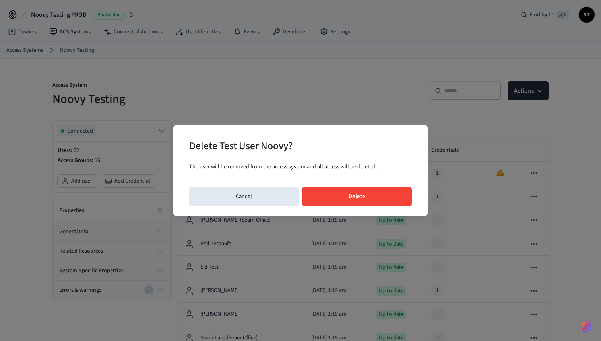
click at [372, 194] on button "Delete" at bounding box center [357, 196] width 110 height 19
